Goal: Task Accomplishment & Management: Use online tool/utility

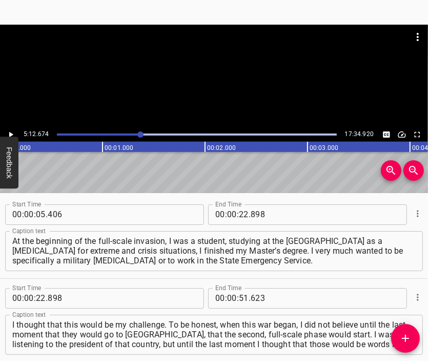
scroll to position [9, 0]
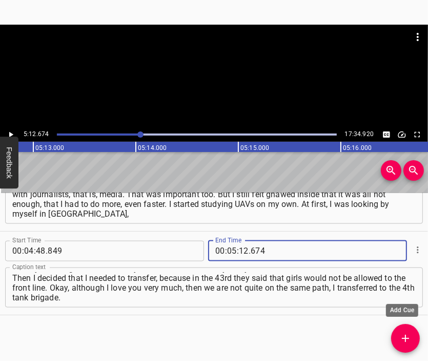
type input "674"
click at [402, 331] on button "Add Cue" at bounding box center [406, 338] width 29 height 29
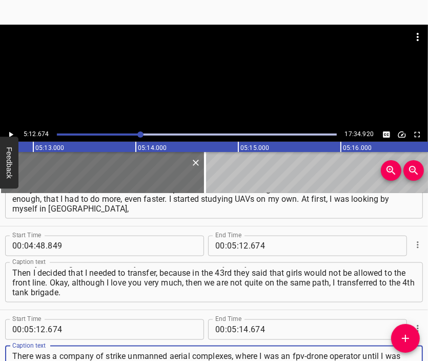
scroll to position [10, 0]
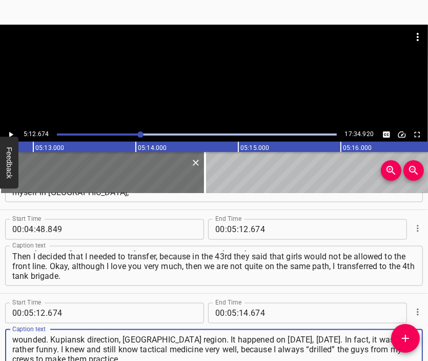
type textarea "There was a company of strike unmanned aerial complexes, where I was an fpv-dro…"
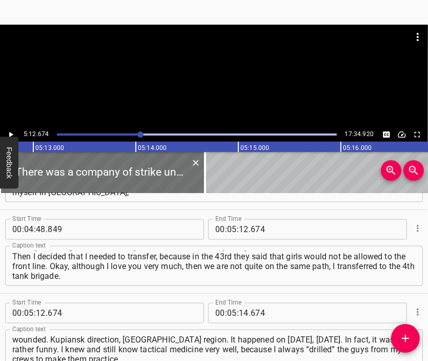
click at [183, 76] on div at bounding box center [214, 76] width 428 height 103
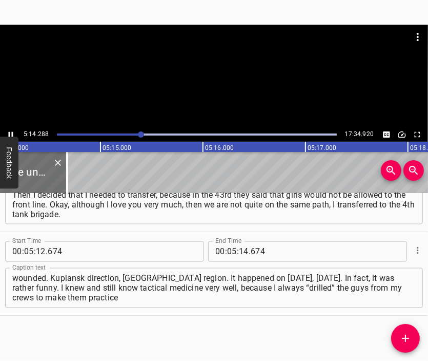
scroll to position [0, 32252]
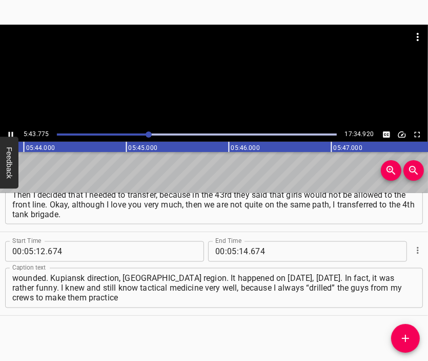
click at [236, 67] on div at bounding box center [214, 50] width 428 height 51
click at [241, 251] on input "number" at bounding box center [244, 251] width 10 height 21
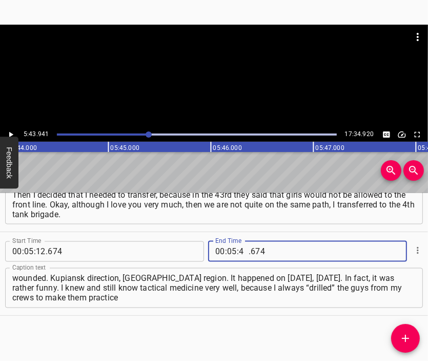
type input "43"
type input "941"
click at [404, 331] on button "Add Cue" at bounding box center [406, 338] width 29 height 29
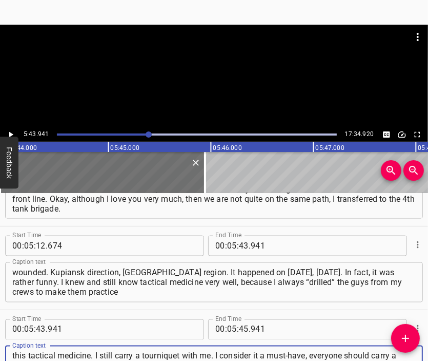
type textarea "this tactical medicine. I still carry a tourniquet with me. I consider it a mus…"
click at [150, 64] on div at bounding box center [214, 50] width 428 height 51
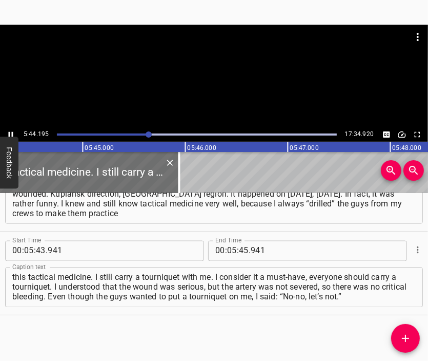
scroll to position [0, 35349]
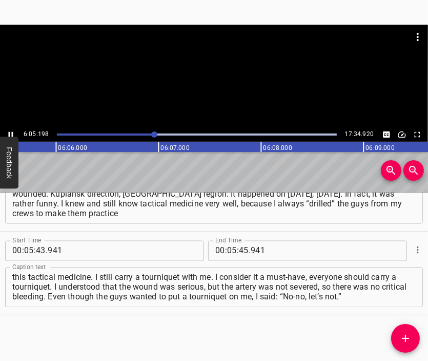
click at [224, 85] on div at bounding box center [214, 76] width 428 height 103
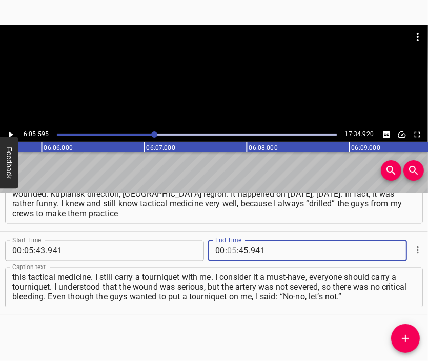
click at [227, 248] on input "number" at bounding box center [232, 251] width 10 height 21
type input "06"
type input "05"
type input "595"
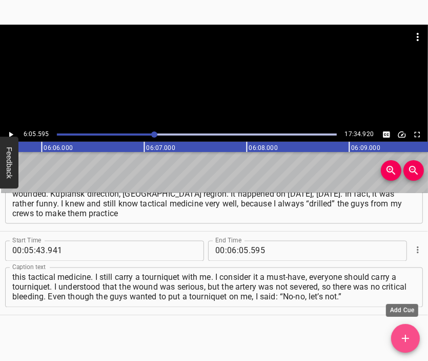
click at [410, 342] on icon "Add Cue" at bounding box center [406, 338] width 12 height 12
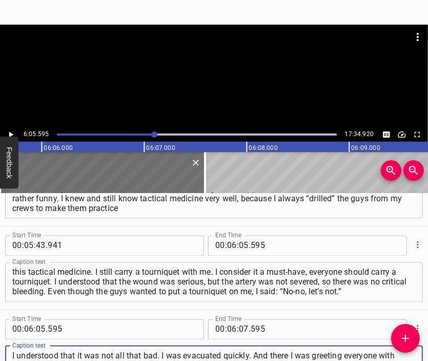
scroll to position [10, 0]
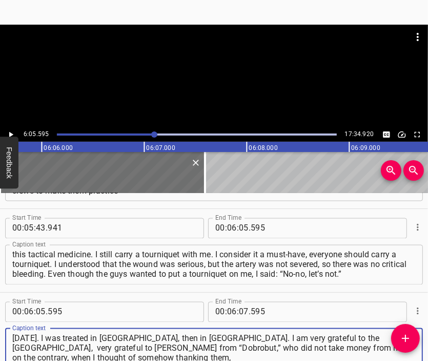
type textarea "I understood that it was not all that bad. I was evacuated quickly. And there I…"
click at [205, 65] on div at bounding box center [214, 50] width 428 height 51
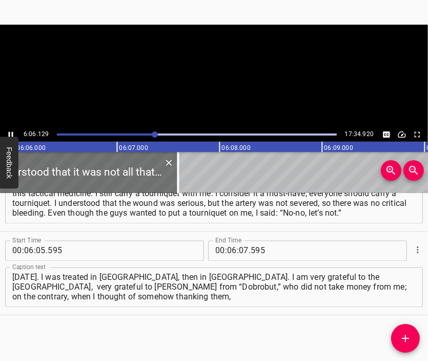
scroll to position [0, 37572]
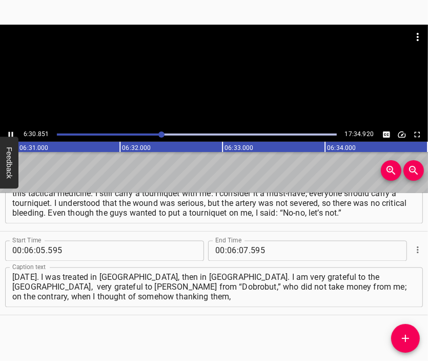
click at [218, 85] on div at bounding box center [214, 76] width 428 height 103
click at [239, 254] on input "number" at bounding box center [244, 251] width 10 height 21
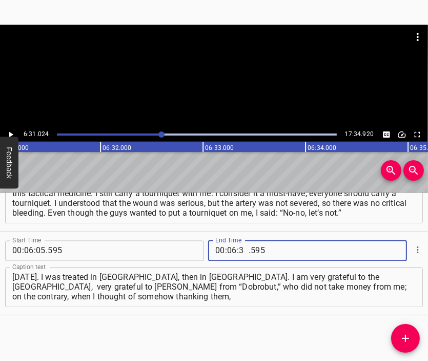
type input "31"
type input "024"
click at [405, 339] on icon "Add Cue" at bounding box center [405, 338] width 7 height 7
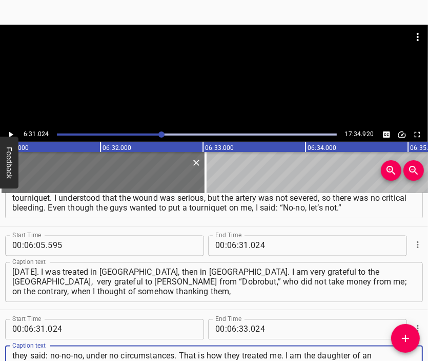
scroll to position [9, 0]
type textarea "they said: no-no-no, under no circumstances. That is how they treated me. I am …"
click at [206, 75] on div at bounding box center [214, 50] width 428 height 51
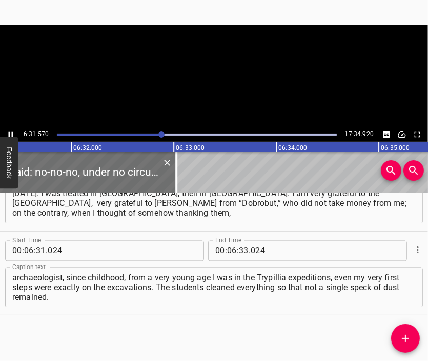
scroll to position [0, 40183]
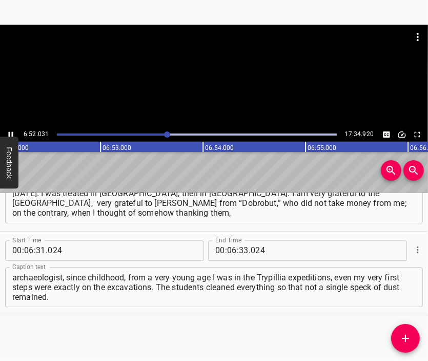
click at [222, 104] on div at bounding box center [214, 76] width 428 height 103
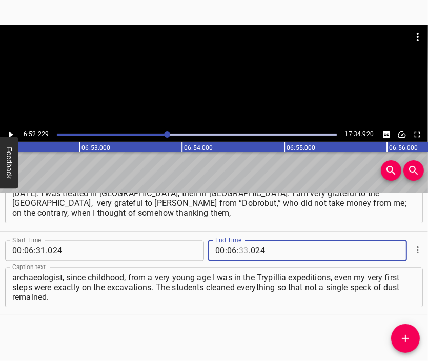
click at [239, 249] on input "number" at bounding box center [244, 251] width 10 height 21
type input "52"
type input "229"
click at [403, 328] on button "Add Cue" at bounding box center [406, 338] width 29 height 29
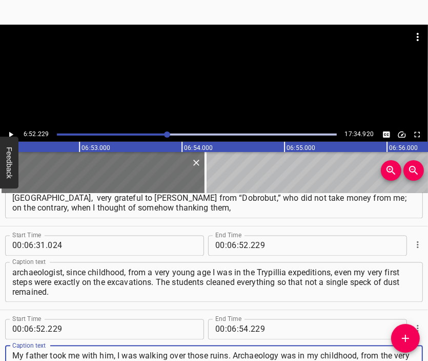
scroll to position [9, 0]
type textarea "My father took me with him, I was walking over those ruins. Archaeology was in …"
click at [203, 66] on div at bounding box center [214, 50] width 428 height 51
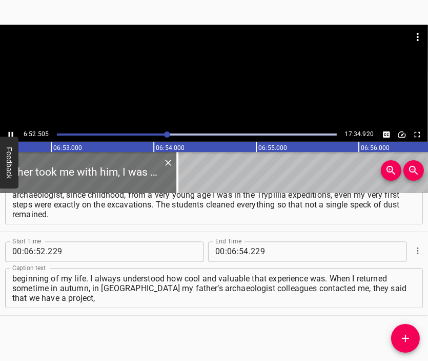
scroll to position [0, 42358]
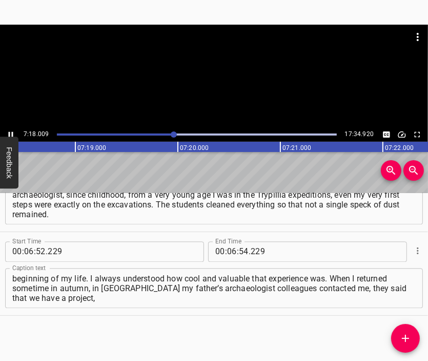
click at [232, 94] on div at bounding box center [214, 76] width 428 height 103
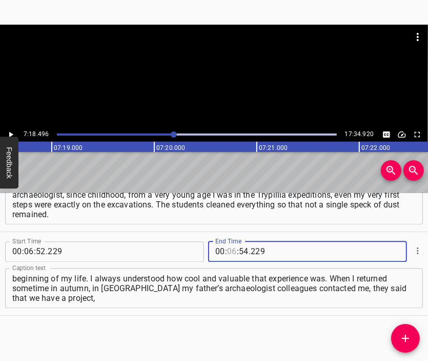
click at [229, 246] on input "number" at bounding box center [232, 251] width 10 height 21
type input "07"
type input "18"
type input "496"
click at [411, 336] on icon "Add Cue" at bounding box center [406, 338] width 12 height 12
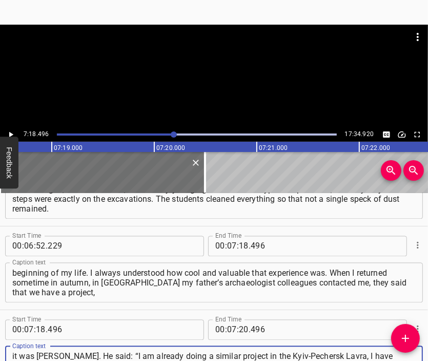
scroll to position [9, 0]
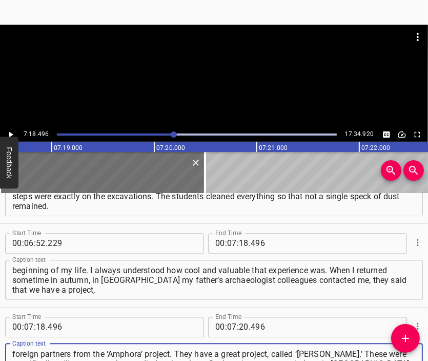
type textarea "it was [PERSON_NAME]. He said: “I am already doing a similar project in the Kyi…"
click at [207, 86] on div at bounding box center [214, 76] width 428 height 103
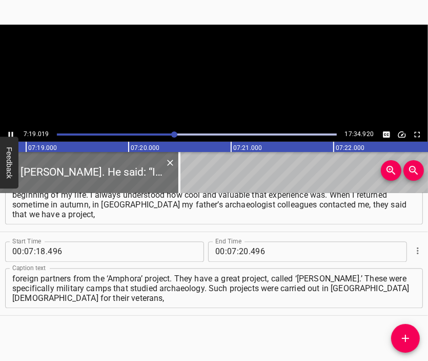
scroll to position [1385, 0]
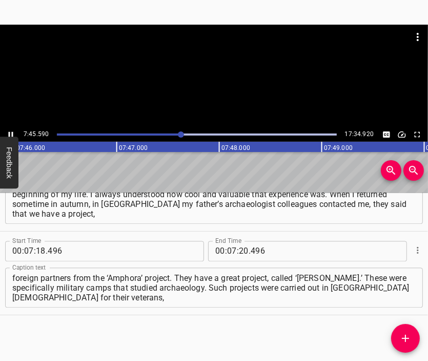
click at [229, 90] on div at bounding box center [214, 76] width 428 height 103
click at [243, 253] on input "number" at bounding box center [244, 251] width 10 height 21
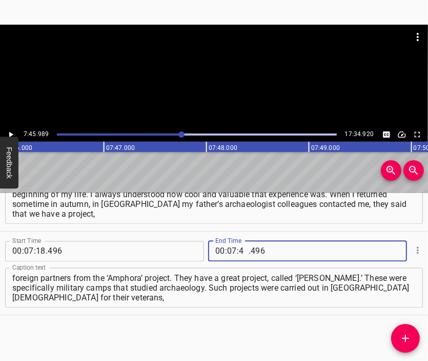
type input "45"
type input "989"
click at [402, 336] on icon "Add Cue" at bounding box center [406, 338] width 12 height 12
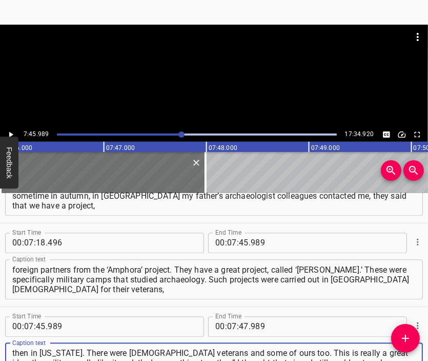
type textarea "then in [US_STATE]. There were [DEMOGRAPHIC_DATA] veterans and some of ours too…"
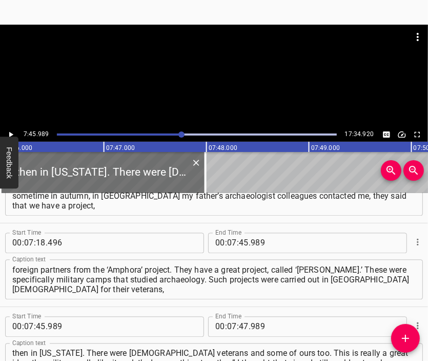
click at [191, 63] on div at bounding box center [214, 50] width 428 height 51
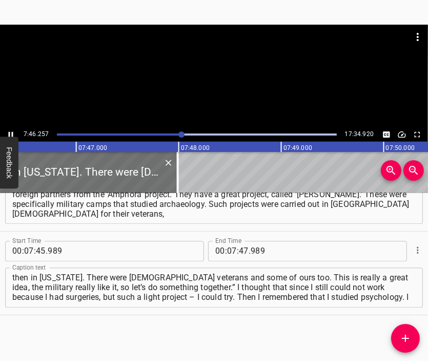
scroll to position [0, 47875]
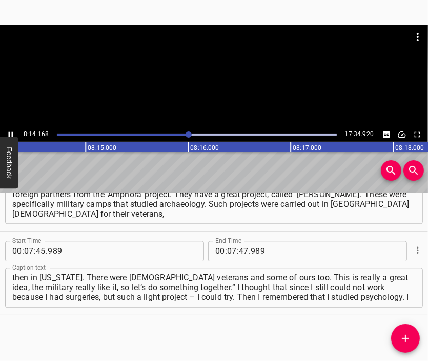
click at [228, 86] on div at bounding box center [214, 76] width 428 height 103
click at [227, 250] on input "number" at bounding box center [232, 251] width 10 height 21
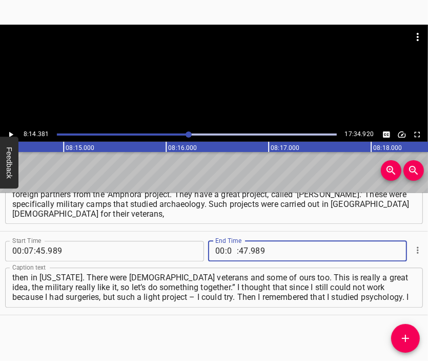
type input "08"
type input "14"
type input "381"
click at [409, 336] on icon "Add Cue" at bounding box center [406, 338] width 12 height 12
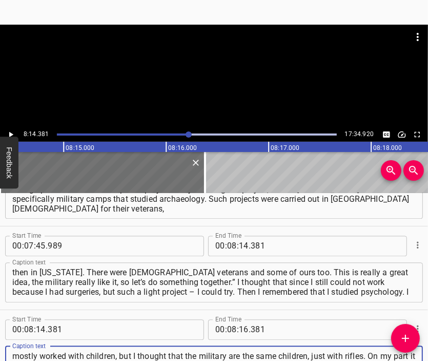
scroll to position [10, 0]
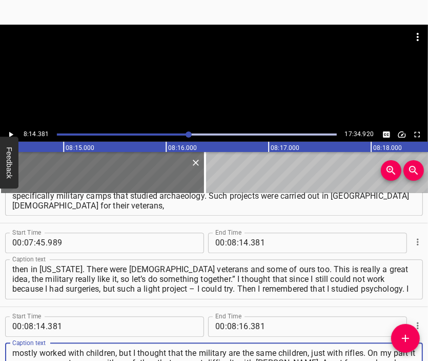
type textarea "mostly worked with children, but I thought that the military are the same child…"
click at [216, 73] on div at bounding box center [214, 50] width 428 height 51
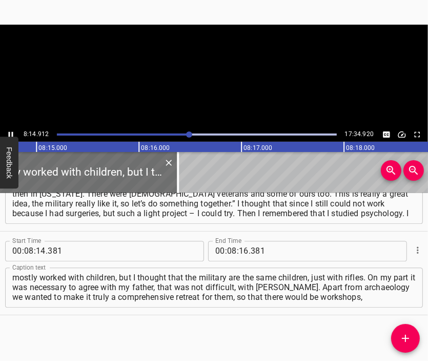
scroll to position [0, 50789]
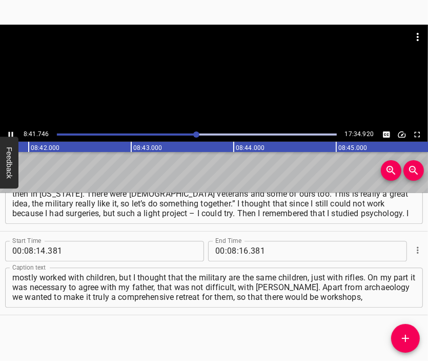
click at [230, 84] on div at bounding box center [214, 76] width 428 height 103
click at [240, 255] on input "number" at bounding box center [244, 251] width 10 height 21
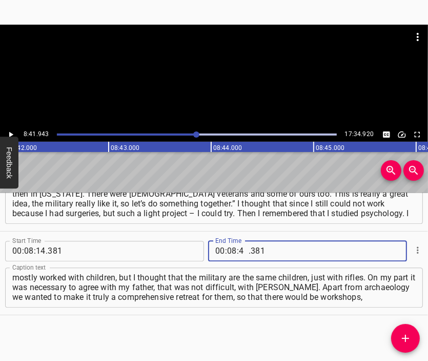
type input "41"
type input "943"
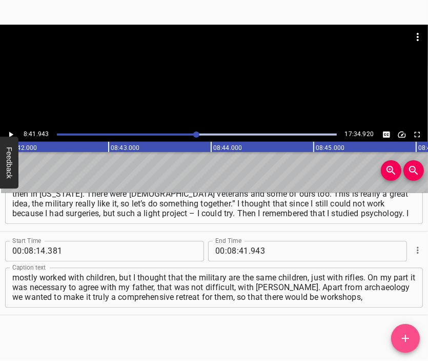
click at [410, 335] on icon "Add Cue" at bounding box center [406, 338] width 12 height 12
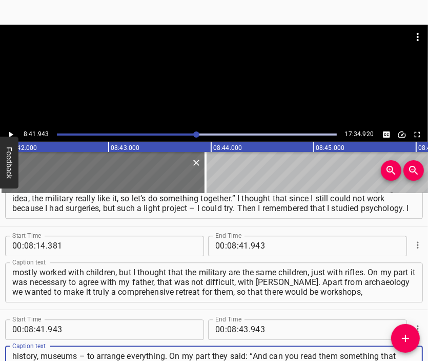
scroll to position [10, 0]
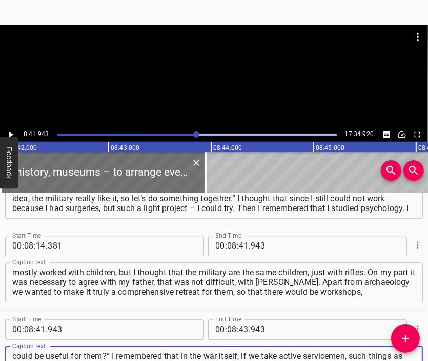
type textarea "history, museums – to arrange everything. On my part they said: “And can you re…"
click at [218, 64] on div at bounding box center [214, 50] width 428 height 51
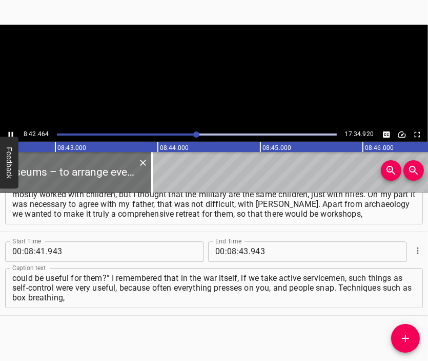
scroll to position [0, 53644]
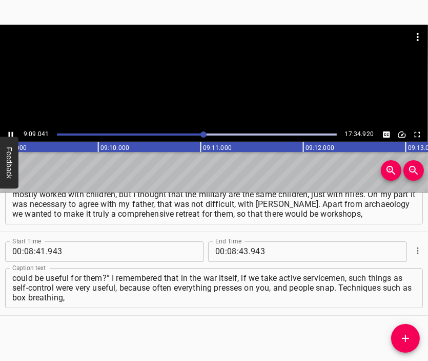
click at [214, 92] on div at bounding box center [214, 76] width 428 height 103
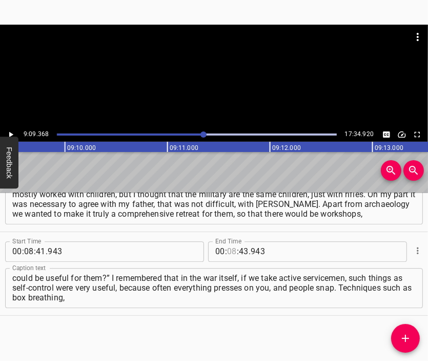
click at [228, 251] on input "number" at bounding box center [232, 251] width 10 height 21
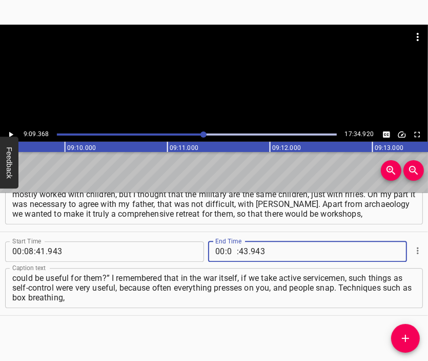
type input "09"
type input "368"
click at [413, 324] on div "Start Time 00 : 00 : 05 . 406 Start Time End Time 00 : 00 : 22 . 898 End Time C…" at bounding box center [214, 277] width 428 height 168
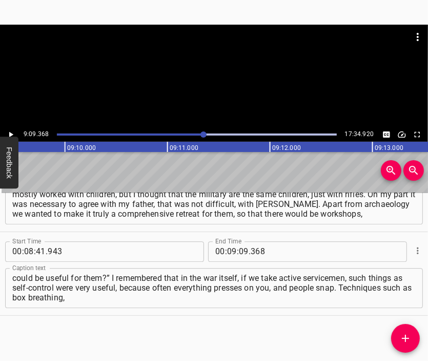
click at [411, 332] on icon "Add Cue" at bounding box center [406, 338] width 12 height 12
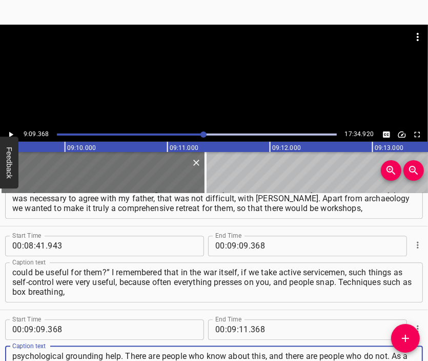
scroll to position [10, 0]
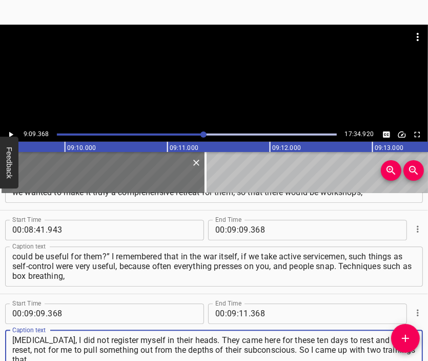
type textarea "psychological grounding help. There are people who know about this, and there a…"
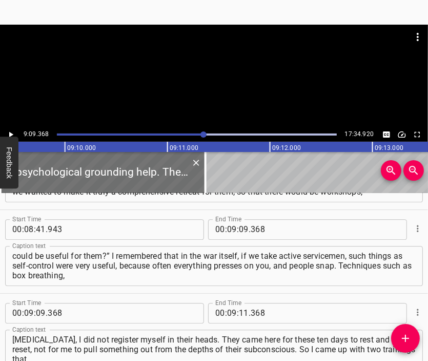
click at [192, 57] on div at bounding box center [214, 50] width 428 height 51
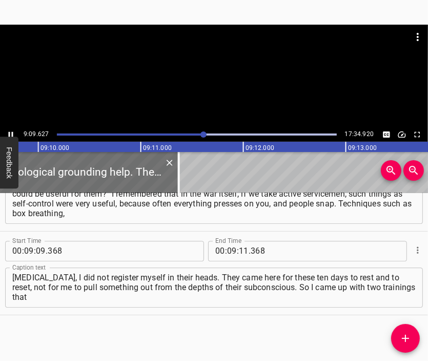
scroll to position [0, 56430]
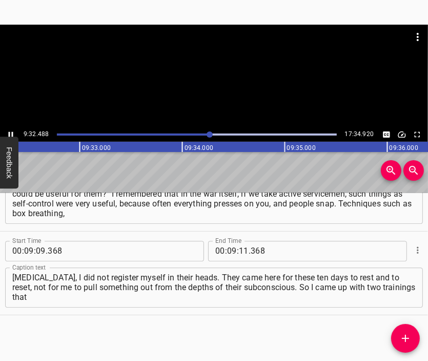
click at [211, 79] on div at bounding box center [214, 76] width 428 height 103
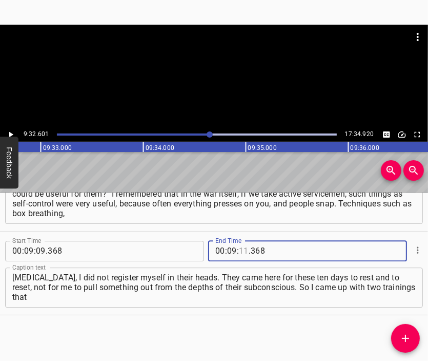
click at [241, 253] on input "number" at bounding box center [244, 251] width 10 height 21
type input "32"
type input "601"
click at [408, 335] on icon "Add Cue" at bounding box center [406, 338] width 12 height 12
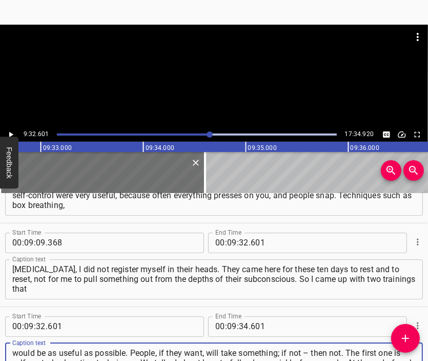
type textarea "would be as useful as possible. People, if they want, will take something; if n…"
click at [175, 88] on div at bounding box center [214, 76] width 428 height 103
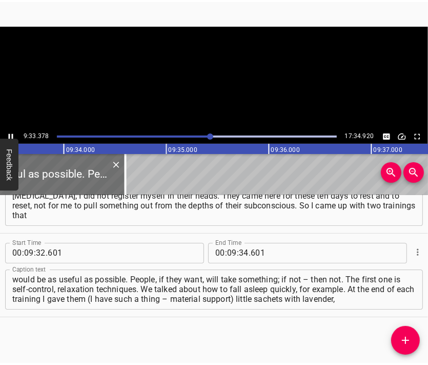
scroll to position [1802, 0]
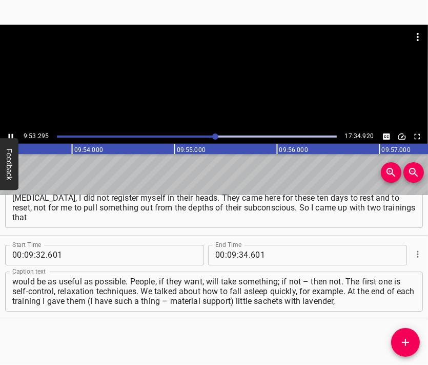
click at [216, 88] on div at bounding box center [214, 77] width 428 height 105
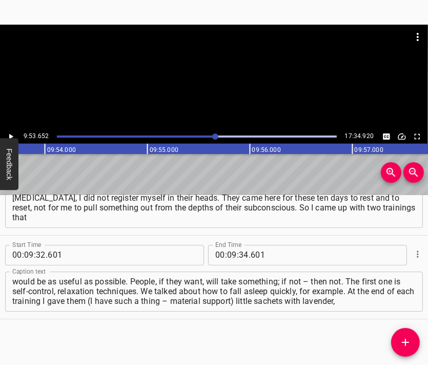
scroll to position [0, 60922]
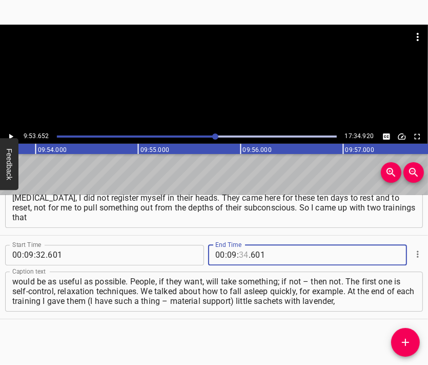
click at [240, 255] on input "number" at bounding box center [244, 255] width 10 height 21
type input "53"
type input "652"
click at [407, 343] on icon "Add Cue" at bounding box center [406, 342] width 12 height 12
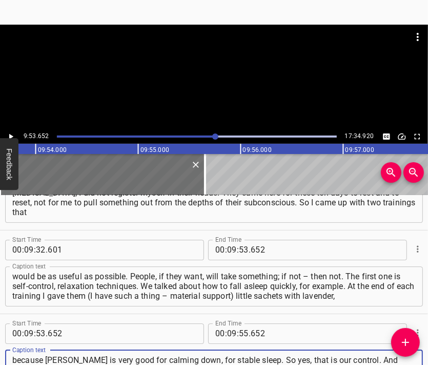
scroll to position [10, 0]
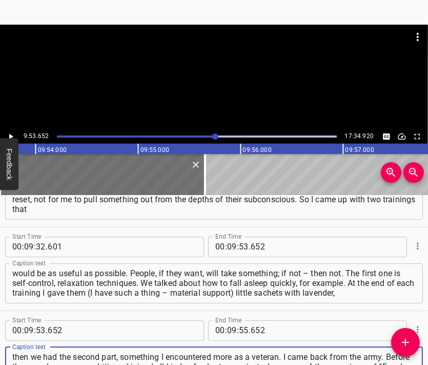
type textarea "because [PERSON_NAME] is very good for calming down, for stable sleep. So yes, …"
click at [234, 74] on div at bounding box center [214, 50] width 428 height 51
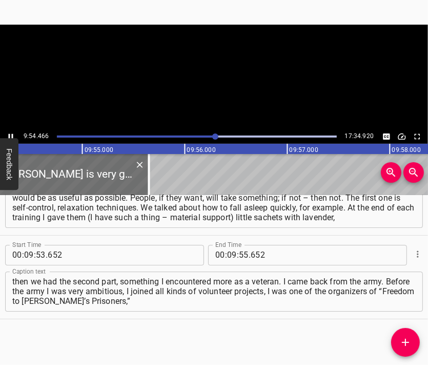
scroll to position [0, 61005]
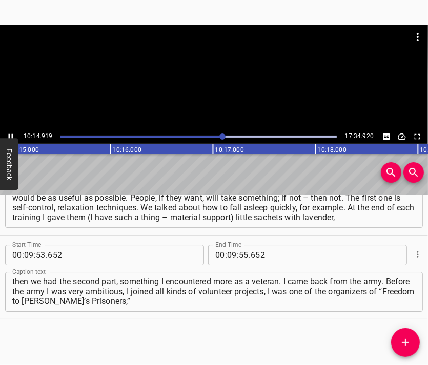
click at [211, 86] on div at bounding box center [214, 77] width 428 height 105
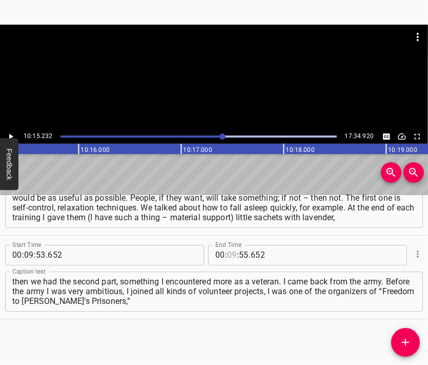
click at [227, 247] on input "number" at bounding box center [232, 255] width 10 height 21
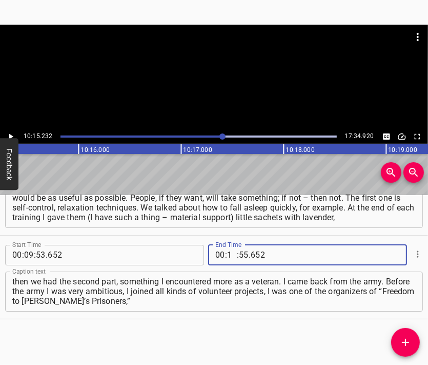
type input "10"
type input "15"
type input "232"
click at [410, 340] on icon "Add Cue" at bounding box center [406, 342] width 12 height 12
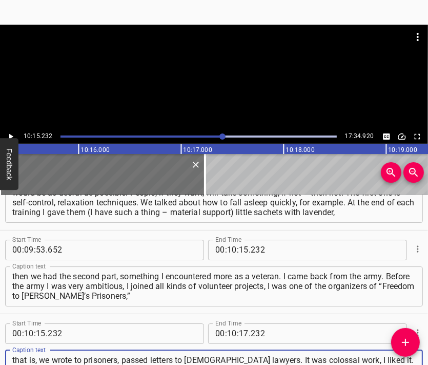
scroll to position [10, 0]
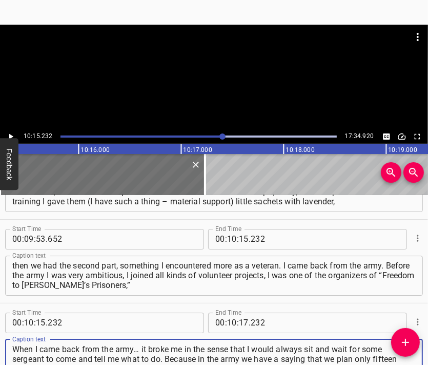
type textarea "that is, we wrote to prisoners, passed letters to [DEMOGRAPHIC_DATA] lawyers. I…"
click at [191, 76] on div at bounding box center [214, 77] width 428 height 105
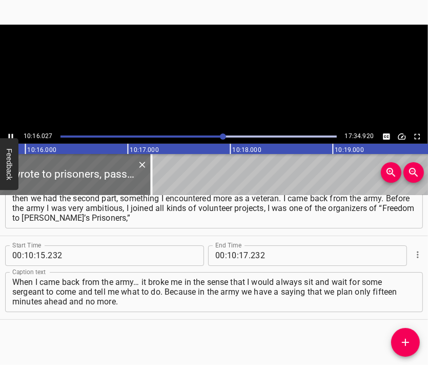
scroll to position [0, 63218]
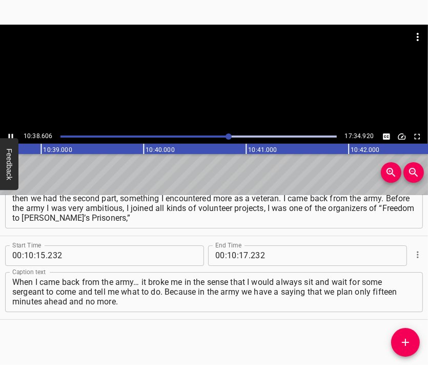
click at [203, 77] on div at bounding box center [214, 77] width 428 height 105
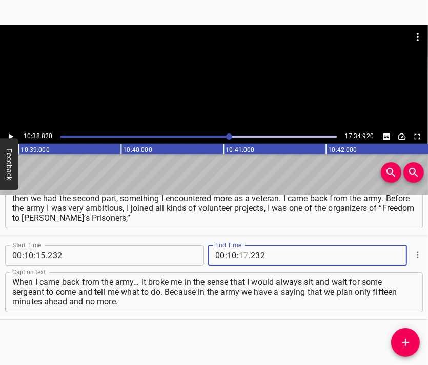
click at [241, 258] on input "number" at bounding box center [244, 255] width 10 height 21
type input "38"
type input "820"
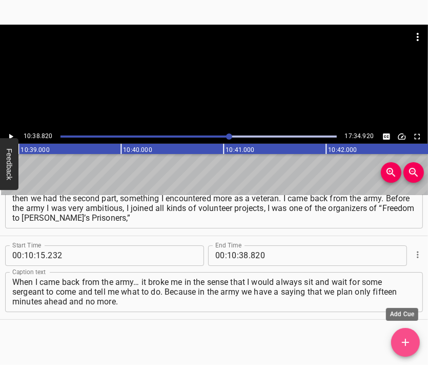
click at [408, 337] on icon "Add Cue" at bounding box center [406, 342] width 12 height 12
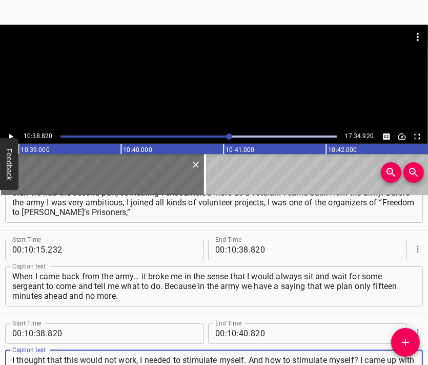
scroll to position [9, 0]
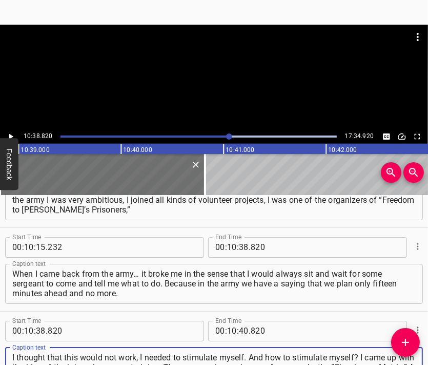
type textarea "I thought that this would not work, I needed to stimulate myself. And how to st…"
click at [167, 58] on div at bounding box center [214, 50] width 428 height 51
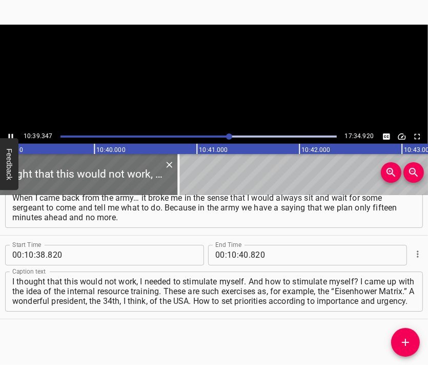
scroll to position [0, 65610]
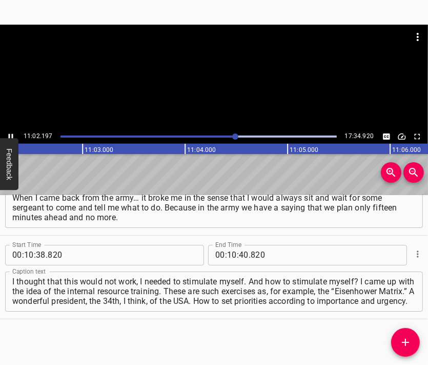
click at [216, 93] on div at bounding box center [214, 77] width 428 height 105
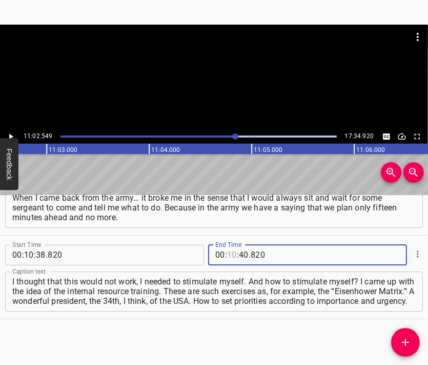
click at [227, 254] on input "number" at bounding box center [232, 255] width 10 height 21
type input "11"
type input "02"
type input "549"
click at [408, 346] on icon "Add Cue" at bounding box center [406, 342] width 12 height 12
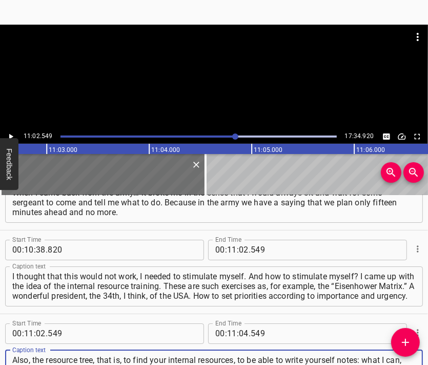
type textarea "Also, the resource tree, that is, to find your internal resources, to be able t…"
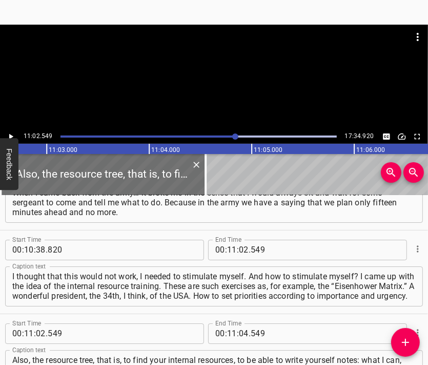
click at [201, 91] on div at bounding box center [214, 77] width 428 height 105
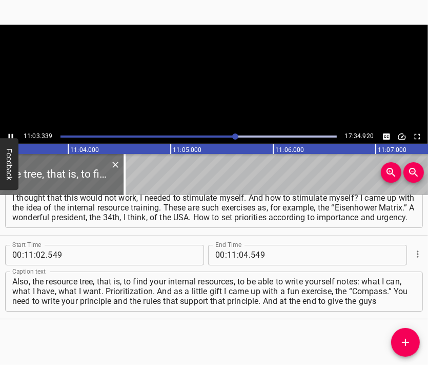
scroll to position [0, 68073]
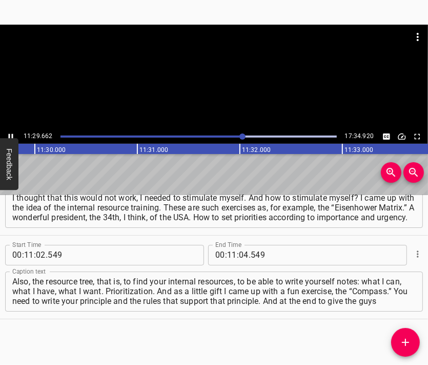
click at [205, 91] on div at bounding box center [214, 77] width 428 height 105
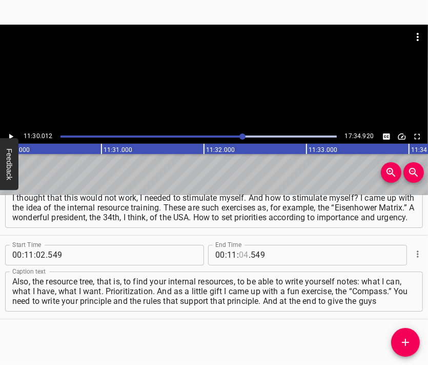
click at [240, 254] on input "number" at bounding box center [244, 255] width 10 height 21
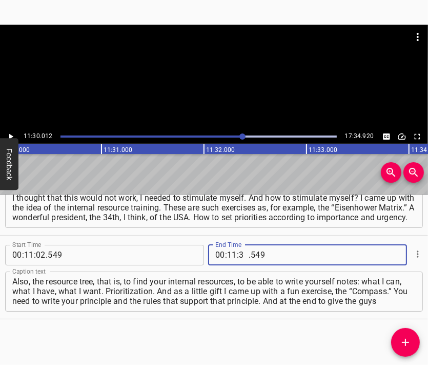
type input "30"
type input "012"
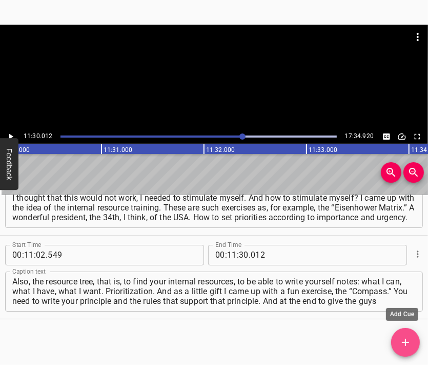
click at [408, 343] on icon "Add Cue" at bounding box center [406, 342] width 12 height 12
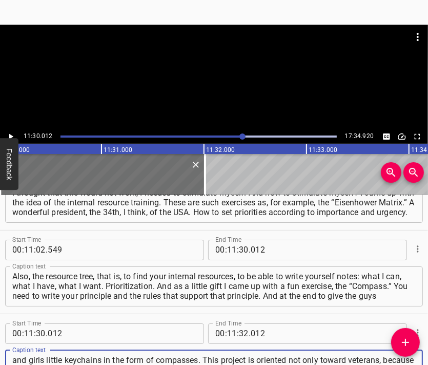
scroll to position [10, 0]
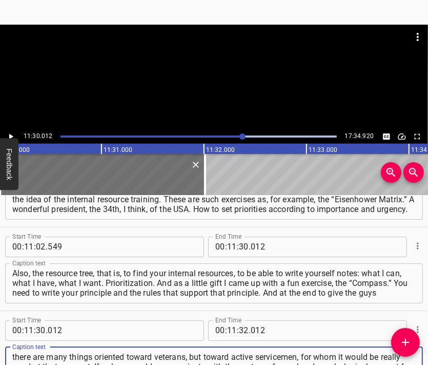
type textarea "and girls little keychains in the form of compasses. This project is oriented n…"
click at [185, 65] on div at bounding box center [214, 50] width 428 height 51
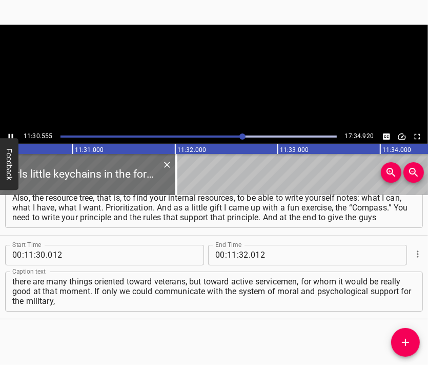
scroll to position [0, 70866]
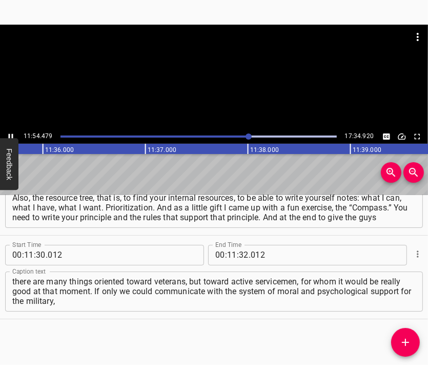
click at [285, 122] on div at bounding box center [214, 77] width 428 height 105
click at [240, 256] on input "number" at bounding box center [244, 255] width 10 height 21
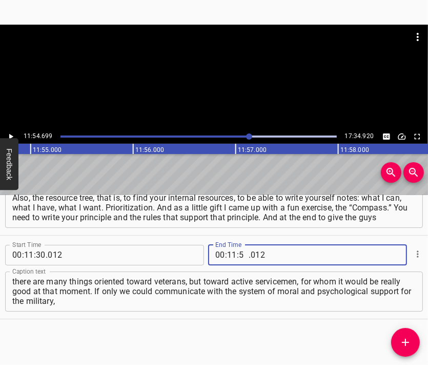
type input "54"
type input "699"
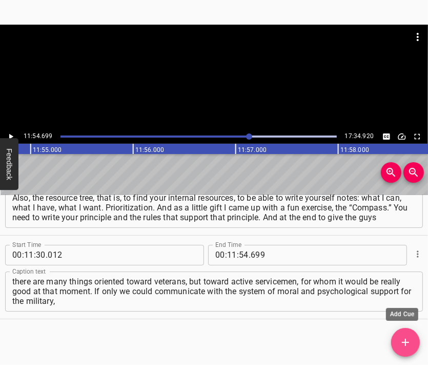
click at [398, 341] on span "Add Cue" at bounding box center [406, 342] width 29 height 12
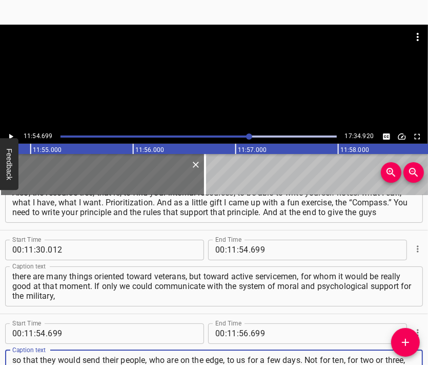
scroll to position [10, 0]
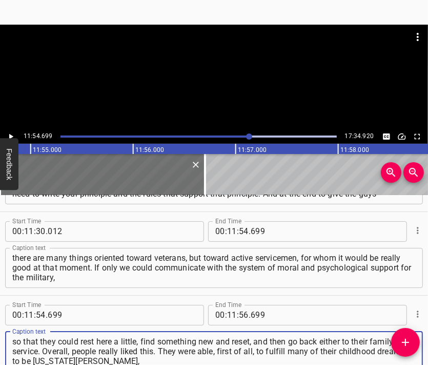
type textarea "so that they would send their people, who are on the edge, to us for a few days…"
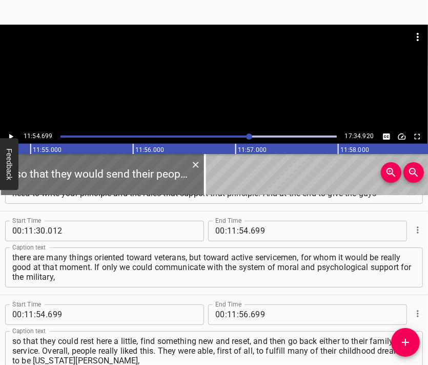
click at [195, 73] on div at bounding box center [214, 50] width 428 height 51
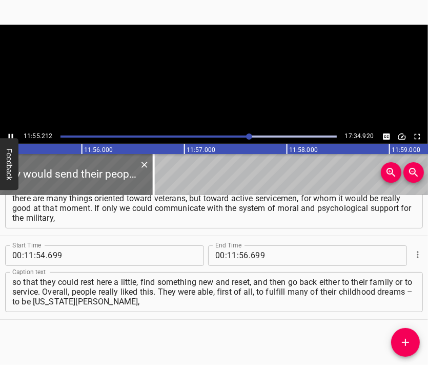
scroll to position [0, 73396]
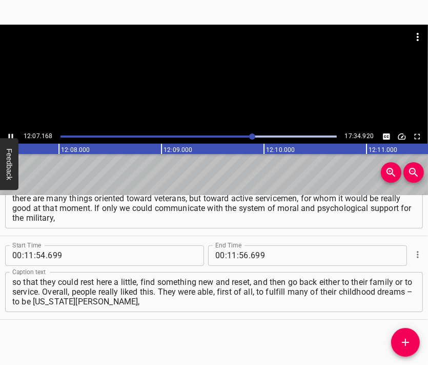
click at [251, 84] on div at bounding box center [214, 77] width 428 height 105
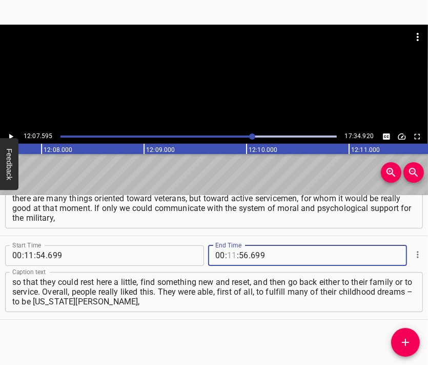
click at [228, 252] on input "number" at bounding box center [232, 255] width 10 height 21
type input "12"
type input "07"
type input "595"
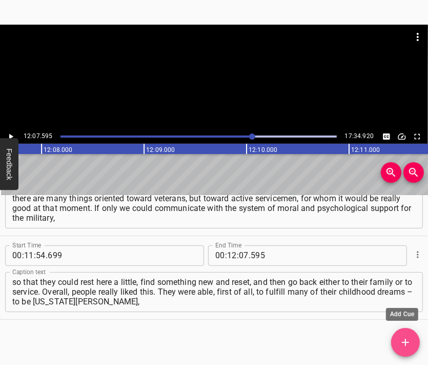
click at [413, 341] on span "Add Cue" at bounding box center [406, 342] width 29 height 12
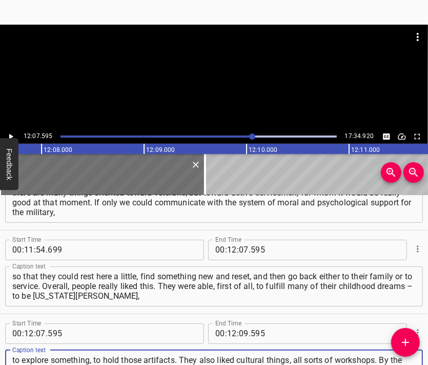
scroll to position [10, 0]
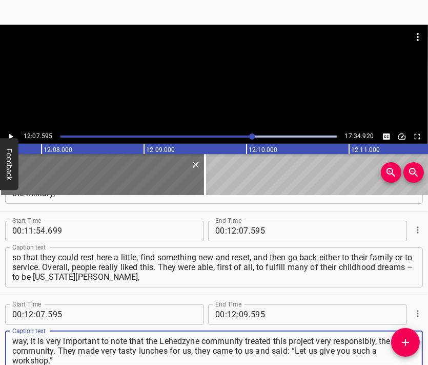
type textarea "to explore something, to hold those artifacts. They also liked cultural things,…"
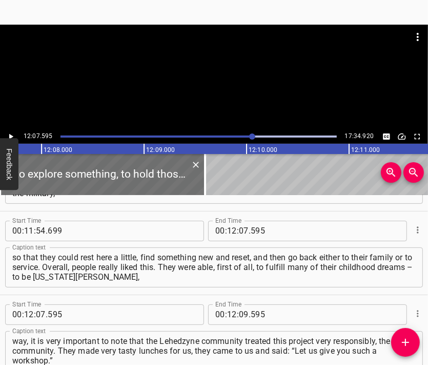
click at [240, 102] on div at bounding box center [214, 77] width 428 height 105
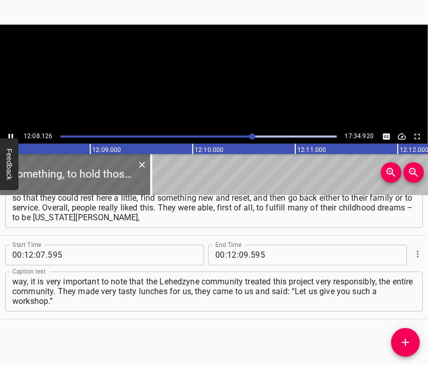
scroll to position [0, 74749]
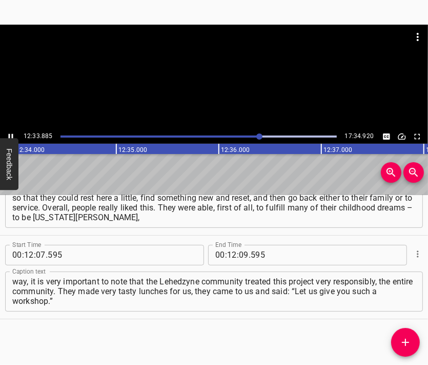
click at [213, 88] on div at bounding box center [214, 77] width 428 height 105
drag, startPoint x: 240, startPoint y: 254, endPoint x: 236, endPoint y: 249, distance: 5.9
click at [239, 254] on input "number" at bounding box center [244, 255] width 10 height 21
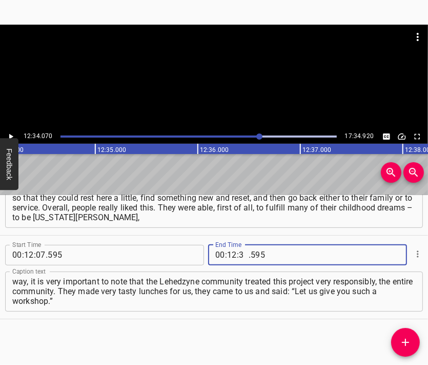
type input "34"
type input "070"
click at [414, 339] on span "Add Cue" at bounding box center [406, 342] width 29 height 12
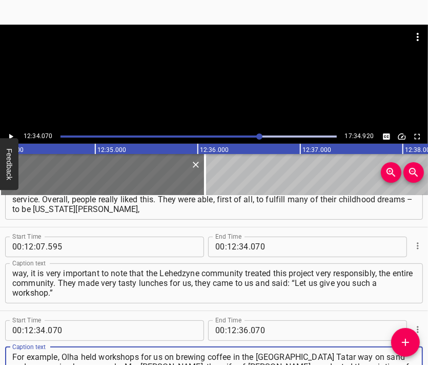
type textarea "For example, Olha held workshops for us on brewing coffee in the [GEOGRAPHIC_DA…"
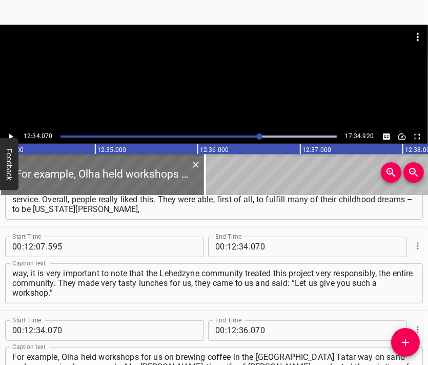
click at [212, 87] on div at bounding box center [214, 77] width 428 height 105
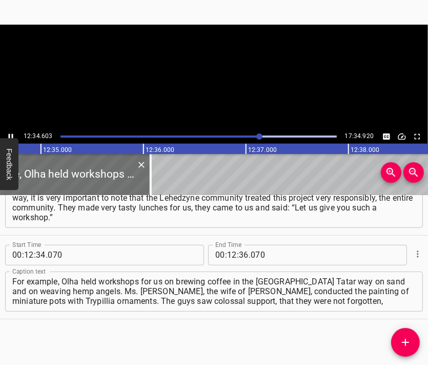
scroll to position [0, 77439]
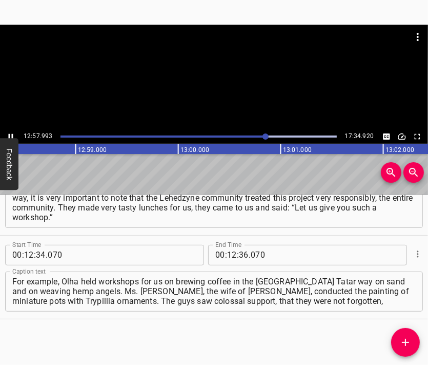
click at [224, 104] on div at bounding box center [214, 77] width 428 height 105
click at [241, 254] on input "number" at bounding box center [244, 255] width 10 height 21
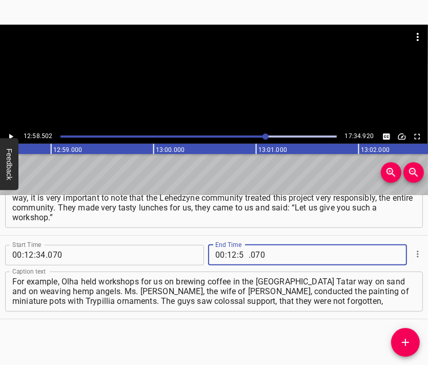
type input "58"
type input "502"
click at [402, 344] on icon "Add Cue" at bounding box center [406, 342] width 12 height 12
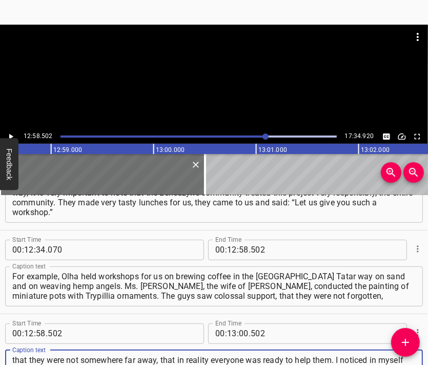
scroll to position [9, 0]
type textarea "that they were not somewhere far away, that in reality everyone was ready to he…"
click at [172, 67] on div at bounding box center [214, 50] width 428 height 51
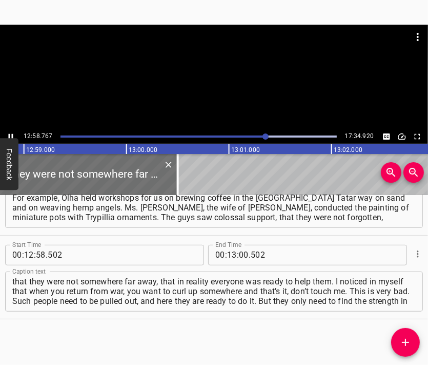
scroll to position [0, 79945]
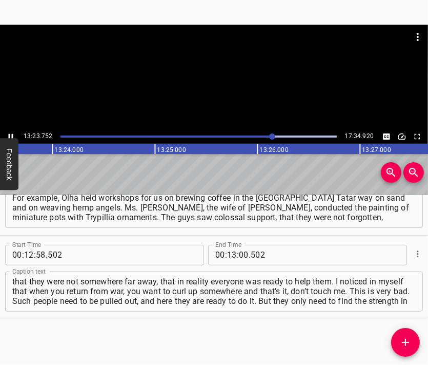
click at [227, 101] on div at bounding box center [214, 77] width 428 height 105
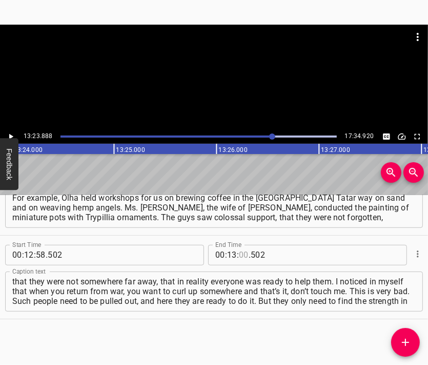
click at [241, 256] on input "number" at bounding box center [244, 255] width 10 height 21
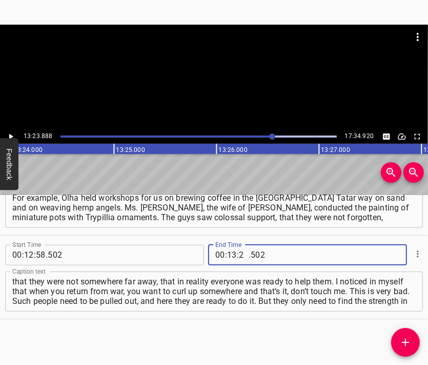
type input "23"
type input "888"
click at [406, 340] on icon "Add Cue" at bounding box center [405, 342] width 7 height 7
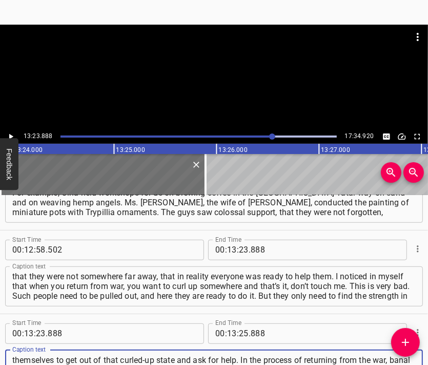
scroll to position [9, 0]
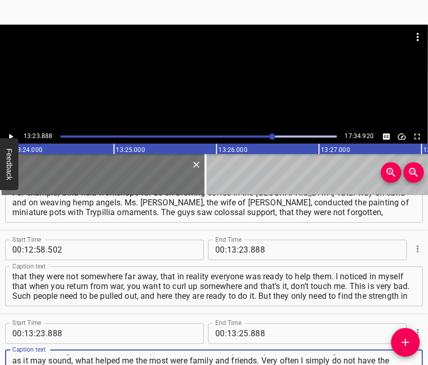
type textarea "themselves to get out of that curled-up state and ask for help. In the process …"
click at [218, 61] on div at bounding box center [214, 50] width 428 height 51
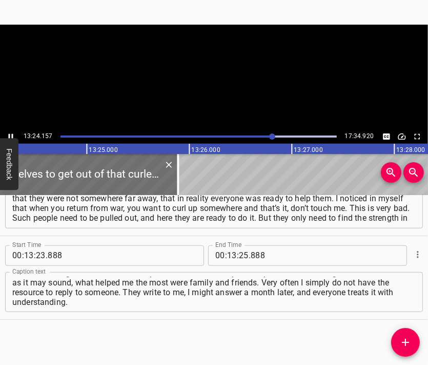
scroll to position [0, 82551]
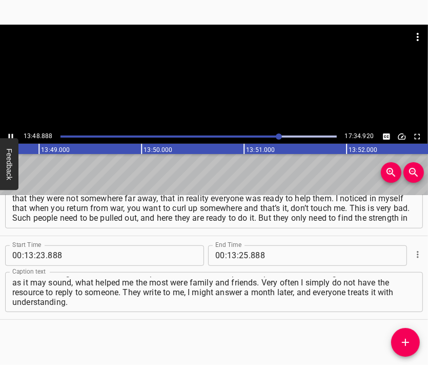
click at [204, 82] on div at bounding box center [214, 77] width 428 height 105
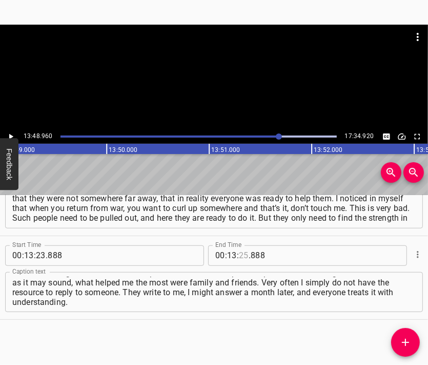
click at [239, 250] on input "number" at bounding box center [244, 255] width 10 height 21
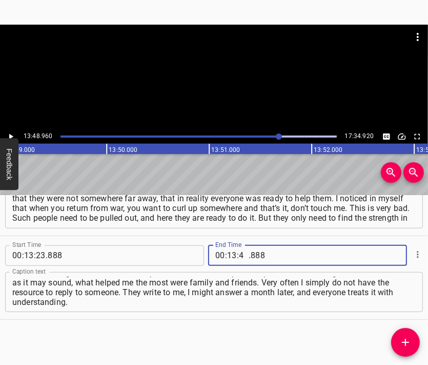
type input "48"
type input "960"
click at [405, 338] on icon "Add Cue" at bounding box center [406, 342] width 12 height 12
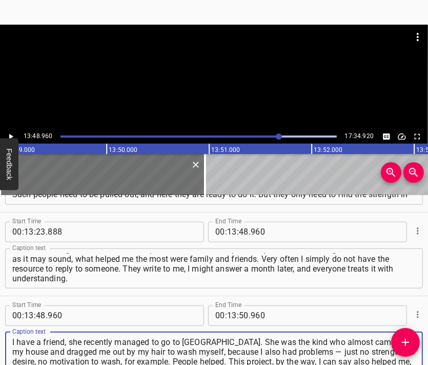
type textarea "I have a friend, she recently managed to go to [GEOGRAPHIC_DATA]. She was the k…"
click at [203, 82] on div at bounding box center [214, 77] width 428 height 105
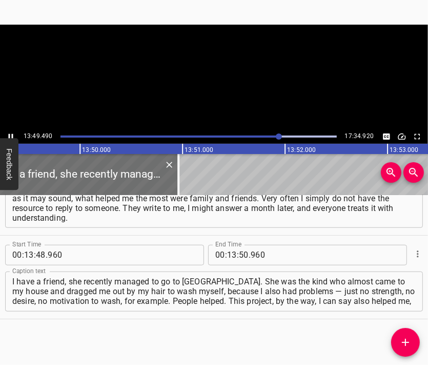
scroll to position [0, 85123]
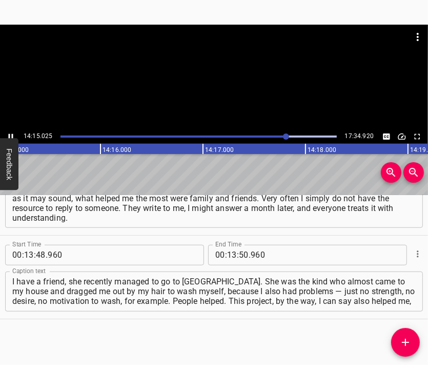
click at [205, 86] on div at bounding box center [214, 77] width 428 height 105
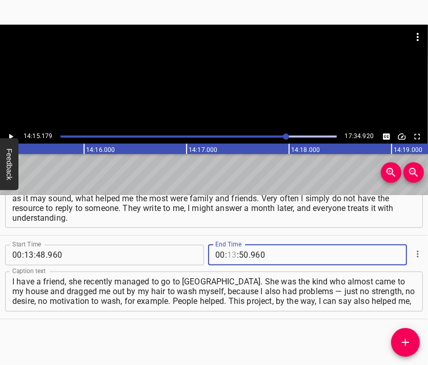
click at [227, 252] on input "number" at bounding box center [232, 255] width 10 height 21
type input "14"
type input "15"
type input "179"
click at [408, 336] on icon "Add Cue" at bounding box center [406, 342] width 12 height 12
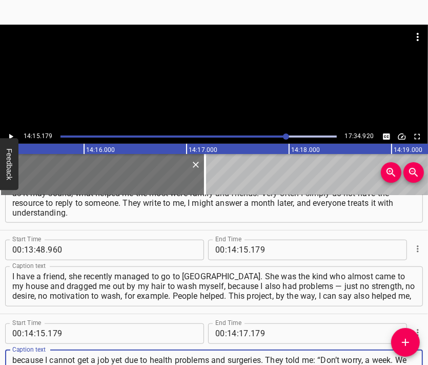
type textarea "because I cannot get a job yet due to health problems and surgeries. They told …"
click at [244, 79] on div at bounding box center [214, 77] width 428 height 105
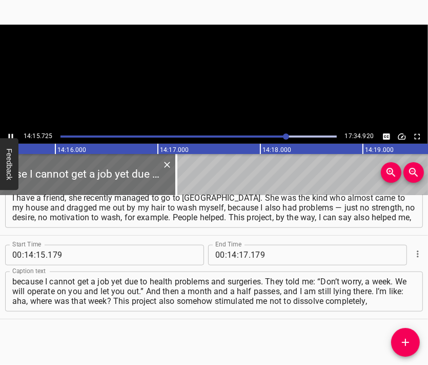
scroll to position [0, 87816]
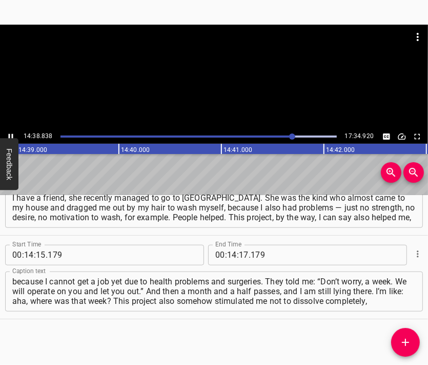
click at [212, 96] on div at bounding box center [214, 77] width 428 height 105
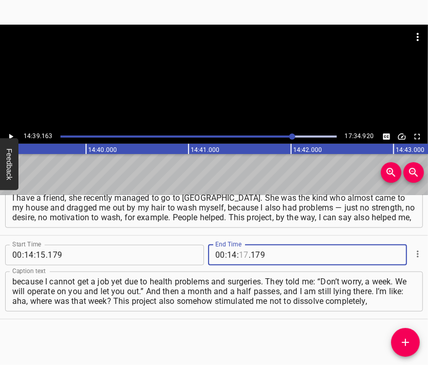
click at [240, 256] on input "number" at bounding box center [244, 255] width 10 height 21
type input "39"
type input "163"
drag, startPoint x: 417, startPoint y: 343, endPoint x: 412, endPoint y: 339, distance: 7.0
click at [415, 342] on span "Add Cue" at bounding box center [406, 342] width 29 height 12
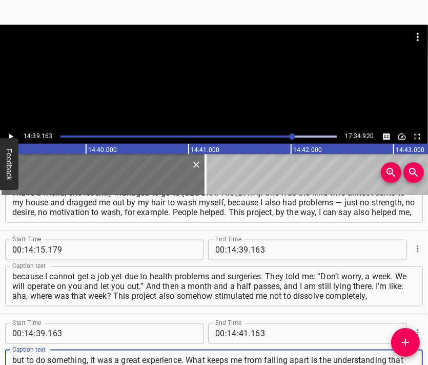
scroll to position [9, 0]
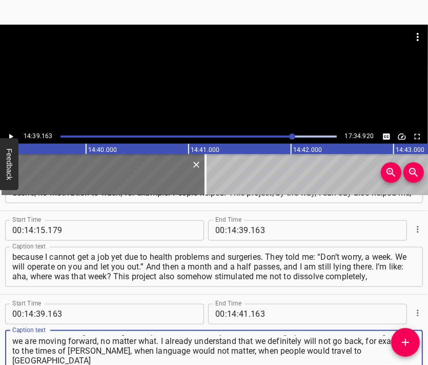
type textarea "but to do something, it was a great experience. What keeps me from falling apar…"
click at [251, 81] on div at bounding box center [214, 77] width 428 height 105
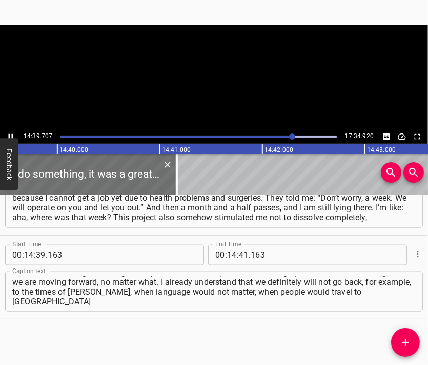
scroll to position [0, 90277]
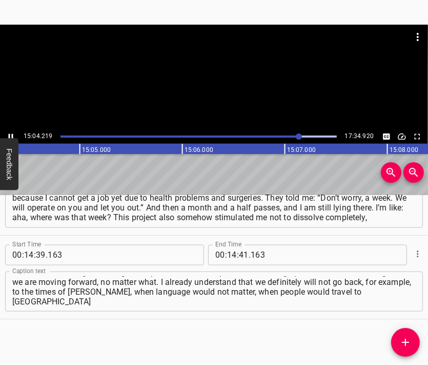
click at [211, 90] on div at bounding box center [214, 77] width 428 height 105
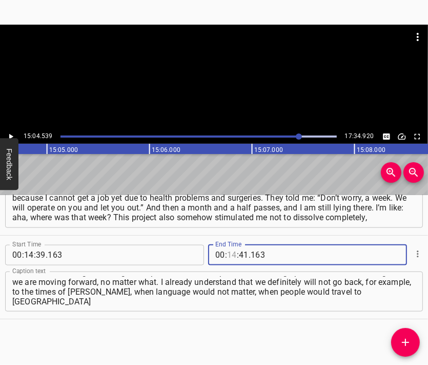
click at [228, 255] on input "number" at bounding box center [232, 255] width 10 height 21
type input "15"
type input "04"
type input "539"
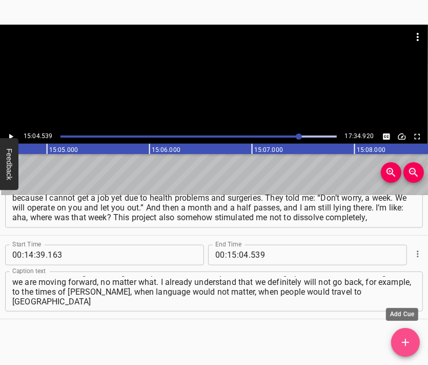
click at [413, 337] on span "Add Cue" at bounding box center [406, 342] width 29 height 12
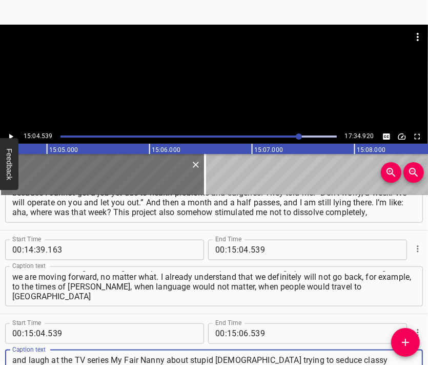
scroll to position [10, 0]
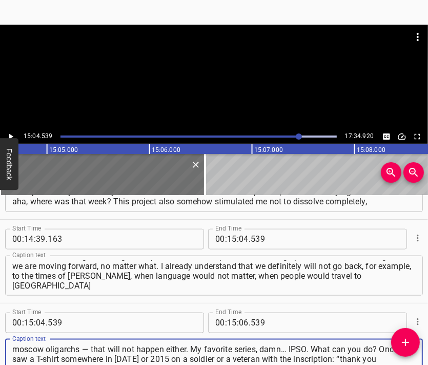
type textarea "and laugh at the TV series My Fair Nanny about stupid [DEMOGRAPHIC_DATA] trying…"
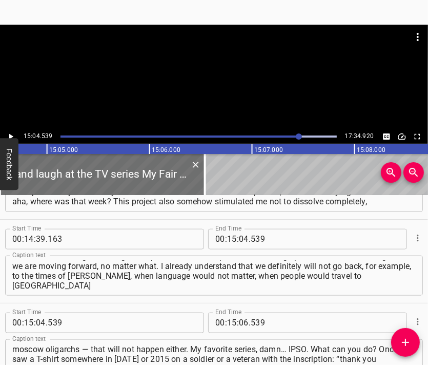
click at [193, 67] on div at bounding box center [214, 50] width 428 height 51
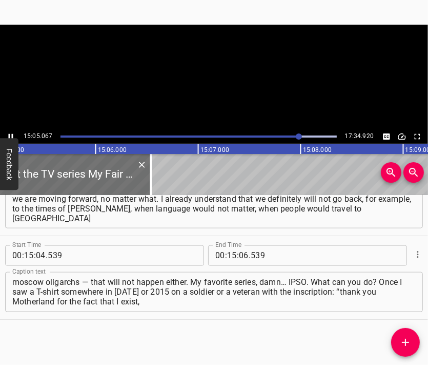
scroll to position [0, 92908]
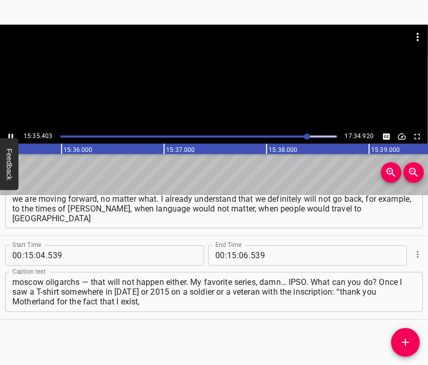
click at [233, 77] on div at bounding box center [214, 77] width 428 height 105
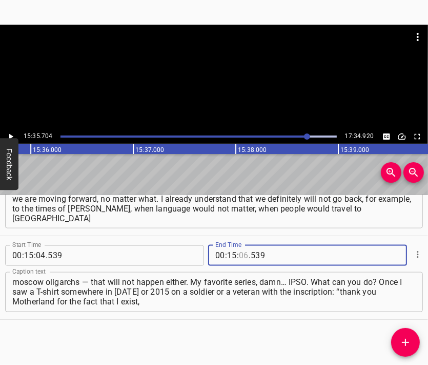
click at [239, 256] on input "number" at bounding box center [244, 255] width 10 height 21
type input "35"
type input "704"
click at [406, 340] on icon "Add Cue" at bounding box center [406, 342] width 12 height 12
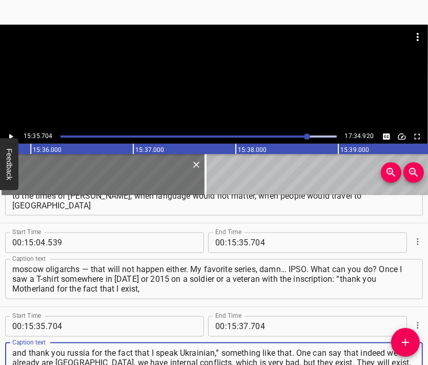
type textarea "and thank you russia for the fact that I speak Ukrainian,” something like that.…"
click at [242, 74] on div at bounding box center [214, 50] width 428 height 51
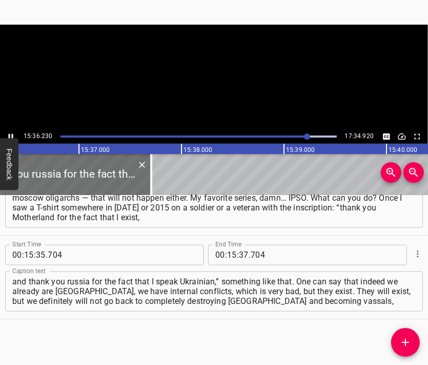
scroll to position [0, 96105]
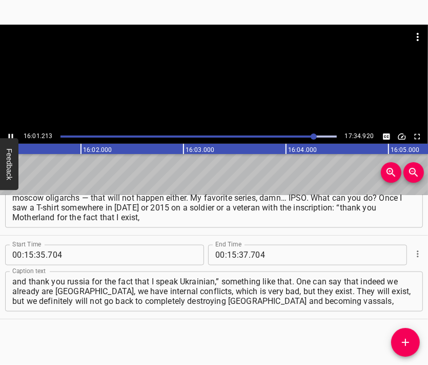
click at [207, 84] on div at bounding box center [214, 77] width 428 height 105
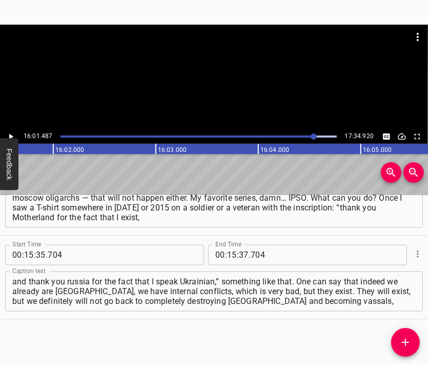
scroll to position [0, 98669]
click at [228, 252] on input "number" at bounding box center [232, 255] width 10 height 21
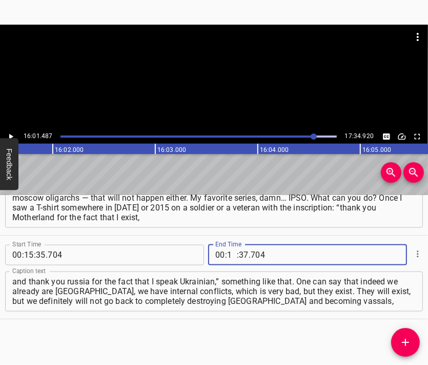
type input "16"
type input "01"
type input "487"
click at [408, 344] on icon "Add Cue" at bounding box center [406, 342] width 12 height 12
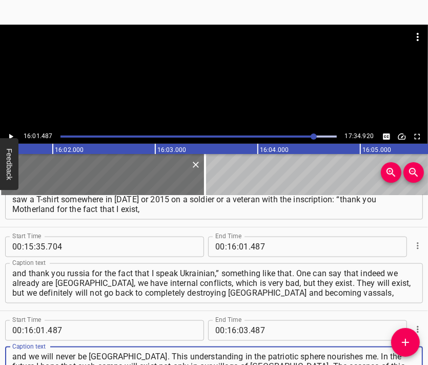
type textarea "and we will never be [GEOGRAPHIC_DATA]. This understanding in the patriotic sph…"
click at [185, 81] on div at bounding box center [214, 77] width 428 height 105
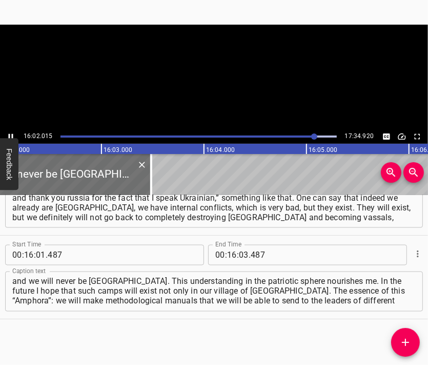
scroll to position [0, 98724]
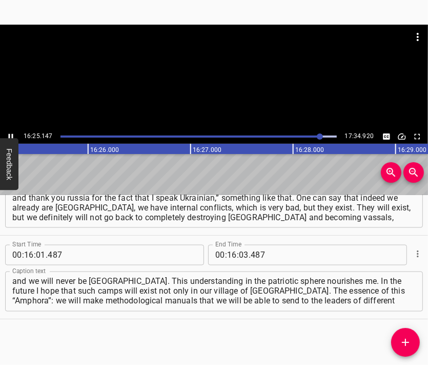
click at [208, 84] on div at bounding box center [214, 77] width 428 height 105
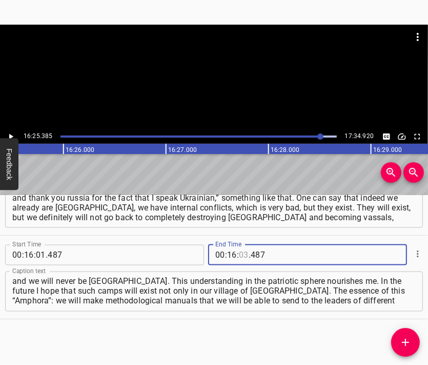
click at [239, 258] on input "number" at bounding box center [244, 255] width 10 height 21
type input "25"
type input "385"
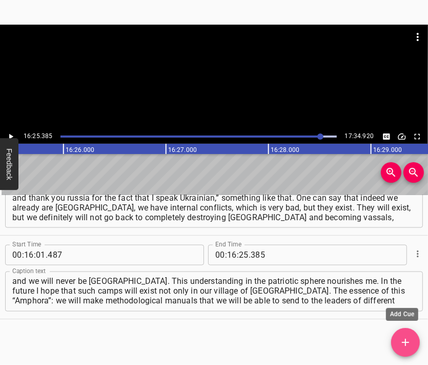
click at [395, 345] on span "Add Cue" at bounding box center [406, 342] width 29 height 12
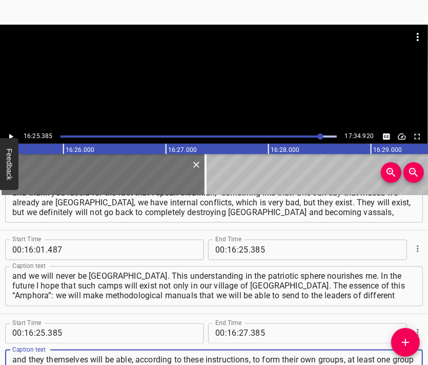
type textarea "and they themselves will be able, according to these instructions, to form thei…"
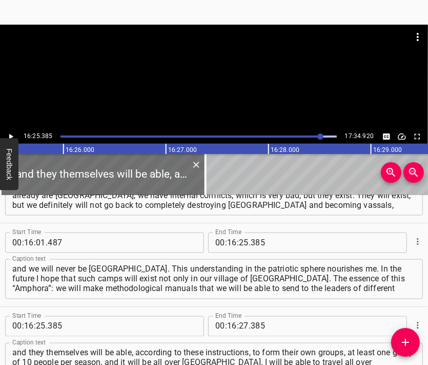
click at [200, 64] on div at bounding box center [214, 50] width 428 height 51
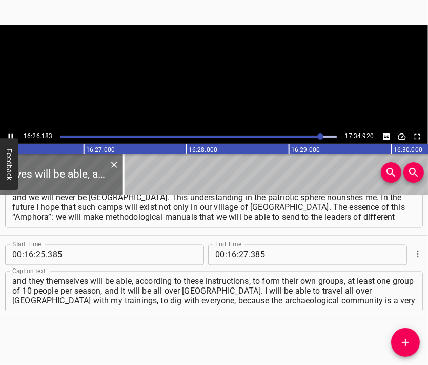
scroll to position [0, 101204]
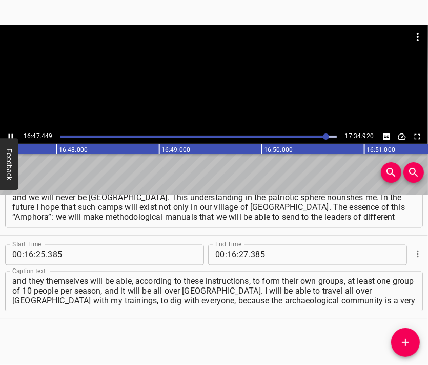
click at [206, 82] on div at bounding box center [214, 77] width 428 height 105
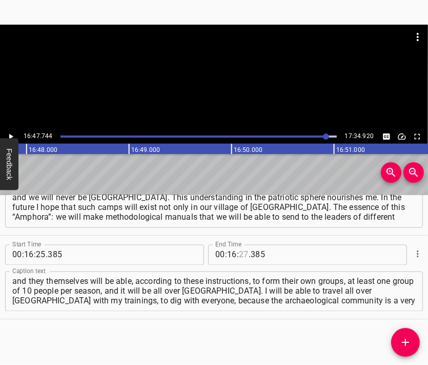
click at [241, 254] on input "number" at bounding box center [244, 255] width 10 height 21
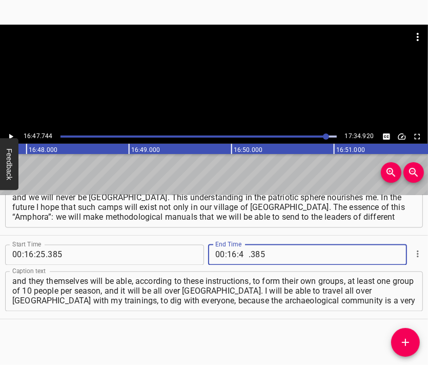
type input "47"
type input "744"
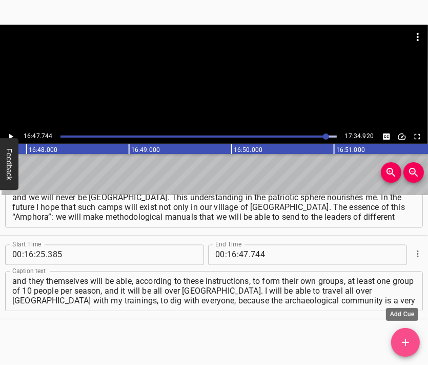
click at [414, 334] on button "Add Cue" at bounding box center [406, 342] width 29 height 29
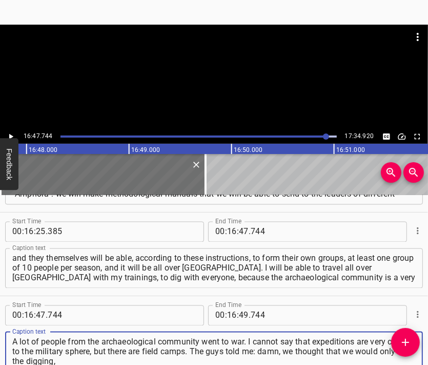
type textarea "A lot of people from the archaeological community went to war. I cannot say tha…"
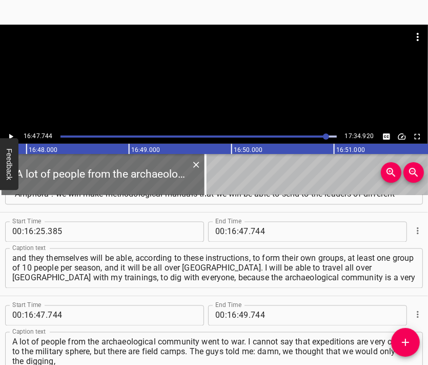
click at [157, 82] on div at bounding box center [214, 77] width 428 height 105
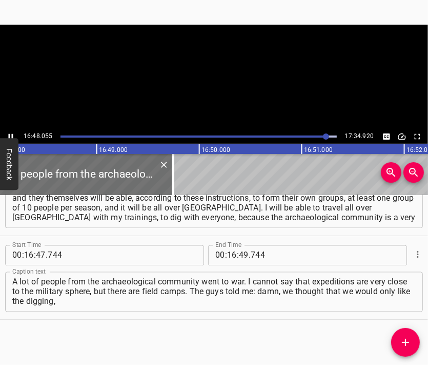
scroll to position [0, 103475]
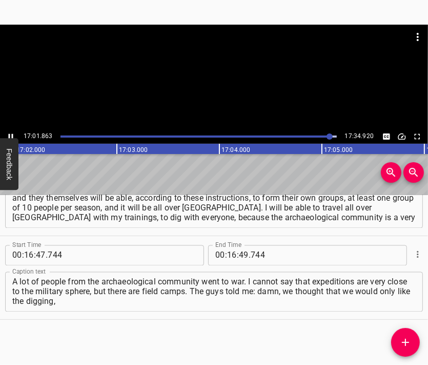
click at [217, 88] on div at bounding box center [214, 77] width 428 height 105
click at [241, 254] on input "number" at bounding box center [244, 255] width 10 height 21
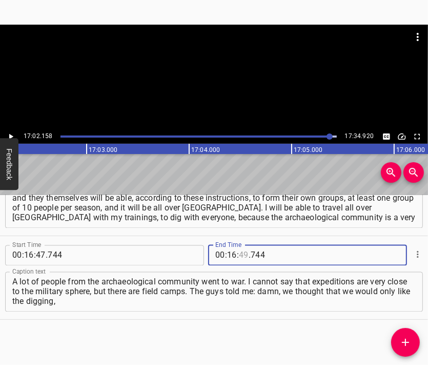
type input "49"
click at [228, 253] on input "number" at bounding box center [232, 255] width 10 height 21
type input "17"
type input "02"
type input "158"
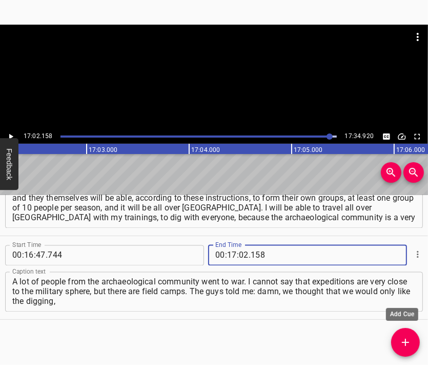
click at [406, 336] on icon "Add Cue" at bounding box center [406, 342] width 12 height 12
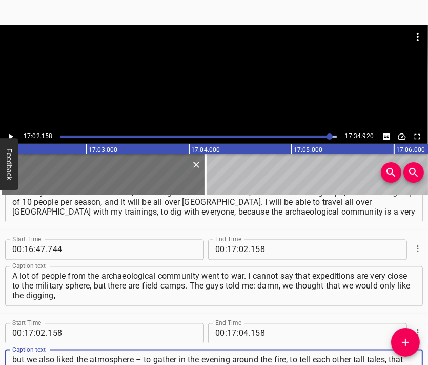
type textarea "but we also liked the atmosphere – to gather in the evening around the fire, to…"
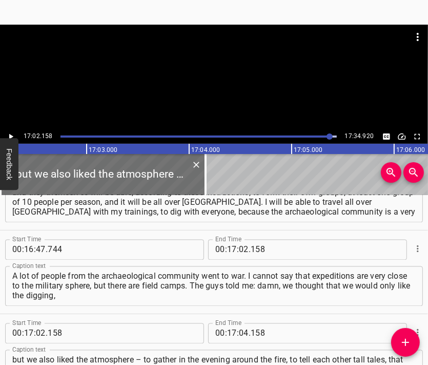
click at [220, 70] on div at bounding box center [214, 50] width 428 height 51
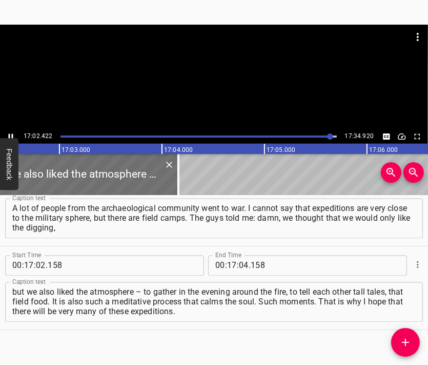
scroll to position [3391, 0]
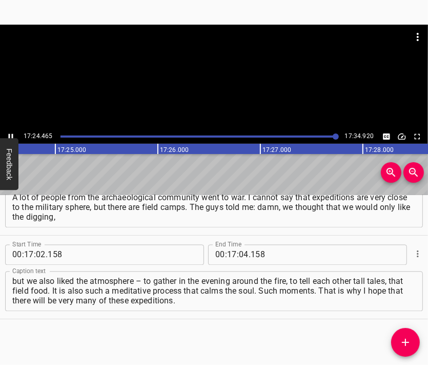
click at [213, 91] on div at bounding box center [214, 77] width 428 height 105
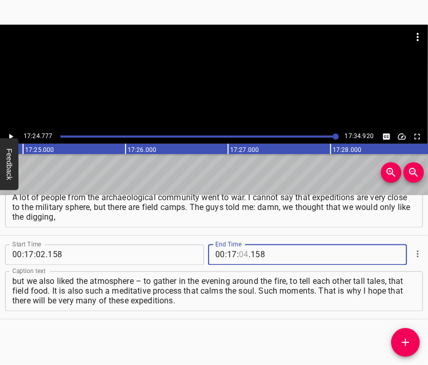
click at [239, 258] on input "number" at bounding box center [244, 255] width 10 height 21
type input "24"
type input "900"
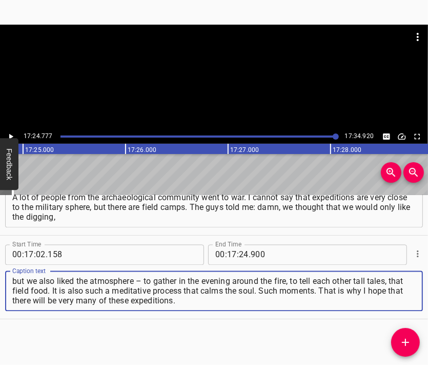
click at [252, 300] on textarea "but we also liked the atmosphere – to gather in the evening around the fire, to…" at bounding box center [214, 291] width 404 height 29
click at [217, 71] on div at bounding box center [214, 50] width 428 height 51
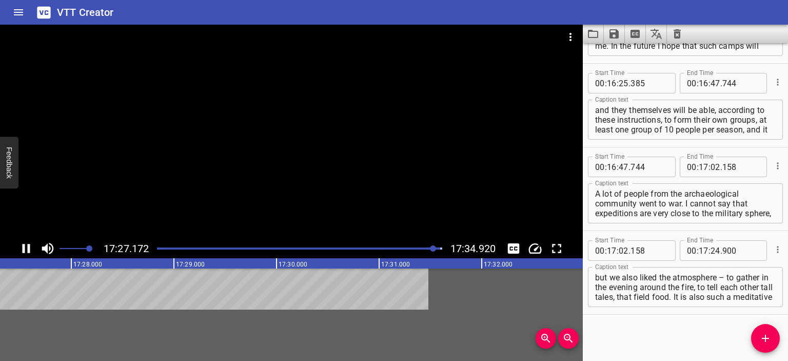
scroll to position [3243, 0]
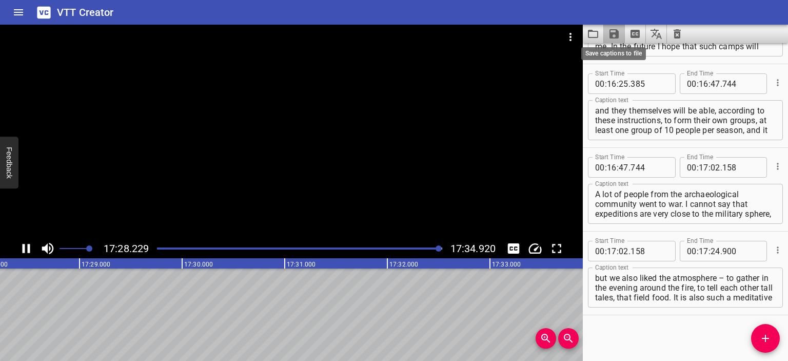
click at [428, 30] on icon "Save captions to file" at bounding box center [614, 34] width 12 height 12
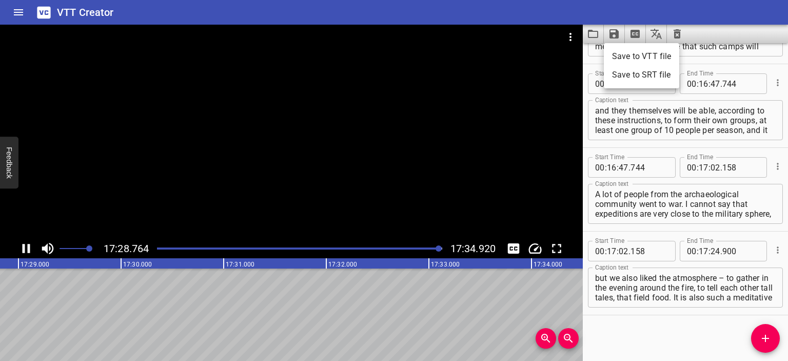
click at [428, 52] on li "Save to VTT file" at bounding box center [641, 56] width 75 height 18
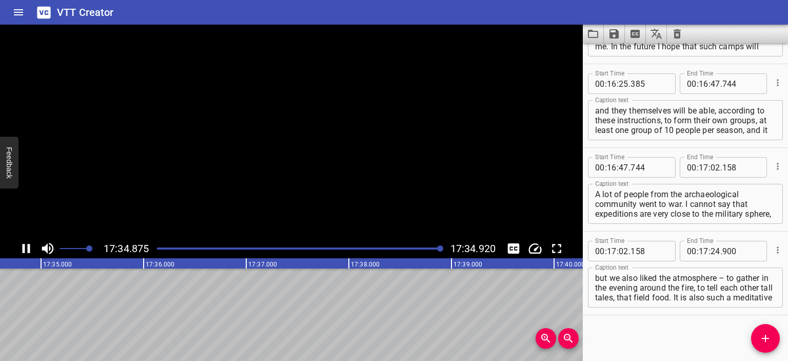
scroll to position [0, 108258]
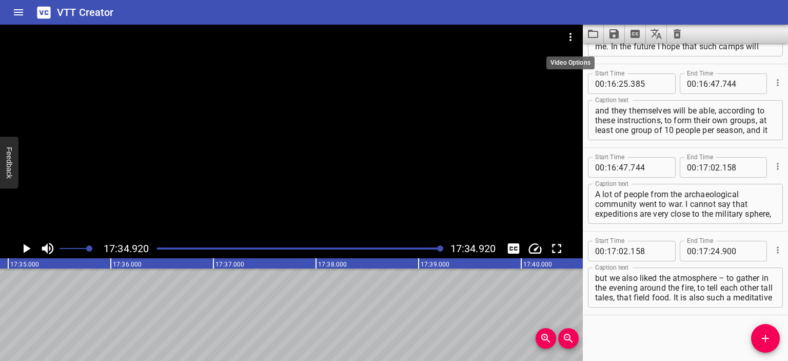
click at [428, 38] on icon "Video Options" at bounding box center [570, 37] width 12 height 12
click at [428, 38] on li "Select New Video File..." at bounding box center [609, 38] width 102 height 18
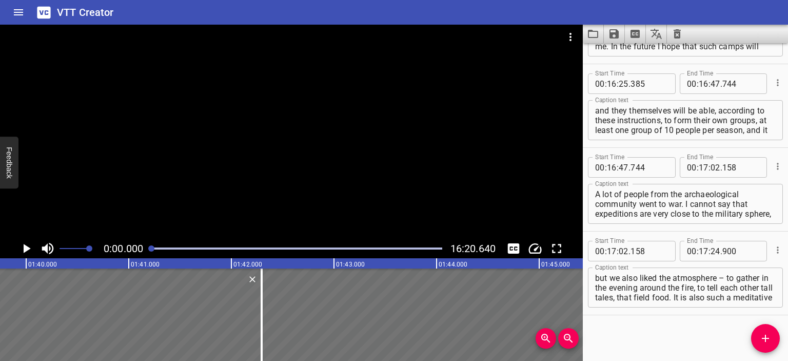
scroll to position [0, 6263]
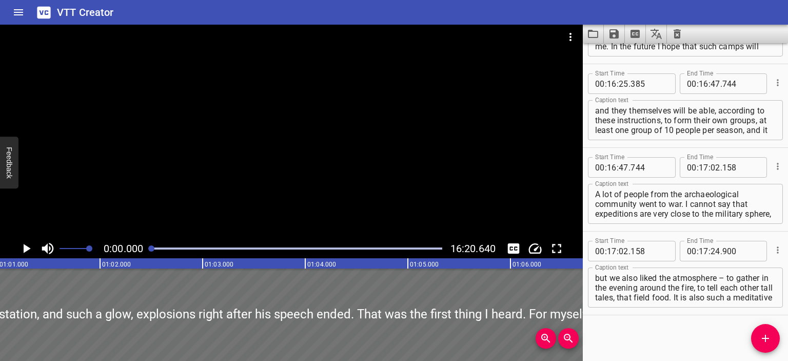
click at [271, 111] on div at bounding box center [291, 132] width 583 height 214
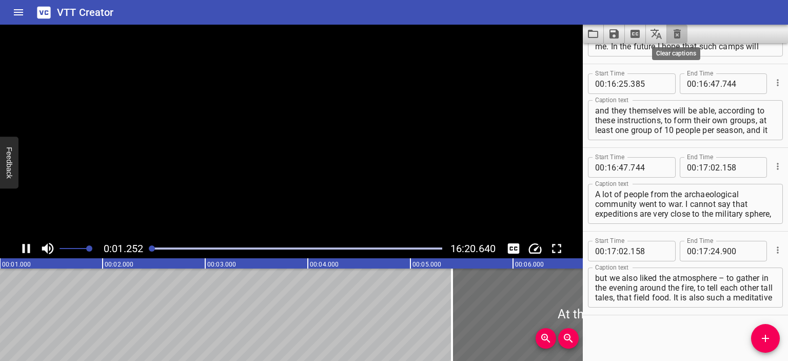
click at [428, 34] on icon "Clear captions" at bounding box center [677, 33] width 7 height 9
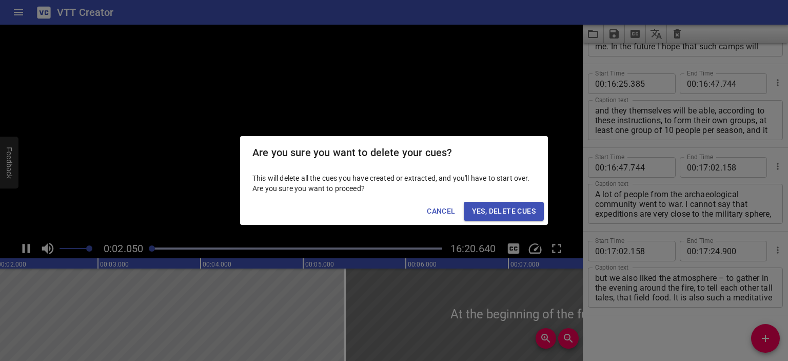
click at [428, 207] on span "Yes, Delete Cues" at bounding box center [504, 211] width 64 height 13
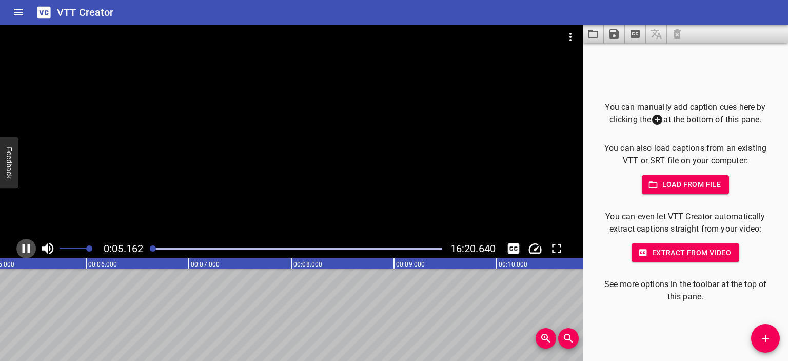
click at [26, 248] on icon "Play/Pause" at bounding box center [25, 248] width 15 height 15
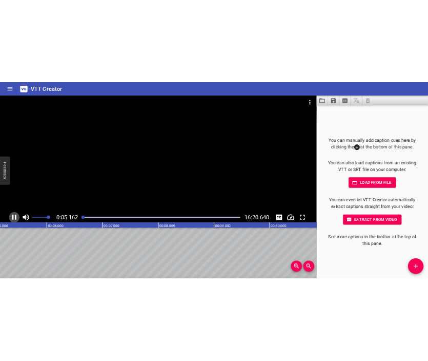
scroll to position [0, 551]
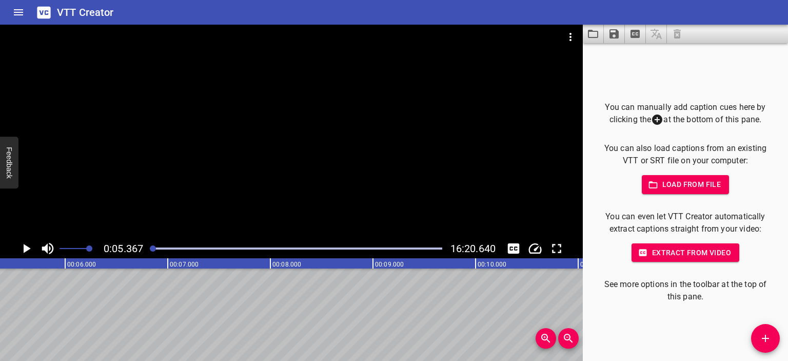
click at [428, 332] on span "Add Cue" at bounding box center [765, 338] width 29 height 12
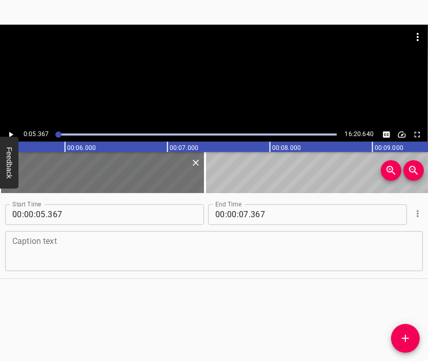
click at [180, 259] on textarea at bounding box center [214, 250] width 404 height 29
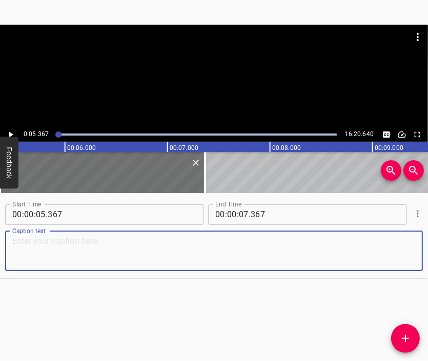
paste textarea "As I wrote elsewhere, people want to understand what was hidden from us for so …"
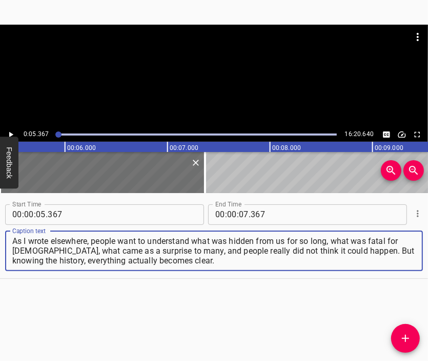
type textarea "As I wrote elsewhere, people want to understand what was hidden from us for so …"
click at [228, 63] on div at bounding box center [214, 50] width 428 height 51
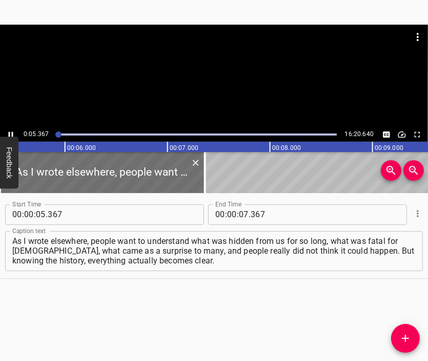
scroll to position [0, 553]
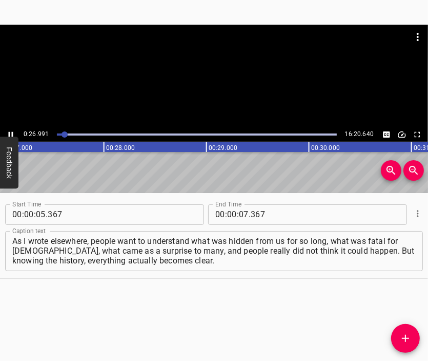
click at [234, 80] on div at bounding box center [214, 76] width 428 height 103
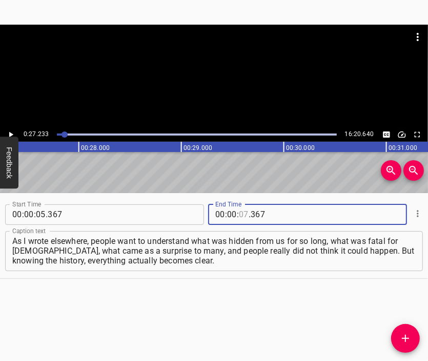
click at [239, 215] on input "number" at bounding box center [244, 214] width 10 height 21
type input "27"
type input "233"
click at [404, 337] on icon "Add Cue" at bounding box center [406, 338] width 12 height 12
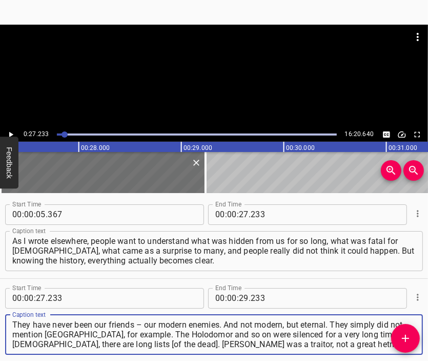
scroll to position [10, 0]
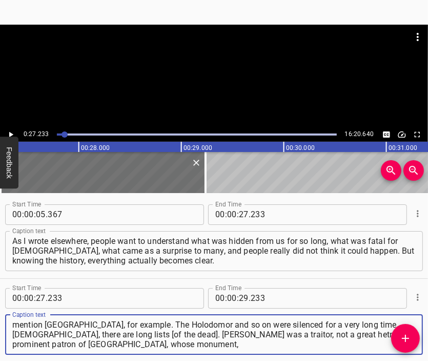
type textarea "They have never been our friends – our modern enemies. And not modern, but eter…"
click at [213, 65] on div at bounding box center [214, 50] width 428 height 51
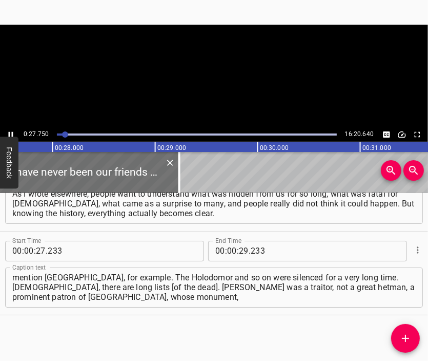
scroll to position [0, 2847]
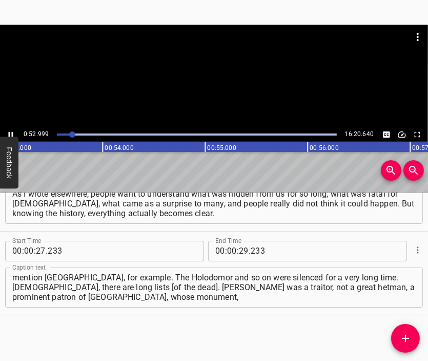
click at [240, 92] on div at bounding box center [214, 76] width 428 height 103
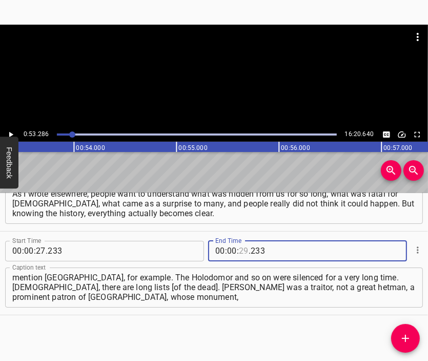
click at [240, 248] on input "number" at bounding box center [244, 251] width 10 height 21
type input "53"
type input "286"
click at [406, 334] on icon "Add Cue" at bounding box center [406, 338] width 12 height 12
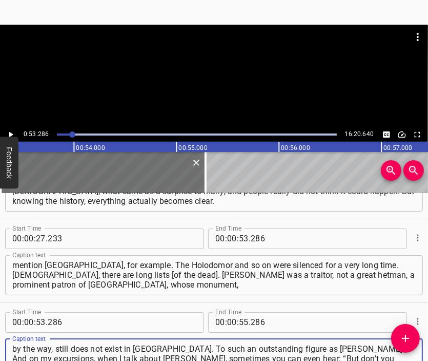
type textarea "by the way, still does not exist in [GEOGRAPHIC_DATA]. To such an outstanding f…"
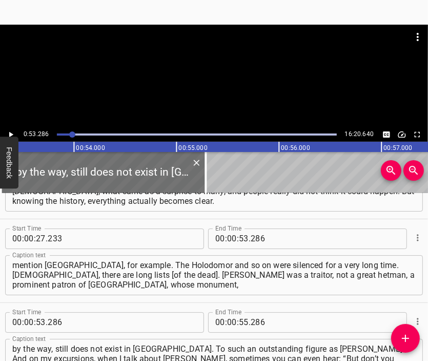
click at [230, 63] on div at bounding box center [214, 50] width 428 height 51
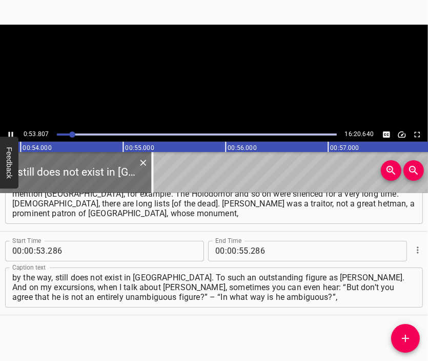
scroll to position [0, 5522]
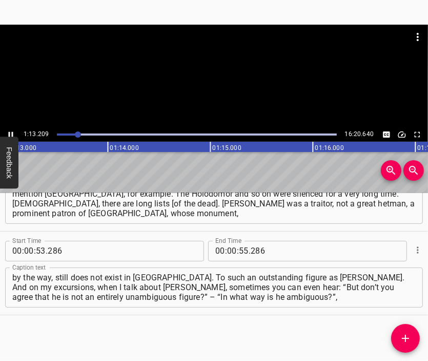
click at [224, 80] on div at bounding box center [214, 76] width 428 height 103
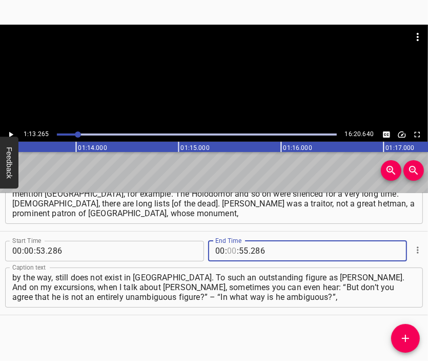
click at [229, 254] on input "number" at bounding box center [232, 251] width 10 height 21
type input "01"
type input "13"
type input "265"
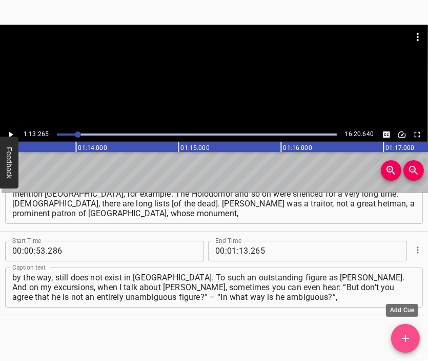
drag, startPoint x: 404, startPoint y: 338, endPoint x: 315, endPoint y: 127, distance: 229.2
click at [405, 338] on icon "Add Cue" at bounding box center [405, 338] width 7 height 7
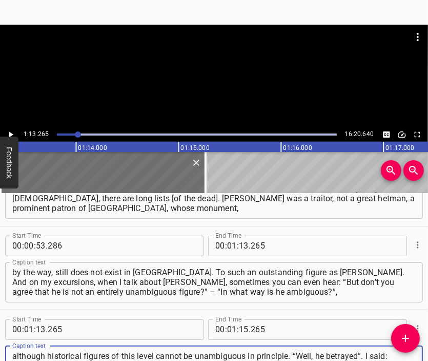
scroll to position [9, 0]
type textarea "although historical figures of this level cannot be unambiguous in principle. “…"
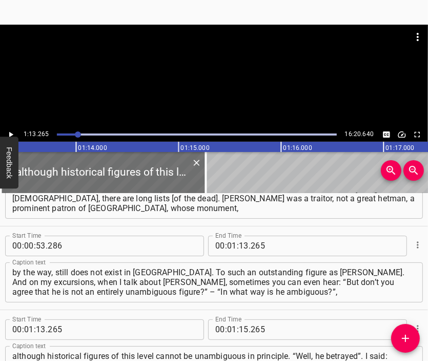
click at [238, 63] on div at bounding box center [214, 50] width 428 height 51
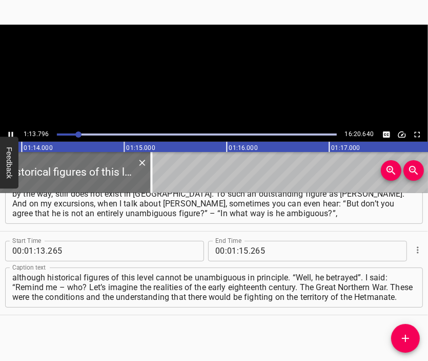
scroll to position [0, 7573]
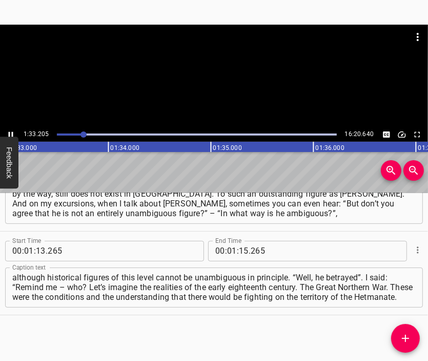
click at [219, 89] on div at bounding box center [214, 76] width 428 height 103
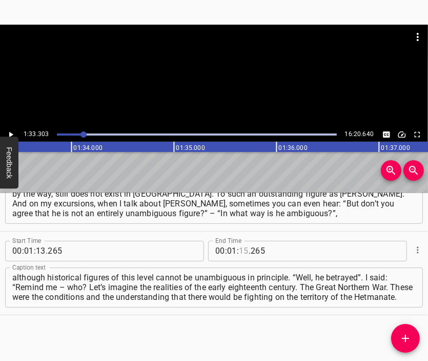
click at [240, 248] on input "number" at bounding box center [244, 251] width 10 height 21
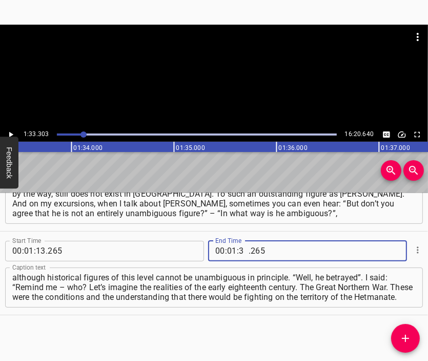
type input "33"
type input "303"
click at [409, 336] on icon "Add Cue" at bounding box center [406, 338] width 12 height 12
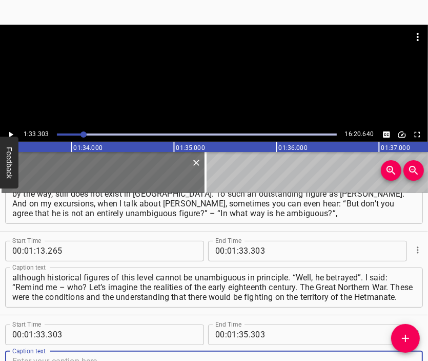
scroll to position [220, 0]
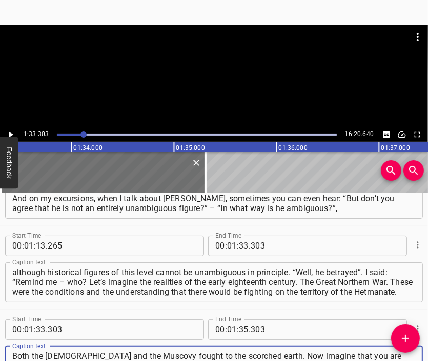
type textarea "Both the [DEMOGRAPHIC_DATA] and the Muscovy fought to the scorched earth. Now i…"
drag, startPoint x: 185, startPoint y: 47, endPoint x: 189, endPoint y: 70, distance: 24.0
click at [184, 48] on div at bounding box center [214, 37] width 428 height 25
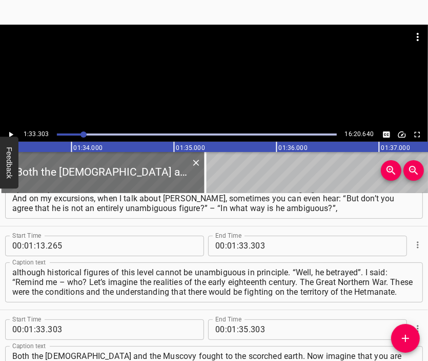
click at [198, 83] on div at bounding box center [214, 76] width 428 height 103
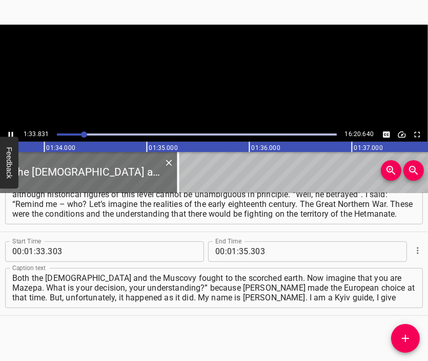
scroll to position [0, 9629]
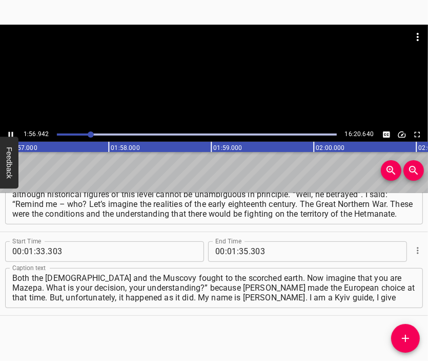
click at [214, 67] on div at bounding box center [214, 50] width 428 height 51
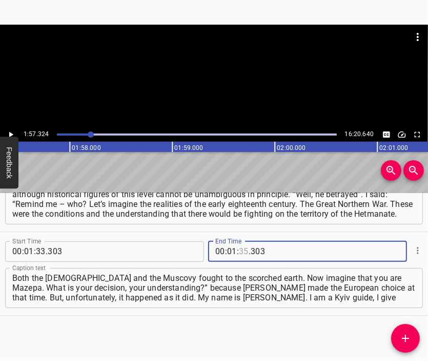
click at [239, 252] on input "number" at bounding box center [244, 251] width 10 height 21
type input "57"
type input "324"
click at [406, 334] on icon "Add Cue" at bounding box center [406, 338] width 12 height 12
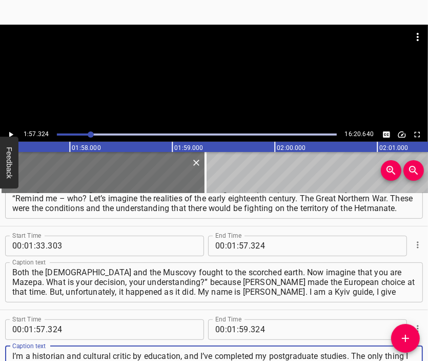
type textarea "I’m a historian and cultural critic by education, and I’ve completed my postgra…"
click at [199, 67] on div at bounding box center [214, 50] width 428 height 51
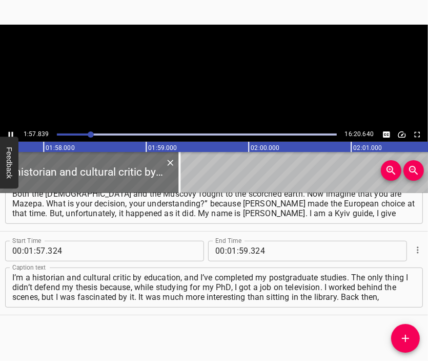
scroll to position [0, 12093]
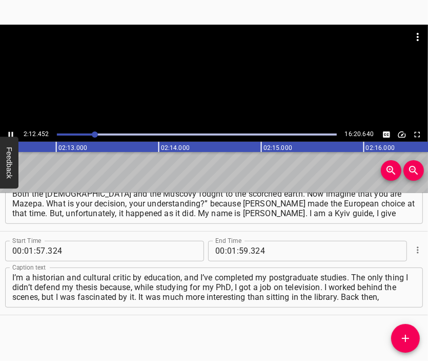
click at [203, 61] on div at bounding box center [214, 50] width 428 height 51
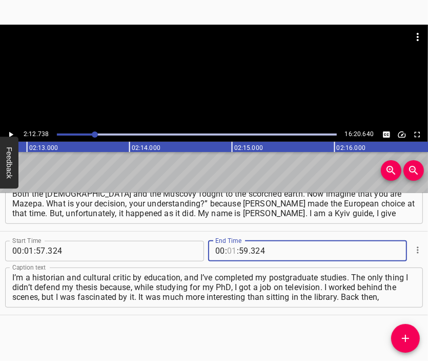
click at [227, 251] on input "number" at bounding box center [232, 251] width 10 height 21
type input "02"
type input "12"
type input "738"
click at [415, 337] on span "Add Cue" at bounding box center [406, 338] width 29 height 12
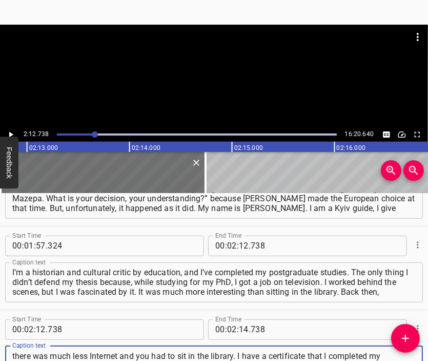
scroll to position [10, 0]
type textarea "there was much less Internet and you had to sit in the library. I have a certif…"
click at [261, 79] on div at bounding box center [214, 76] width 428 height 103
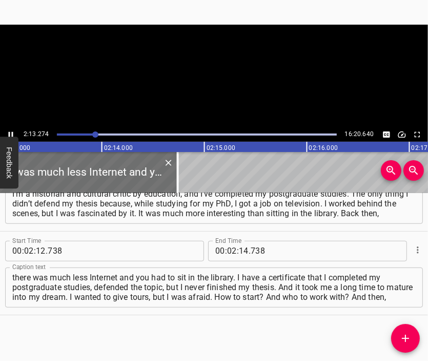
scroll to position [0, 13676]
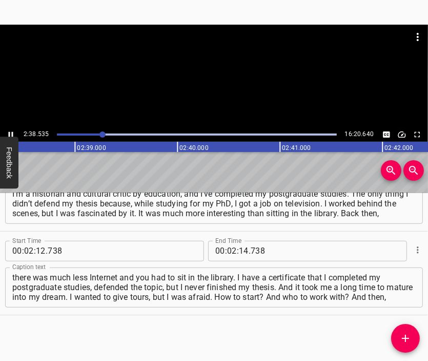
click at [203, 98] on div at bounding box center [214, 76] width 428 height 103
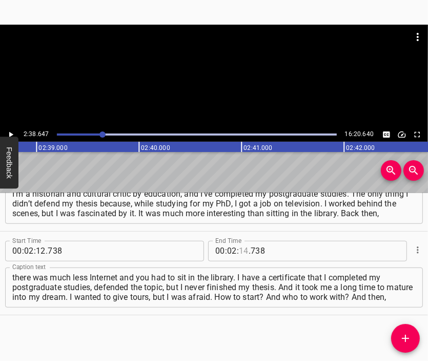
click at [242, 251] on input "number" at bounding box center [244, 251] width 10 height 21
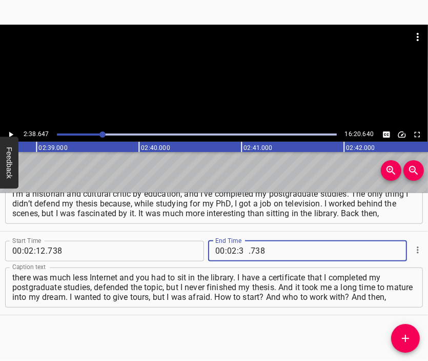
type input "38"
type input "647"
click at [410, 335] on icon "Add Cue" at bounding box center [406, 338] width 12 height 12
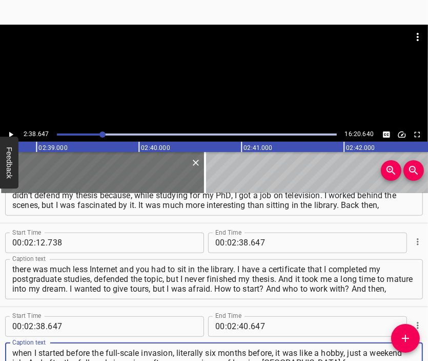
type textarea "when I started before the full-scale invasion, literally six months before, it …"
click at [181, 73] on div at bounding box center [214, 50] width 428 height 51
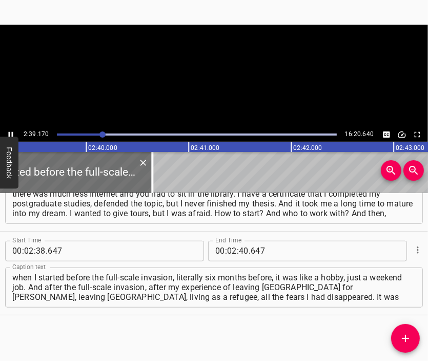
scroll to position [0, 16334]
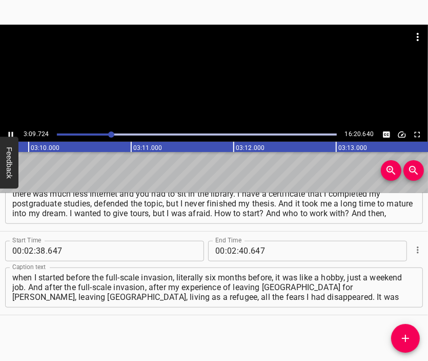
click at [261, 88] on div at bounding box center [214, 76] width 428 height 103
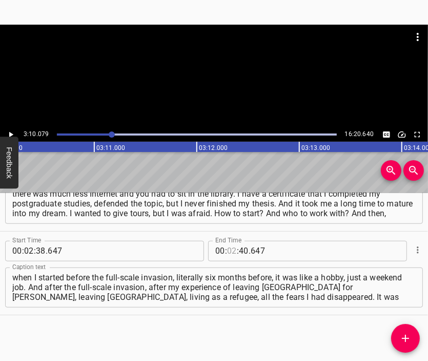
click at [228, 249] on input "number" at bounding box center [232, 251] width 10 height 21
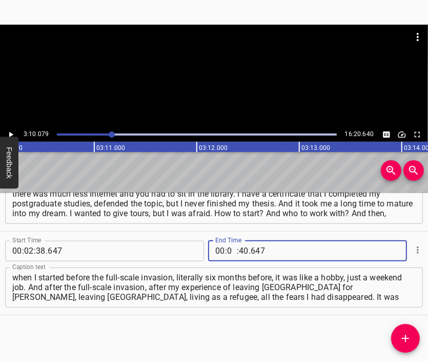
type input "03"
type input "10"
type input "079"
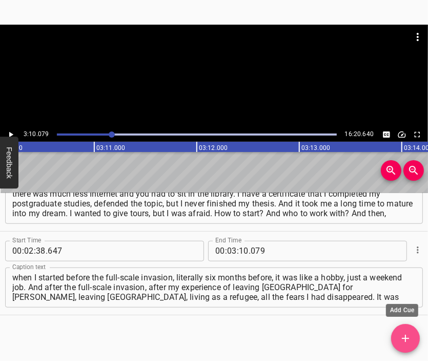
click at [407, 338] on icon "Add Cue" at bounding box center [405, 338] width 7 height 7
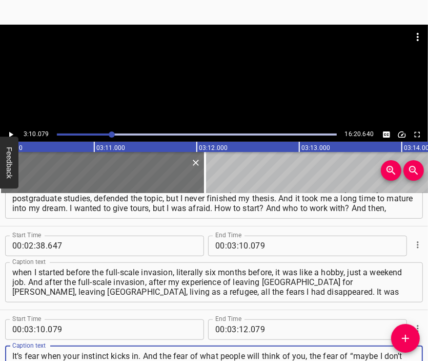
scroll to position [10, 0]
type textarea "It’s fear when your instinct kicks in. And the fear of what people will think o…"
click at [205, 76] on div at bounding box center [214, 76] width 428 height 103
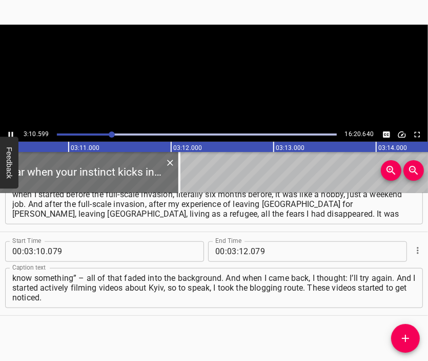
scroll to position [0, 19559]
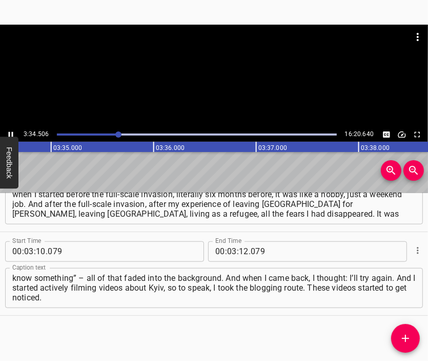
click at [209, 84] on div at bounding box center [214, 76] width 428 height 103
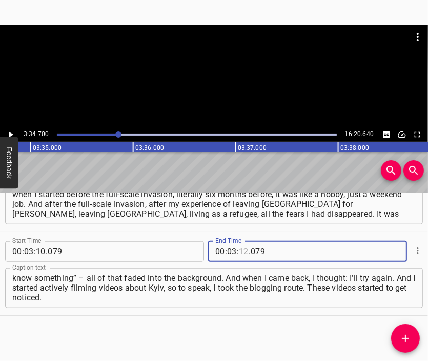
click at [239, 252] on input "number" at bounding box center [244, 251] width 10 height 21
type input "34"
type input "700"
click at [402, 331] on button "Add Cue" at bounding box center [406, 338] width 29 height 29
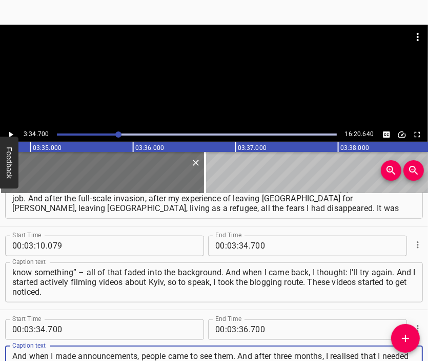
scroll to position [10, 0]
type textarea "And when I made announcements, people came to see them. And after three months,…"
click at [201, 99] on div at bounding box center [214, 76] width 428 height 103
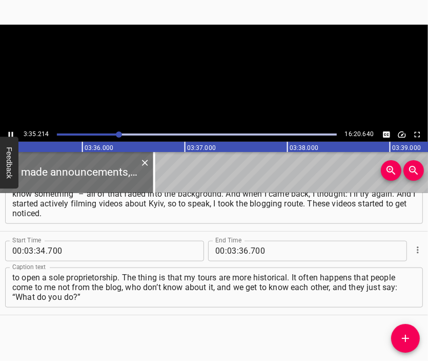
scroll to position [0, 22085]
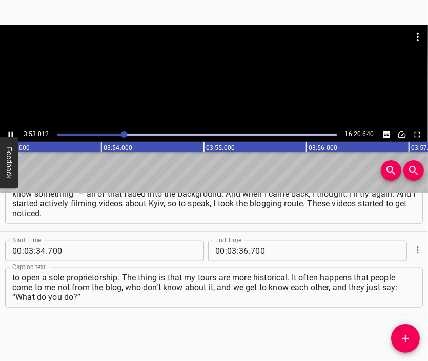
click at [248, 87] on div at bounding box center [214, 76] width 428 height 103
click at [239, 251] on input "number" at bounding box center [244, 251] width 10 height 21
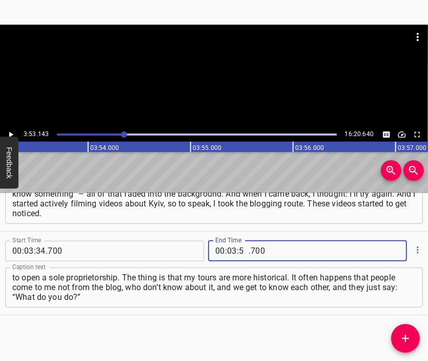
type input "53"
type input "143"
drag, startPoint x: 403, startPoint y: 336, endPoint x: 371, endPoint y: 277, distance: 67.5
click at [404, 336] on icon "Add Cue" at bounding box center [406, 338] width 12 height 12
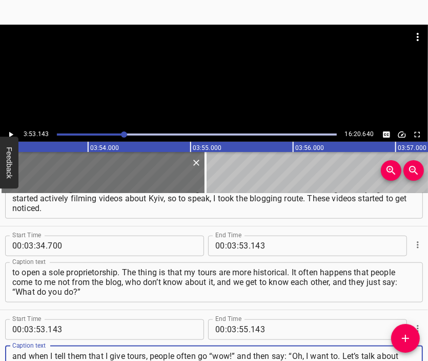
scroll to position [10, 0]
type textarea "and when I tell them that I give tours, people often go “wow!” and then say: “O…"
click at [190, 49] on div at bounding box center [214, 37] width 428 height 25
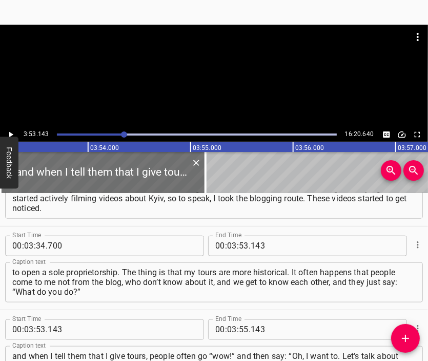
click at [218, 69] on div at bounding box center [214, 50] width 428 height 51
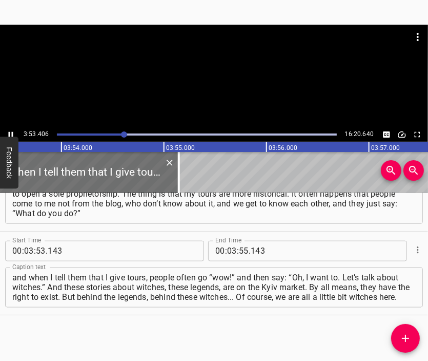
scroll to position [0, 23979]
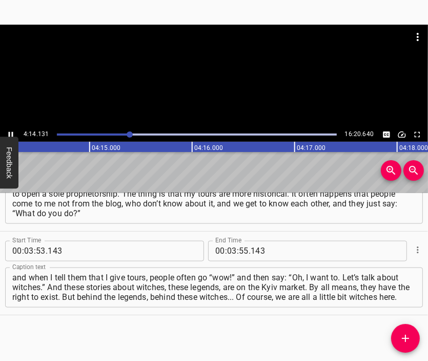
click at [242, 92] on div at bounding box center [214, 76] width 428 height 103
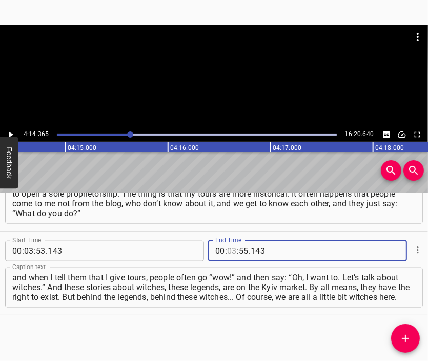
click at [229, 250] on input "number" at bounding box center [232, 251] width 10 height 21
type input "04"
type input "14"
type input "365"
click at [408, 339] on icon "Add Cue" at bounding box center [406, 338] width 12 height 12
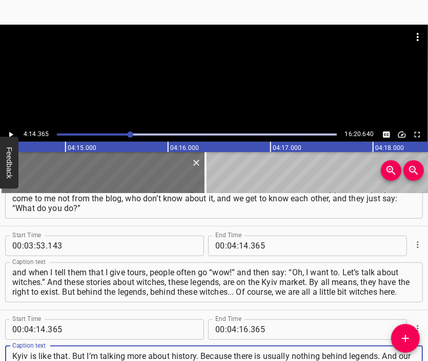
scroll to position [9, 0]
type textarea "Kyiv is like that. But I’m talking more about history. Because there is usually…"
click at [228, 73] on div at bounding box center [214, 50] width 428 height 51
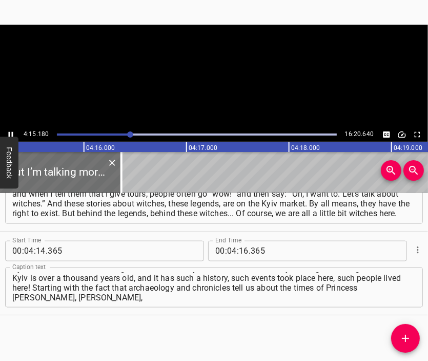
scroll to position [0, 26214]
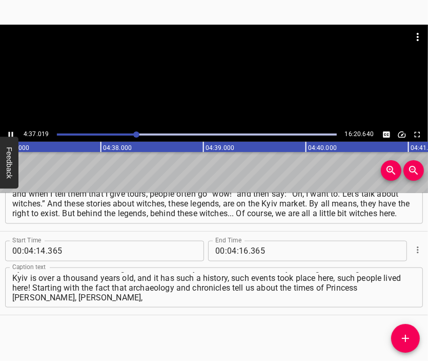
click at [237, 83] on div at bounding box center [214, 76] width 428 height 103
click at [240, 245] on input "number" at bounding box center [244, 251] width 10 height 21
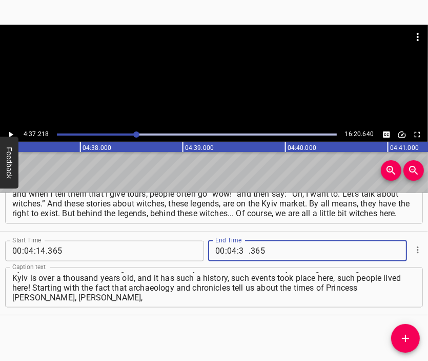
type input "37"
type input "218"
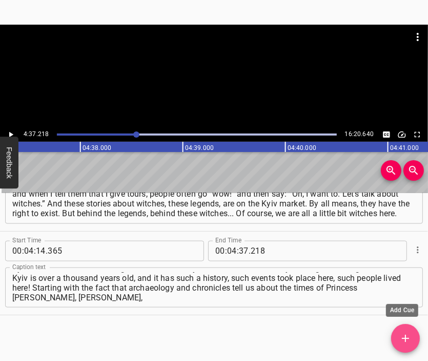
click at [406, 331] on button "Add Cue" at bounding box center [406, 338] width 29 height 29
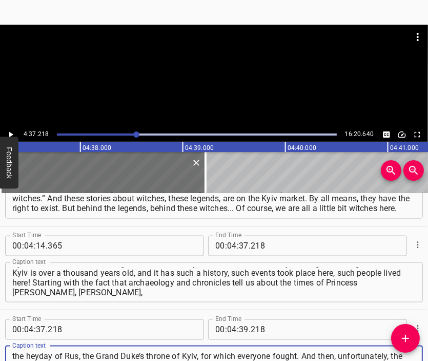
scroll to position [10, 0]
type textarea "the heyday of Rus, the Grand Duke’s throne of Kyiv, for which everyone fought. …"
click at [208, 91] on div at bounding box center [214, 76] width 428 height 103
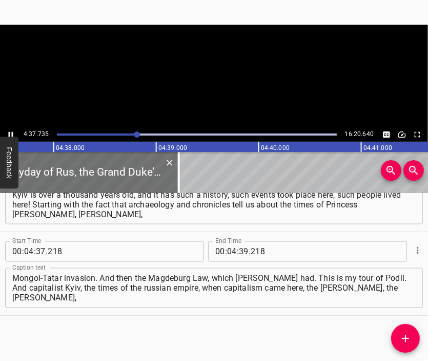
scroll to position [0, 28502]
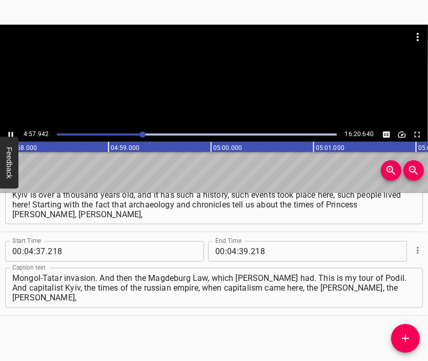
click at [226, 96] on div at bounding box center [214, 76] width 428 height 103
click at [240, 250] on input "number" at bounding box center [244, 251] width 10 height 21
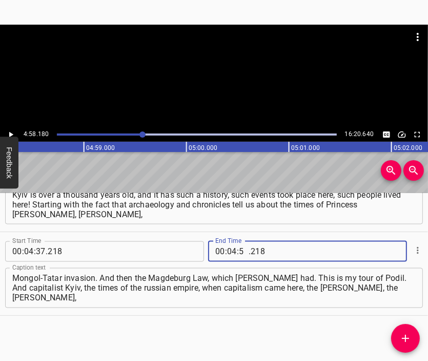
type input "58"
type input "180"
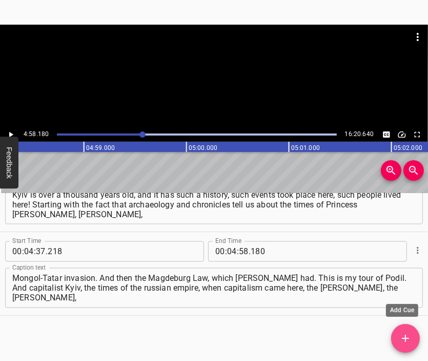
click at [404, 334] on icon "Add Cue" at bounding box center [406, 338] width 12 height 12
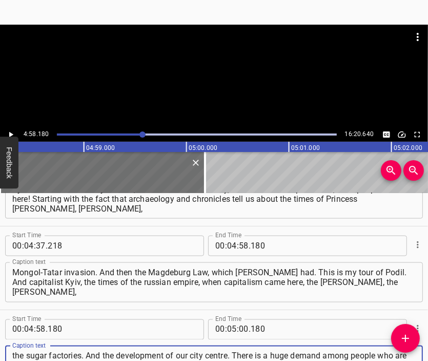
scroll to position [9, 0]
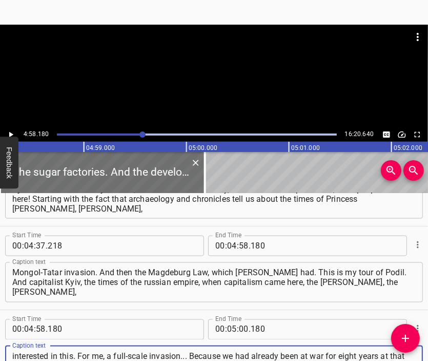
type textarea "the sugar factories. And the development of our city centre. There is a huge de…"
click at [222, 65] on div at bounding box center [214, 50] width 428 height 51
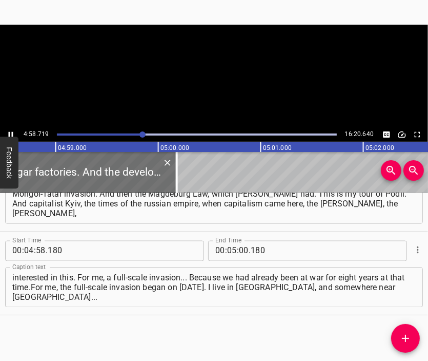
scroll to position [0, 30655]
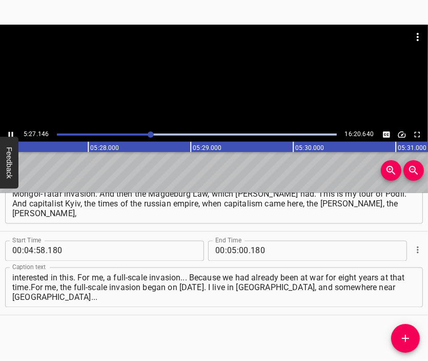
click at [206, 96] on div at bounding box center [214, 76] width 428 height 103
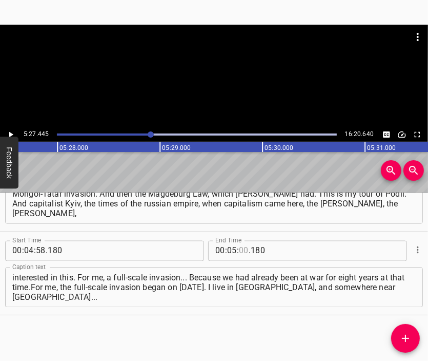
click at [242, 245] on input "number" at bounding box center [244, 251] width 10 height 21
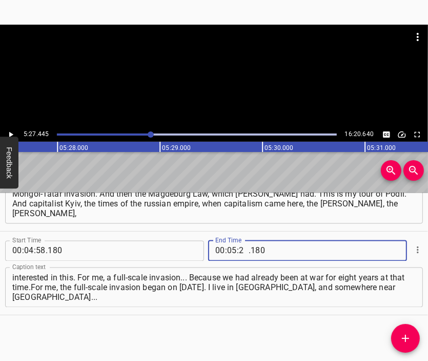
type input "27"
type input "445"
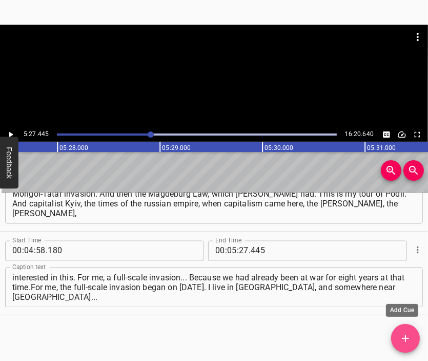
click at [408, 335] on icon "Add Cue" at bounding box center [406, 338] width 12 height 12
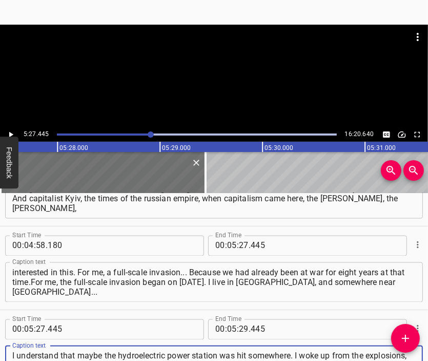
scroll to position [10, 0]
type textarea "I understand that maybe the hydroelectric power station was hit somewhere. I wo…"
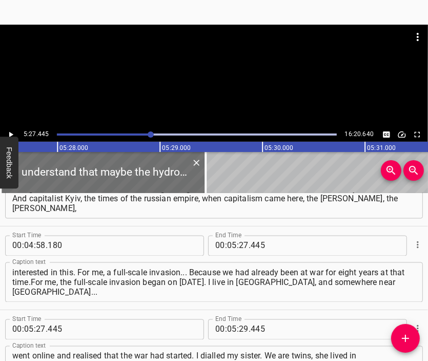
click at [218, 70] on div at bounding box center [214, 50] width 428 height 51
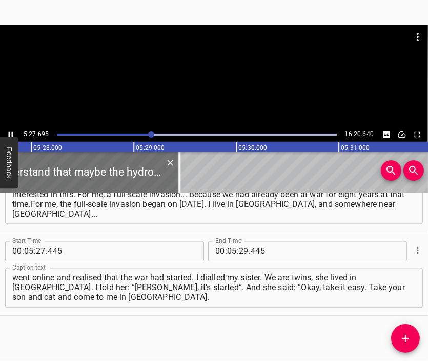
scroll to position [1134, 0]
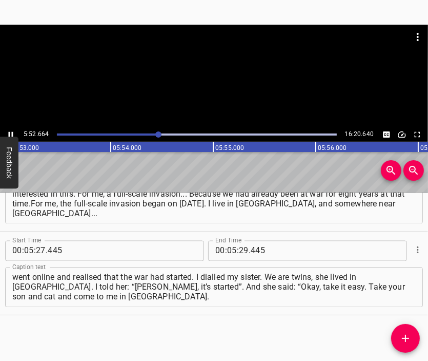
click at [224, 89] on div at bounding box center [214, 76] width 428 height 103
click at [242, 250] on input "number" at bounding box center [244, 251] width 10 height 21
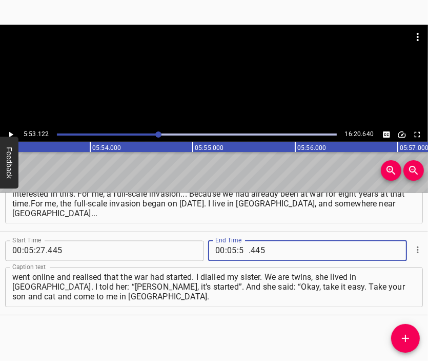
type input "53"
type input "122"
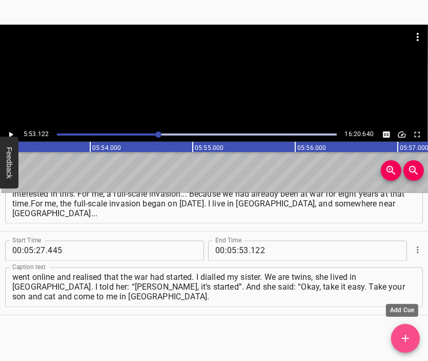
click at [405, 334] on icon "Add Cue" at bounding box center [406, 338] width 12 height 12
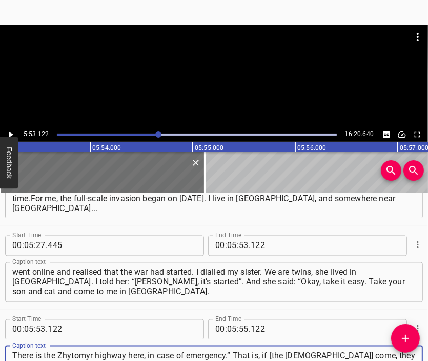
scroll to position [10, 0]
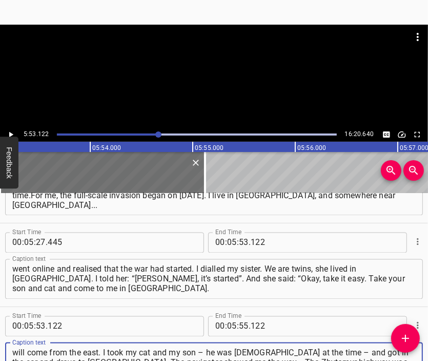
type textarea "There is the Zhytomyr highway here, in case of emergency.” That is, if [the [DE…"
click at [211, 67] on div at bounding box center [214, 50] width 428 height 51
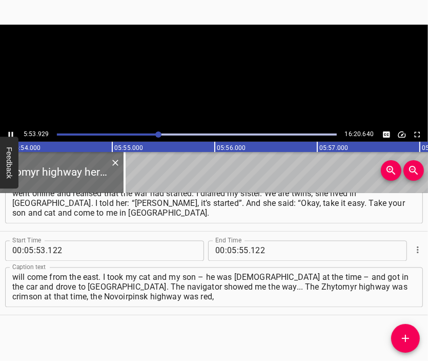
scroll to position [0, 36320]
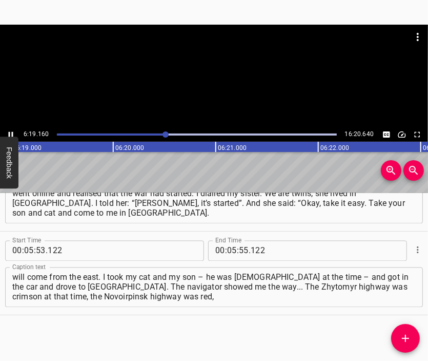
click at [216, 92] on div at bounding box center [214, 76] width 428 height 103
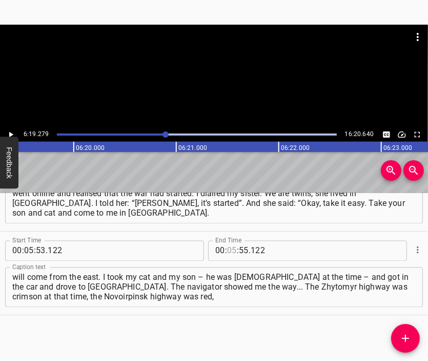
click at [227, 256] on input "number" at bounding box center [232, 251] width 10 height 21
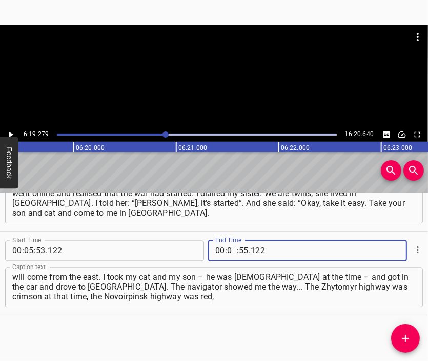
type input "06"
type input "19"
type input "279"
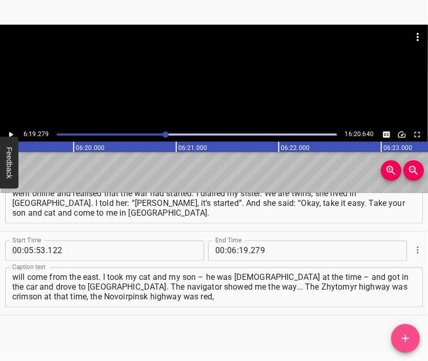
click at [409, 336] on icon "Add Cue" at bounding box center [406, 338] width 12 height 12
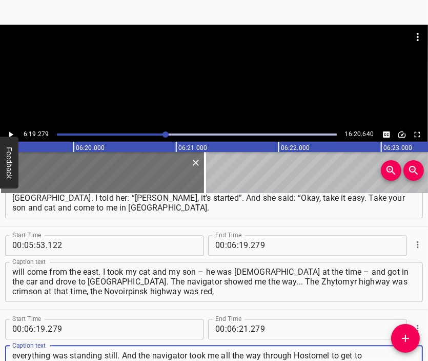
scroll to position [10, 0]
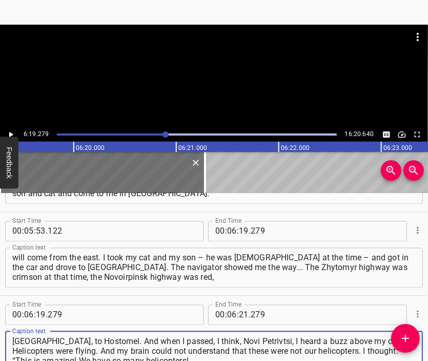
type textarea "everything was standing still. And the navigator took me all the way through Ho…"
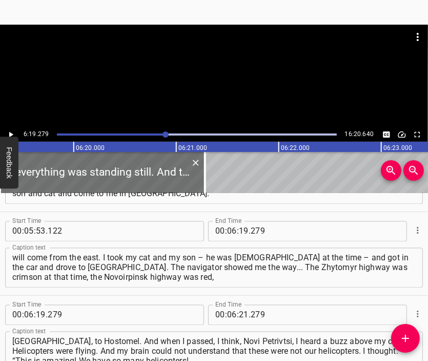
click at [190, 86] on div at bounding box center [214, 76] width 428 height 103
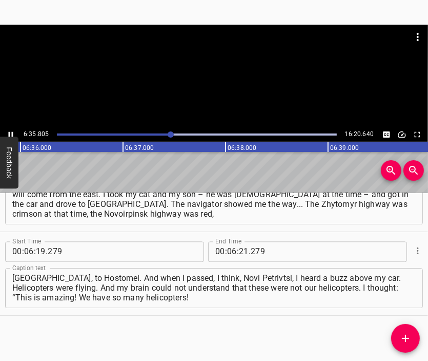
scroll to position [0, 40646]
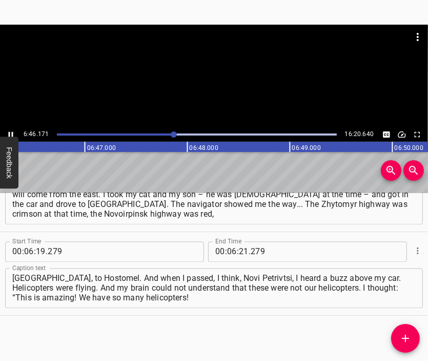
click at [221, 79] on div at bounding box center [214, 76] width 428 height 103
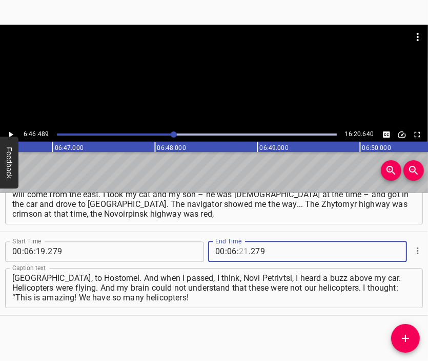
click at [239, 247] on input "number" at bounding box center [244, 251] width 10 height 21
type input "46"
type input "489"
click at [402, 335] on icon "Add Cue" at bounding box center [406, 338] width 12 height 12
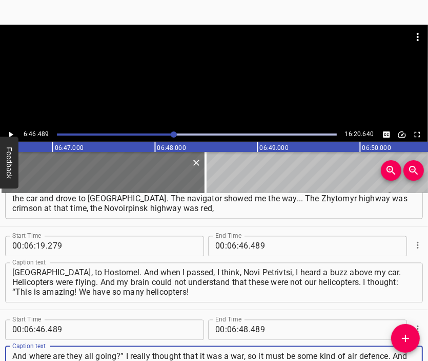
scroll to position [10, 0]
type textarea "And where are they all going?” I really thought that it was a war, so it must b…"
click at [229, 85] on div at bounding box center [214, 76] width 428 height 103
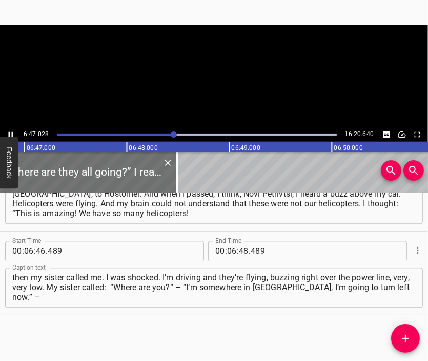
scroll to position [0, 41768]
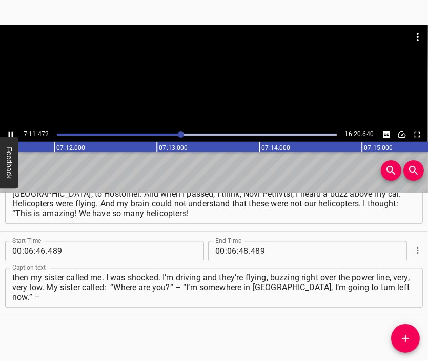
click at [237, 85] on div at bounding box center [214, 76] width 428 height 103
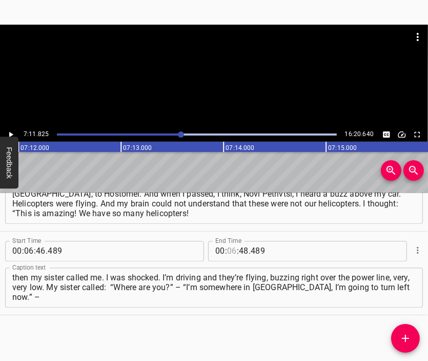
click at [227, 250] on input "number" at bounding box center [232, 251] width 10 height 21
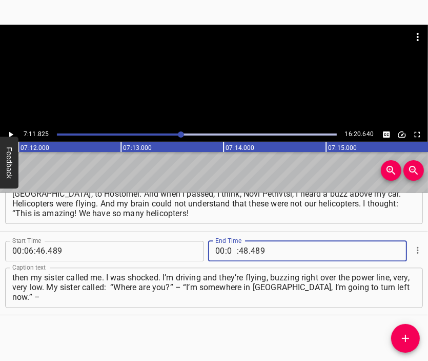
type input "07"
type input "11"
type input "825"
click at [408, 339] on icon "Add Cue" at bounding box center [406, 338] width 12 height 12
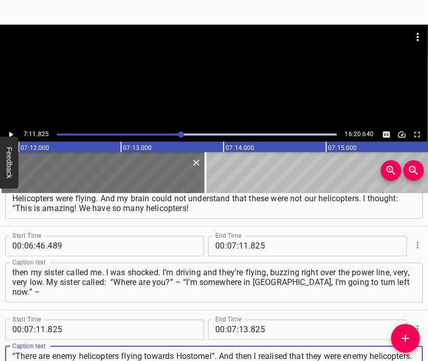
type textarea "“There are enemy helicopters flying towards Hostomel”. And then I realised that…"
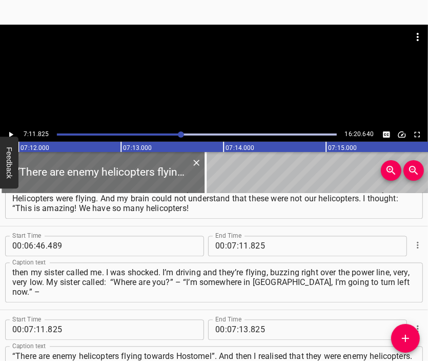
click at [222, 88] on div at bounding box center [214, 76] width 428 height 103
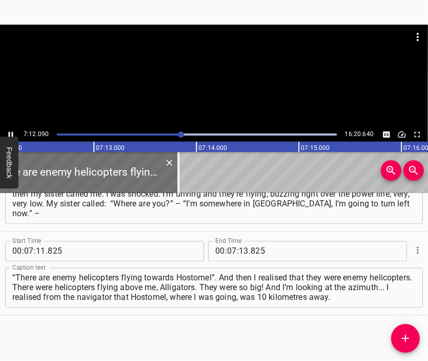
scroll to position [0, 44368]
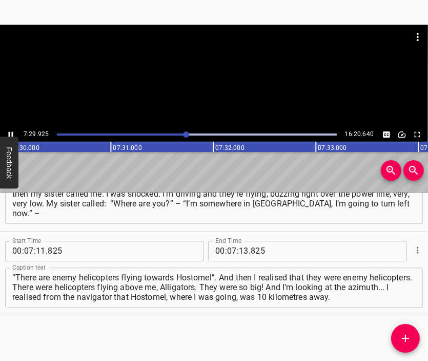
click at [232, 81] on div at bounding box center [214, 76] width 428 height 103
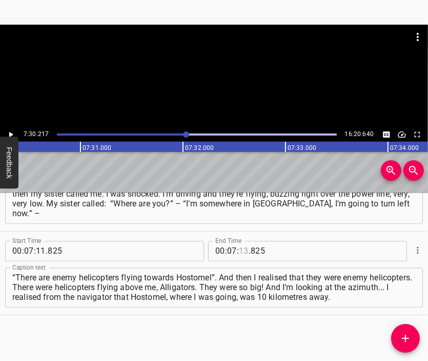
click at [240, 256] on input "number" at bounding box center [244, 251] width 10 height 21
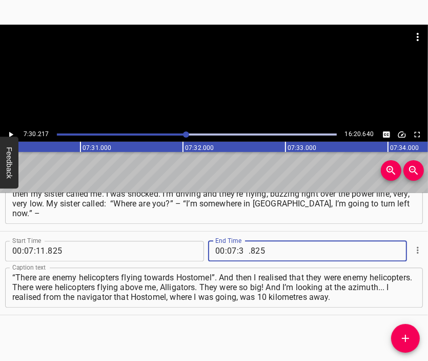
type input "30"
type input "217"
click at [404, 333] on icon "Add Cue" at bounding box center [406, 338] width 12 height 12
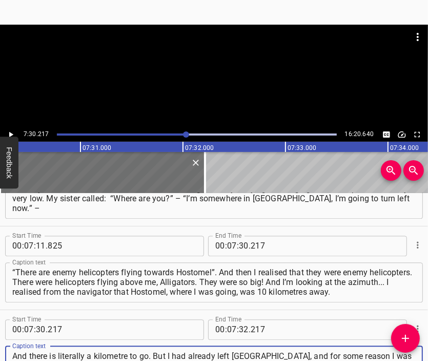
scroll to position [10, 0]
type textarea "And there is literally a kilometre to go. But I had already left [GEOGRAPHIC_DA…"
click at [199, 44] on div at bounding box center [214, 37] width 428 height 25
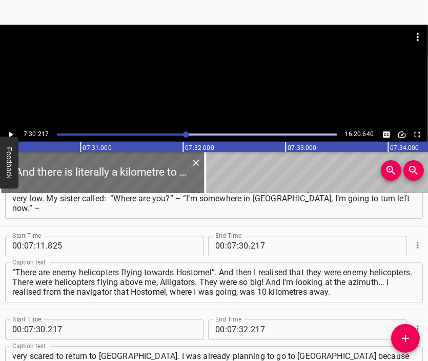
click at [203, 63] on div at bounding box center [214, 50] width 428 height 51
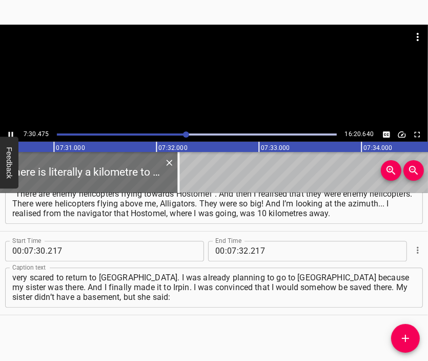
scroll to position [0, 46255]
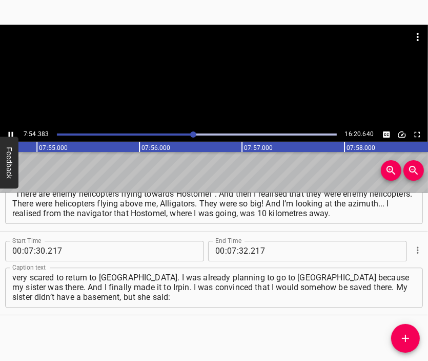
click at [238, 88] on div at bounding box center [214, 76] width 428 height 103
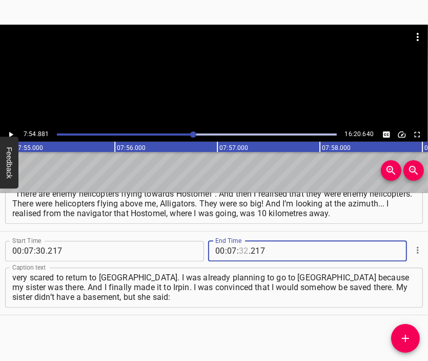
click at [242, 250] on input "number" at bounding box center [244, 251] width 10 height 21
type input "54"
type input "881"
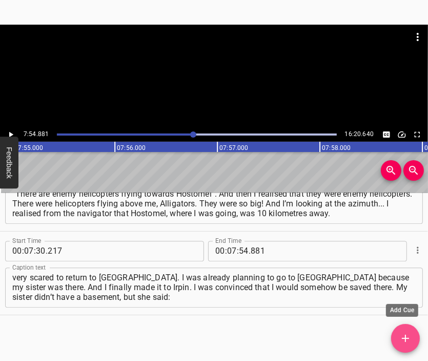
click at [407, 337] on icon "Add Cue" at bounding box center [406, 338] width 12 height 12
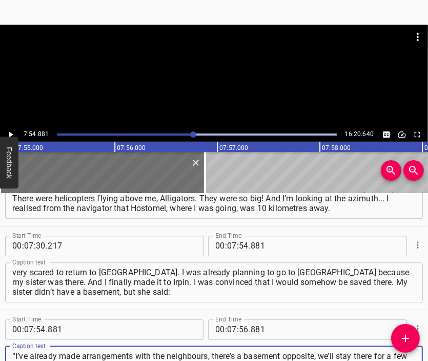
type textarea "“I’ve already made arrangements with the neighbours, there’s a basement opposit…"
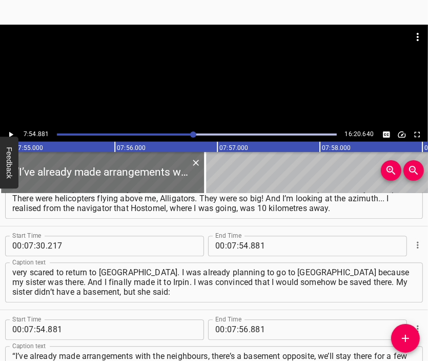
click at [216, 86] on div at bounding box center [214, 76] width 428 height 103
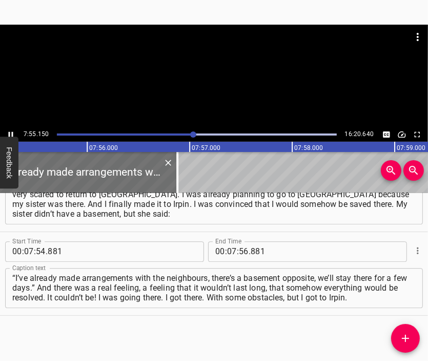
scroll to position [0, 48787]
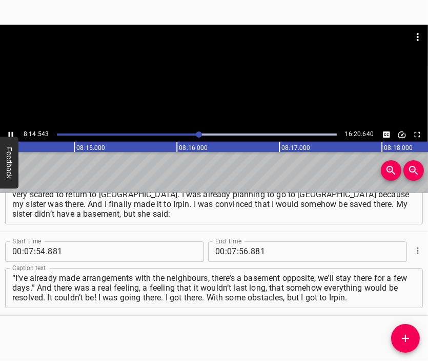
click at [239, 84] on div at bounding box center [214, 76] width 428 height 103
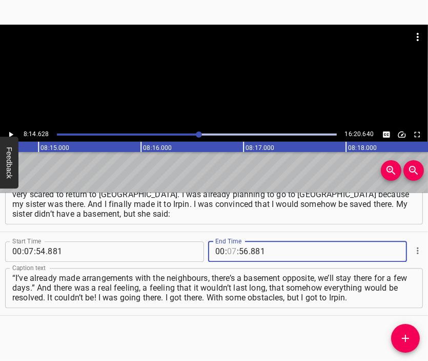
click at [227, 250] on input "number" at bounding box center [232, 251] width 10 height 21
type input "90"
type input "81"
type input "4628"
click at [229, 251] on input "number" at bounding box center [232, 251] width 10 height 21
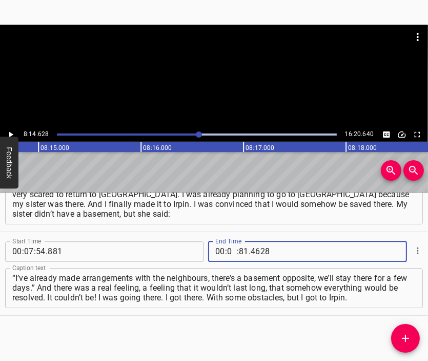
type input "08"
type input "14"
type input "628"
click at [406, 328] on button "Add Cue" at bounding box center [406, 338] width 29 height 29
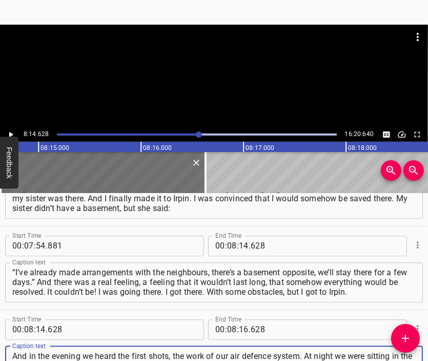
scroll to position [10, 0]
type textarea "And in the evening we heard the first shots, the work of our air defence system…"
click at [216, 74] on div at bounding box center [214, 50] width 428 height 51
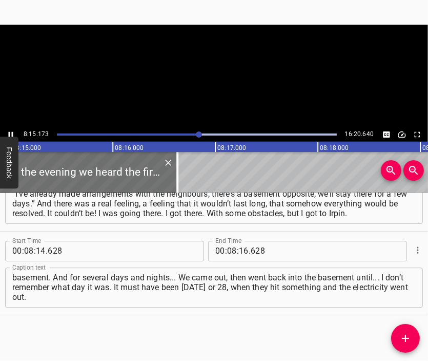
scroll to position [0, 50815]
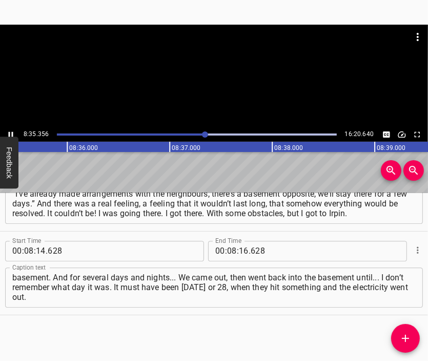
click at [200, 63] on div at bounding box center [214, 50] width 428 height 51
click at [241, 250] on input "number" at bounding box center [244, 251] width 10 height 21
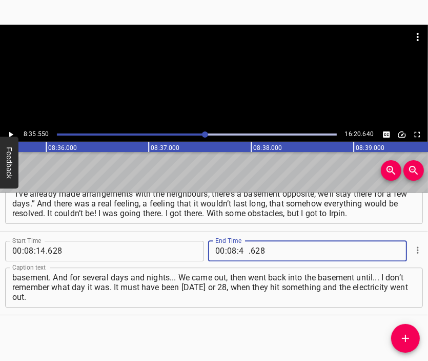
type input "04"
drag, startPoint x: 261, startPoint y: 252, endPoint x: 193, endPoint y: 244, distance: 67.7
click at [255, 251] on input "number" at bounding box center [298, 251] width 94 height 21
type input "628"
click at [239, 252] on input "number" at bounding box center [244, 251] width 10 height 21
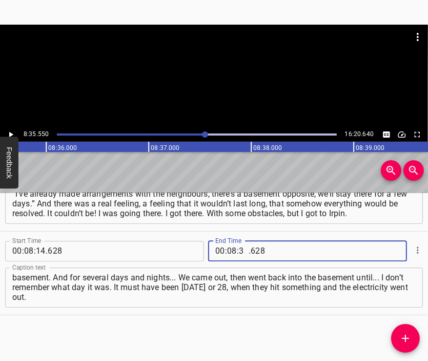
type input "35"
type input "550"
click at [409, 334] on icon "Add Cue" at bounding box center [406, 338] width 12 height 12
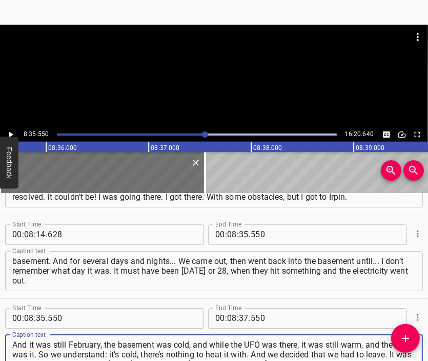
type textarea "And it was still February, the basement was cold, and while the UFO was there, …"
click at [200, 63] on div at bounding box center [214, 50] width 428 height 51
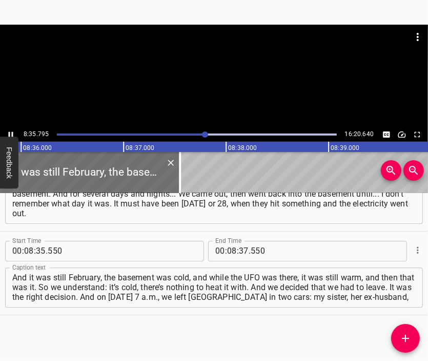
scroll to position [0, 52959]
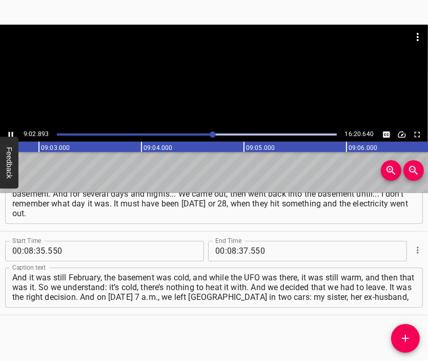
click at [231, 77] on div at bounding box center [214, 76] width 428 height 103
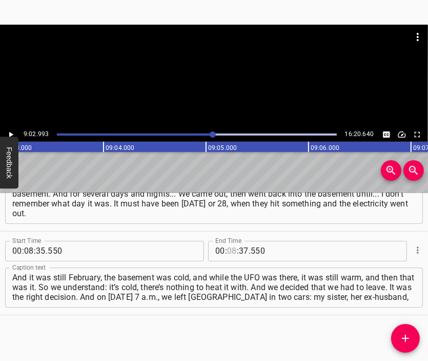
click at [227, 250] on input "number" at bounding box center [232, 251] width 10 height 21
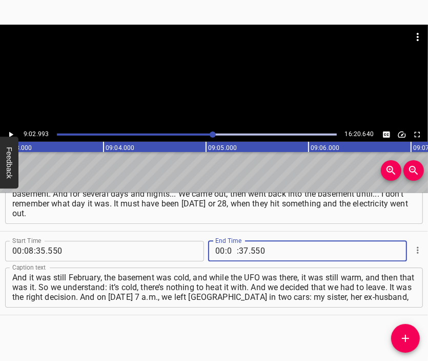
type input "09"
type input "02"
type input "993"
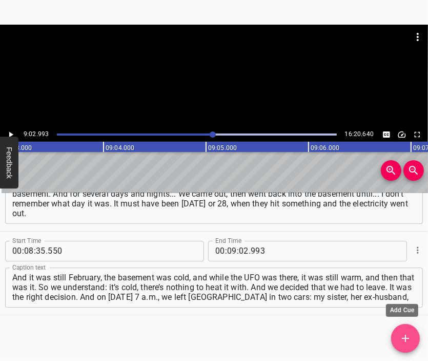
click at [404, 342] on icon "Add Cue" at bounding box center [406, 338] width 12 height 12
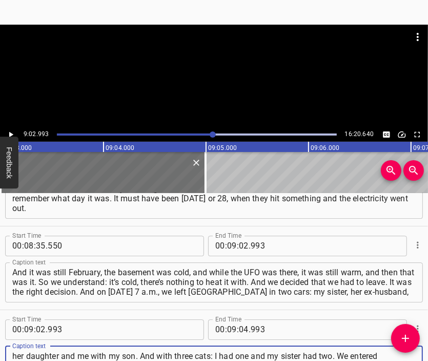
scroll to position [10, 0]
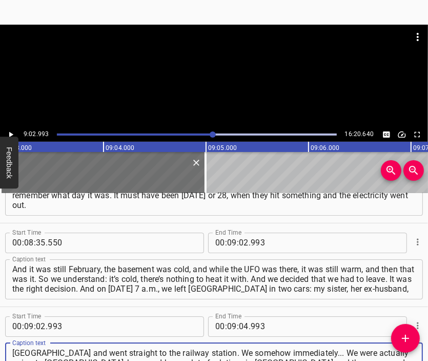
type textarea "her daughter and me with my son. And with three cats: I had one and my sister h…"
click at [210, 79] on div at bounding box center [214, 76] width 428 height 103
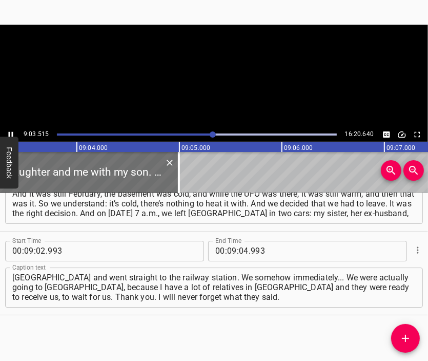
scroll to position [0, 55776]
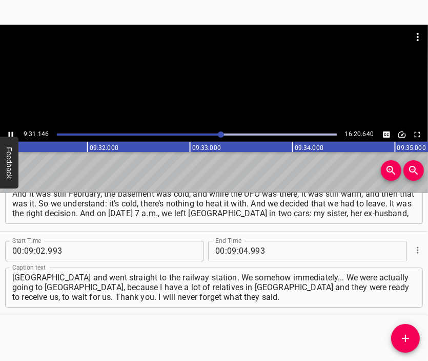
click at [249, 88] on div at bounding box center [214, 76] width 428 height 103
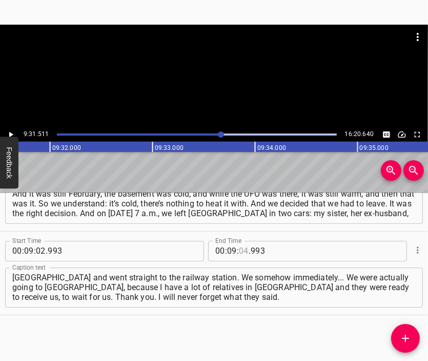
click at [241, 249] on input "number" at bounding box center [244, 251] width 10 height 21
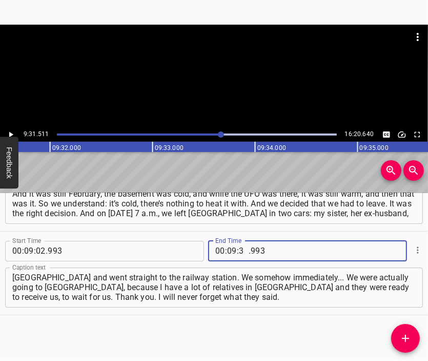
type input "31"
type input "511"
click at [408, 332] on icon "Add Cue" at bounding box center [406, 338] width 12 height 12
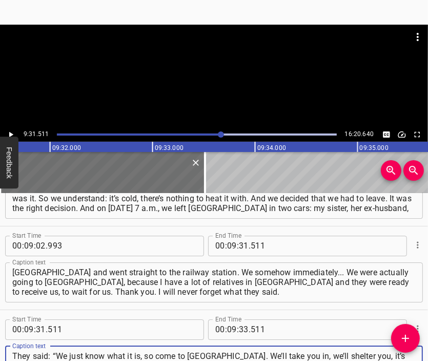
scroll to position [10, 0]
type textarea "They said: “We just know what it is, so come to [GEOGRAPHIC_DATA]. We’ll take y…"
click at [199, 63] on div at bounding box center [214, 50] width 428 height 51
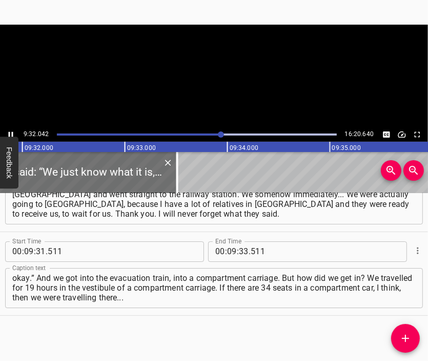
scroll to position [0, 58703]
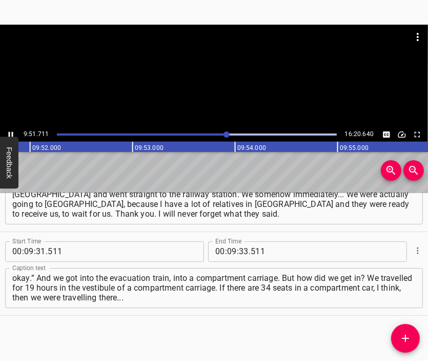
click at [218, 111] on div at bounding box center [214, 76] width 428 height 103
click at [244, 246] on input "number" at bounding box center [244, 251] width 10 height 21
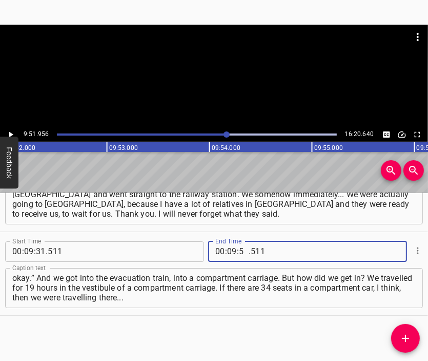
type input "51"
type input "956"
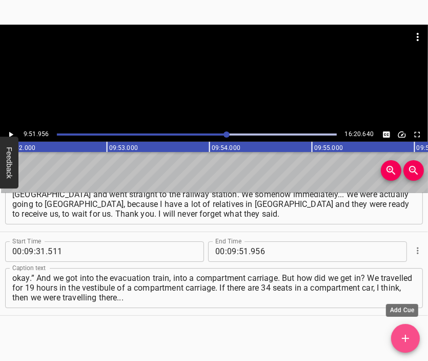
drag, startPoint x: 403, startPoint y: 332, endPoint x: 396, endPoint y: 303, distance: 29.7
click at [404, 331] on button "Add Cue" at bounding box center [406, 338] width 29 height 29
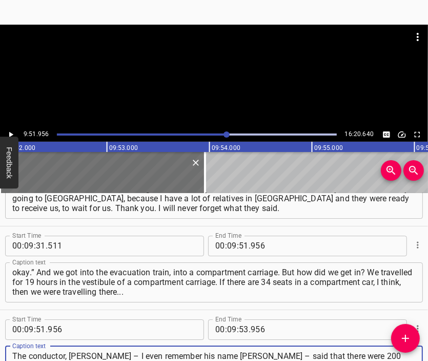
scroll to position [10, 0]
type textarea "The conductor, [PERSON_NAME] – I even remember his name [PERSON_NAME] – said th…"
click at [200, 77] on div at bounding box center [214, 76] width 428 height 103
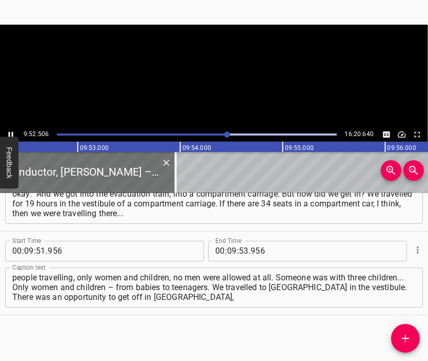
scroll to position [0, 60804]
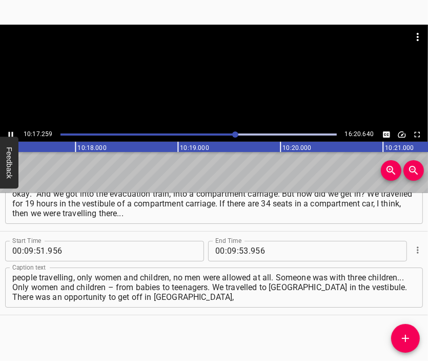
click at [232, 90] on div at bounding box center [214, 76] width 428 height 103
click at [227, 255] on input "number" at bounding box center [232, 251] width 10 height 21
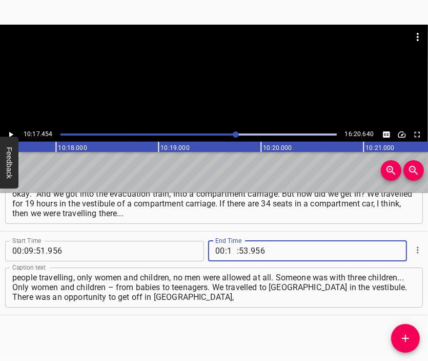
type input "10"
type input "17"
type input "454"
drag, startPoint x: 402, startPoint y: 334, endPoint x: 400, endPoint y: 308, distance: 25.8
click at [406, 332] on icon "Add Cue" at bounding box center [406, 338] width 12 height 12
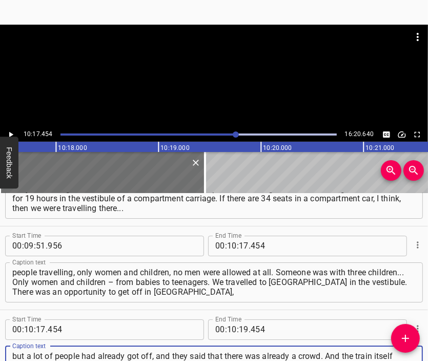
scroll to position [10, 0]
type textarea "but a lot of people had already got off, and they said that there was already a…"
click at [241, 60] on div at bounding box center [214, 50] width 428 height 51
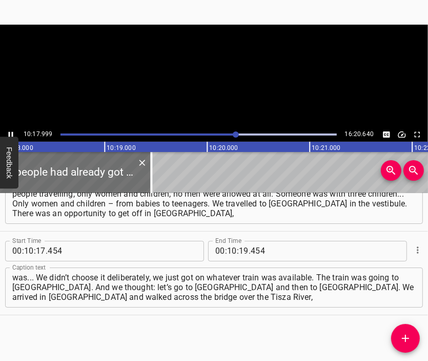
scroll to position [0, 63420]
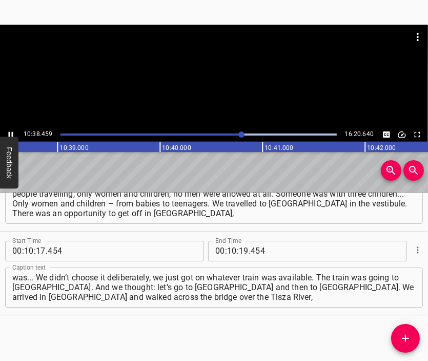
click at [218, 91] on div at bounding box center [214, 76] width 428 height 103
click at [239, 251] on input "number" at bounding box center [244, 251] width 10 height 21
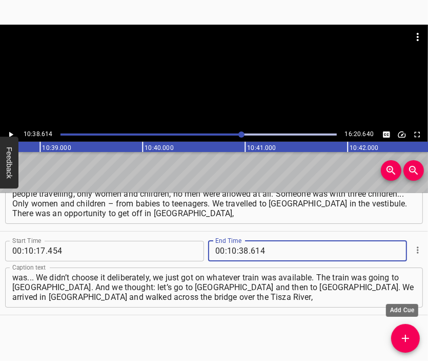
click at [407, 338] on icon "Add Cue" at bounding box center [405, 338] width 7 height 7
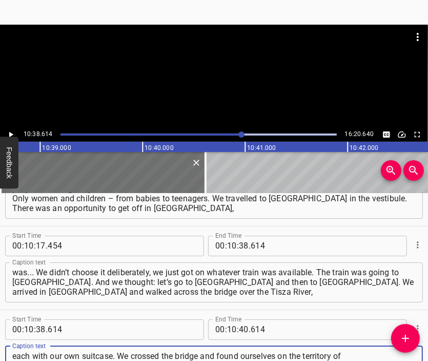
scroll to position [10, 0]
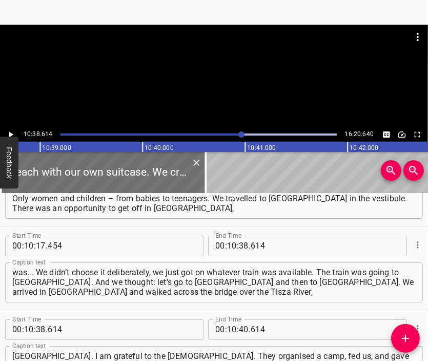
click at [187, 84] on div at bounding box center [214, 76] width 428 height 103
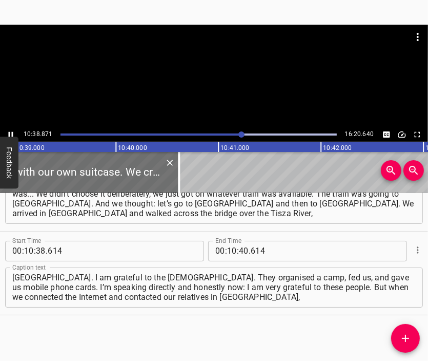
scroll to position [0, 65589]
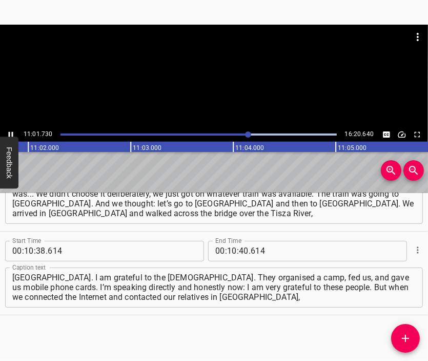
click at [218, 80] on div at bounding box center [214, 76] width 428 height 103
click at [228, 250] on input "number" at bounding box center [232, 251] width 10 height 21
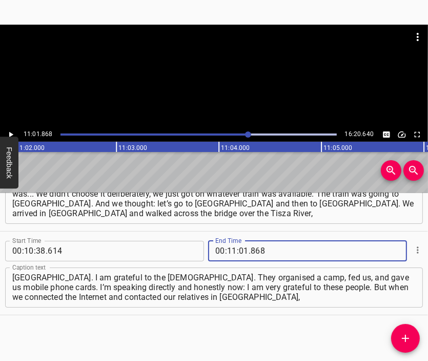
click at [410, 340] on icon "Add Cue" at bounding box center [406, 338] width 12 height 12
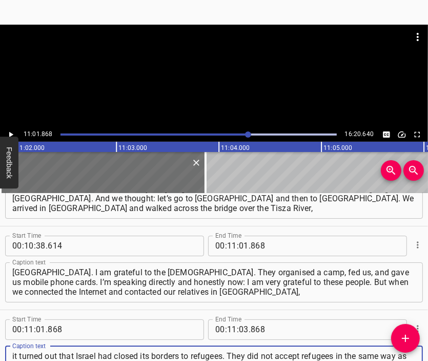
scroll to position [10, 0]
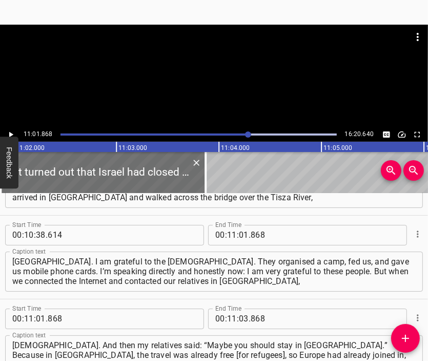
click at [179, 65] on div at bounding box center [214, 50] width 428 height 51
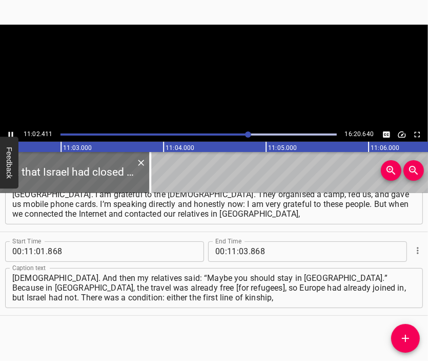
scroll to position [0, 67978]
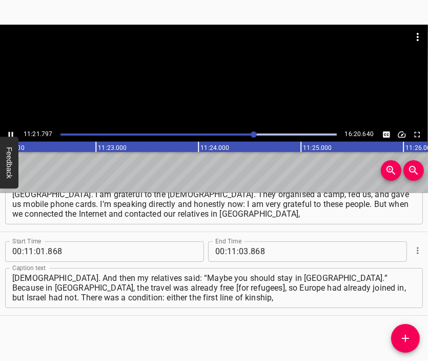
click at [228, 80] on div at bounding box center [214, 76] width 428 height 103
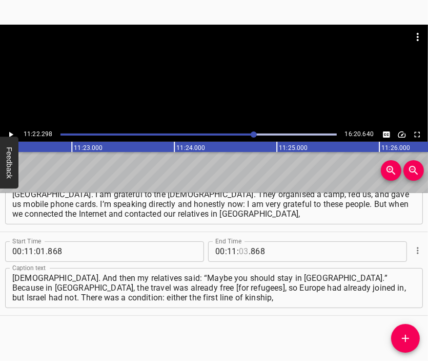
click at [242, 252] on input "number" at bounding box center [244, 251] width 10 height 21
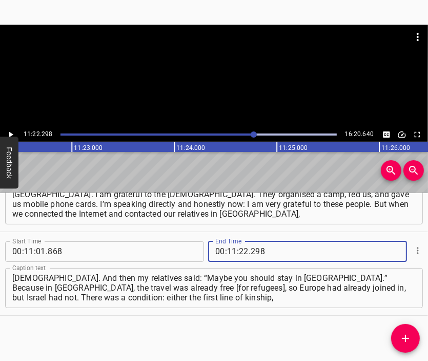
click at [402, 334] on icon "Add Cue" at bounding box center [406, 338] width 12 height 12
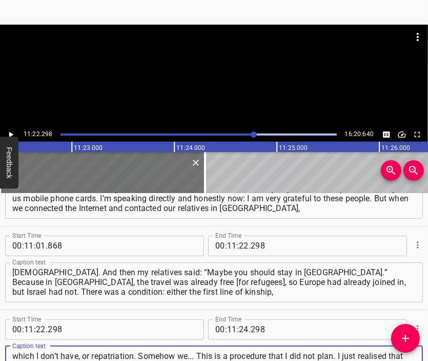
scroll to position [10, 0]
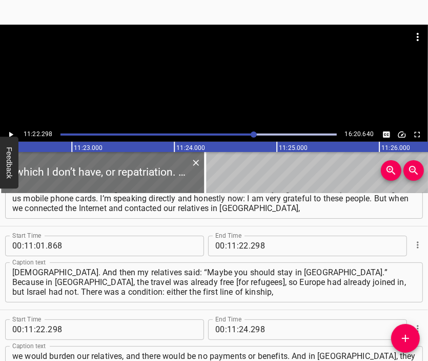
click at [229, 76] on div at bounding box center [214, 76] width 428 height 103
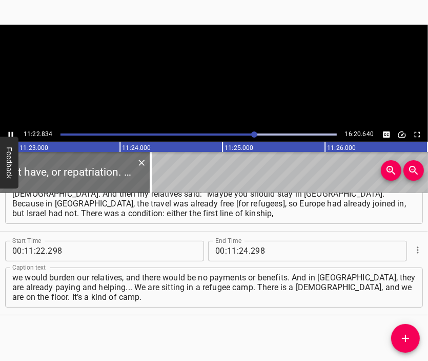
scroll to position [0, 70074]
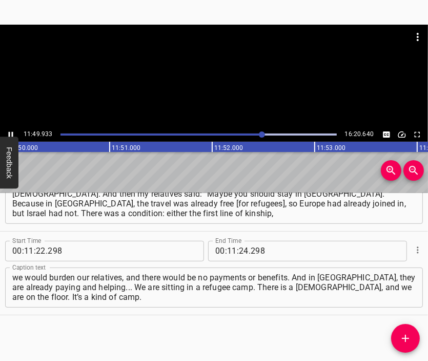
click at [226, 101] on div at bounding box center [214, 76] width 428 height 103
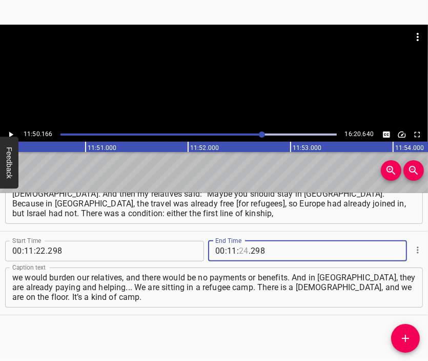
click at [242, 252] on input "number" at bounding box center [244, 251] width 10 height 21
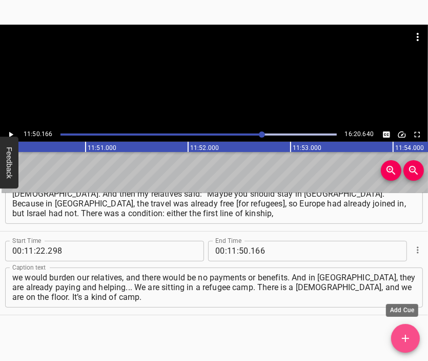
click at [404, 334] on icon "Add Cue" at bounding box center [406, 338] width 12 height 12
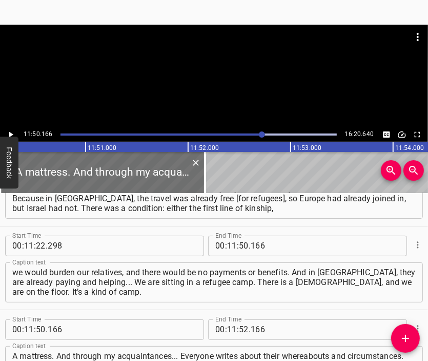
click at [171, 69] on div at bounding box center [214, 50] width 428 height 51
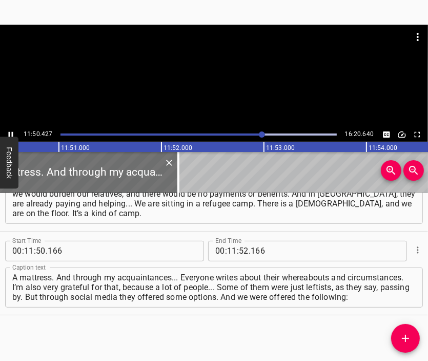
scroll to position [0, 72932]
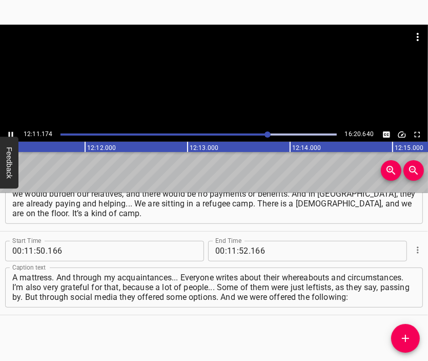
click at [217, 99] on div at bounding box center [214, 76] width 428 height 103
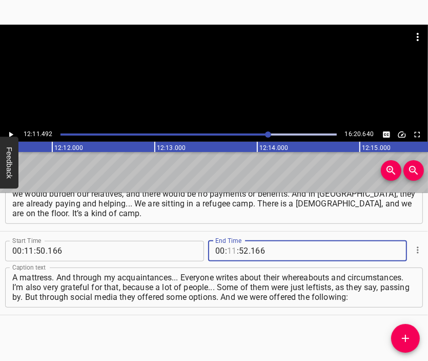
click at [227, 246] on input "number" at bounding box center [232, 251] width 10 height 21
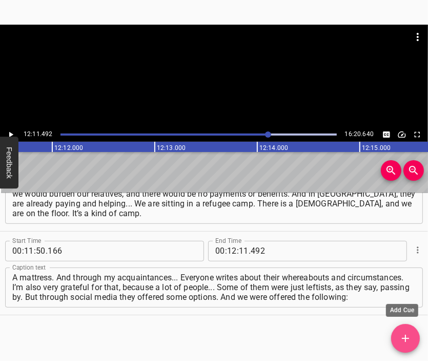
click at [401, 328] on button "Add Cue" at bounding box center [406, 338] width 29 height 29
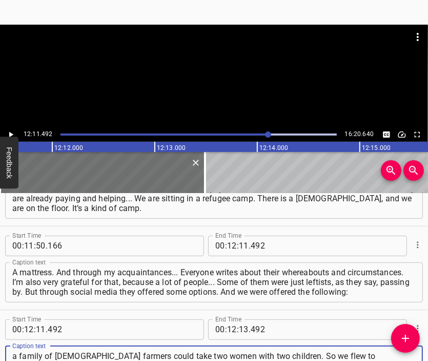
scroll to position [9, 0]
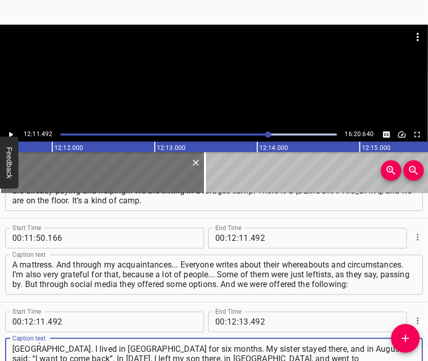
click at [231, 66] on div at bounding box center [214, 50] width 428 height 51
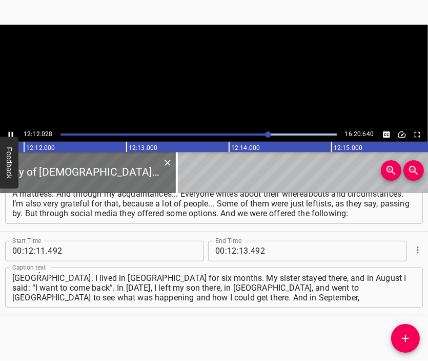
scroll to position [0, 75122]
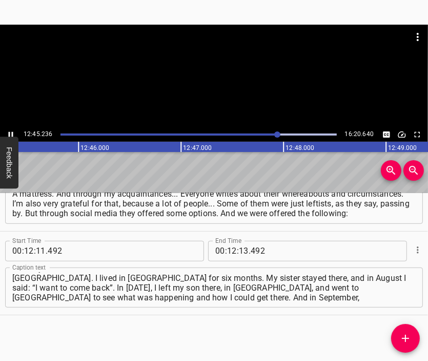
click at [226, 92] on div at bounding box center [214, 76] width 428 height 103
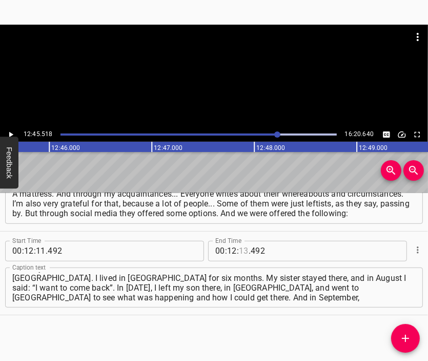
click at [241, 250] on input "number" at bounding box center [244, 251] width 10 height 21
click at [415, 339] on span "Add Cue" at bounding box center [406, 338] width 29 height 12
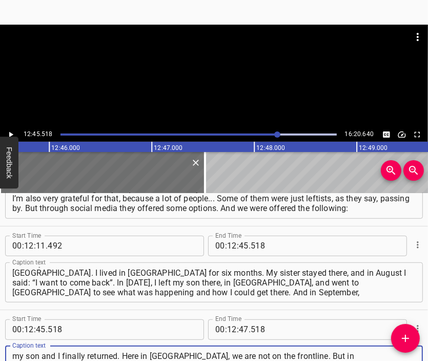
scroll to position [9, 0]
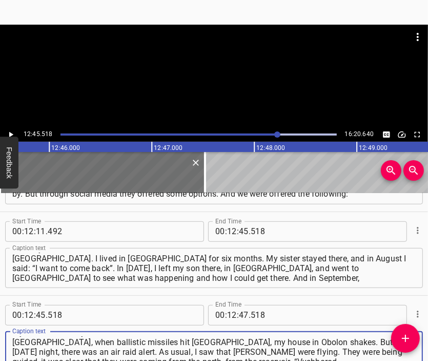
click at [223, 51] on div at bounding box center [214, 50] width 428 height 51
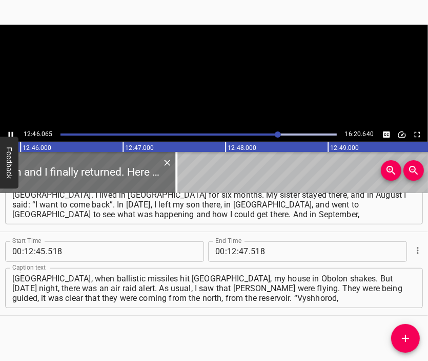
scroll to position [0, 78615]
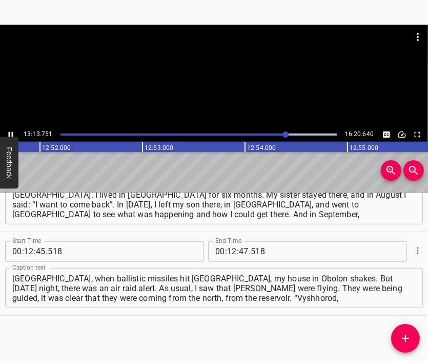
click at [205, 69] on div at bounding box center [214, 50] width 428 height 51
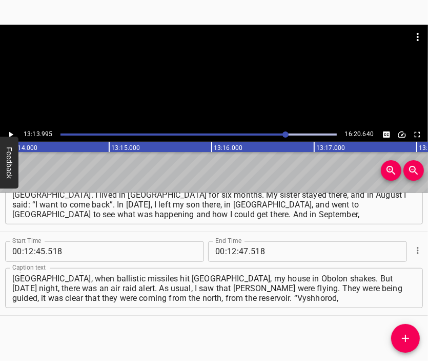
scroll to position [0, 81481]
click at [204, 74] on div at bounding box center [214, 50] width 428 height 51
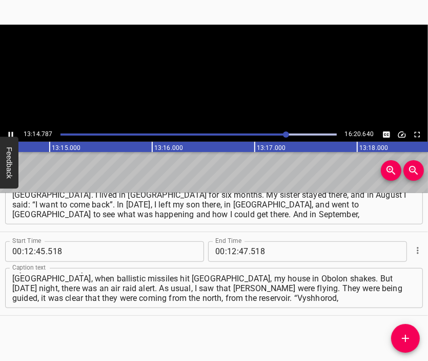
scroll to position [0, 81562]
click at [221, 87] on div at bounding box center [214, 76] width 428 height 103
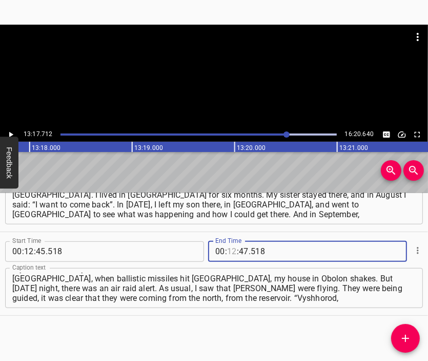
click at [228, 252] on input "number" at bounding box center [232, 251] width 10 height 21
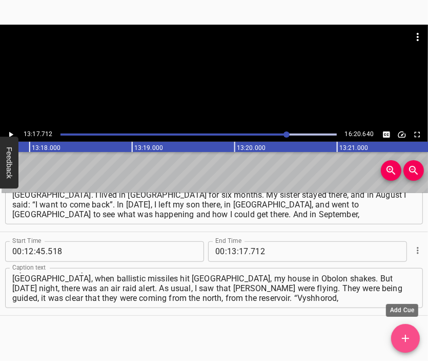
click at [404, 329] on button "Add Cue" at bounding box center [406, 338] width 29 height 29
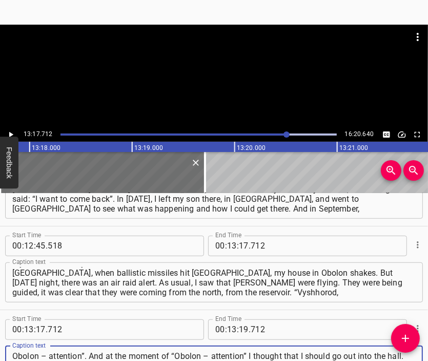
scroll to position [10, 0]
click at [218, 76] on div at bounding box center [214, 76] width 428 height 103
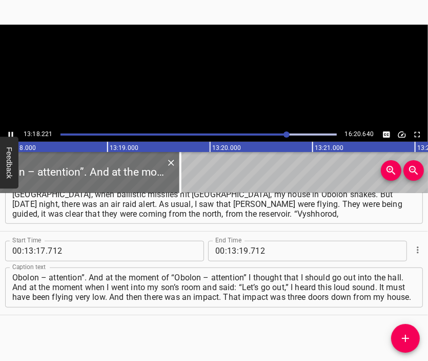
scroll to position [0, 81915]
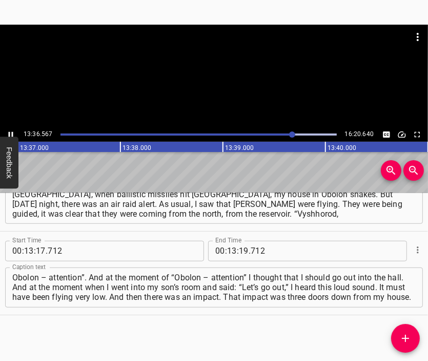
click at [218, 93] on div at bounding box center [214, 76] width 428 height 103
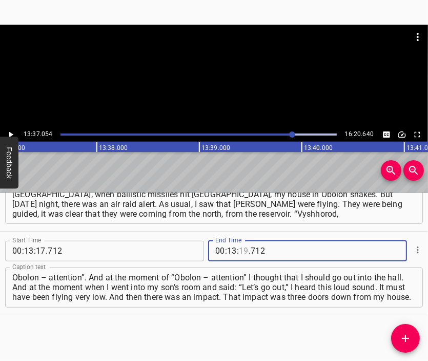
click at [240, 252] on input "number" at bounding box center [244, 251] width 10 height 21
click at [399, 338] on span "Add Cue" at bounding box center [406, 338] width 29 height 12
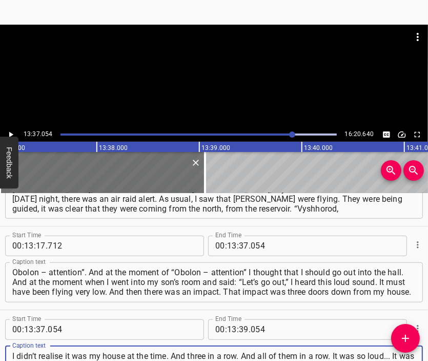
scroll to position [9, 0]
click at [194, 77] on div at bounding box center [214, 76] width 428 height 103
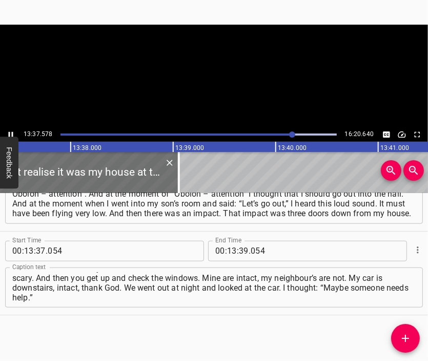
scroll to position [0, 83901]
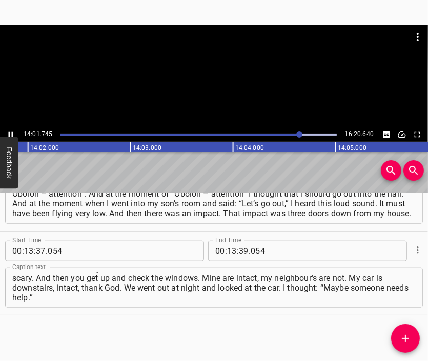
click at [228, 84] on div at bounding box center [214, 76] width 428 height 103
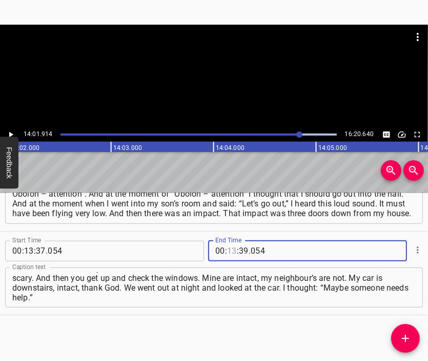
click at [222, 248] on div "00 : : 39 . 054" at bounding box center [280, 251] width 144 height 21
click at [406, 334] on icon "Add Cue" at bounding box center [406, 338] width 12 height 12
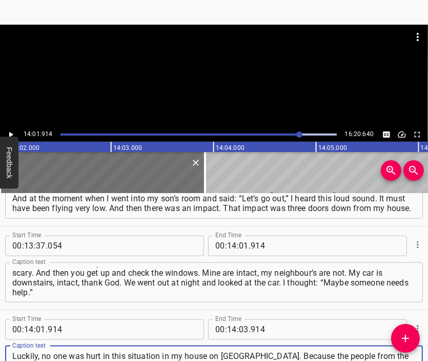
scroll to position [10, 0]
click at [212, 82] on div at bounding box center [214, 76] width 428 height 103
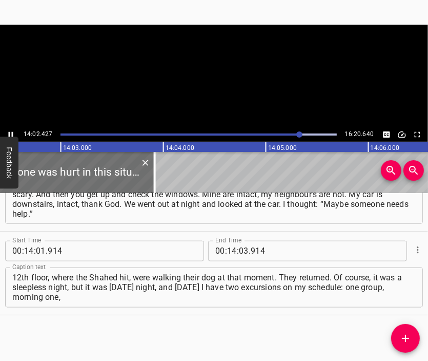
scroll to position [0, 86451]
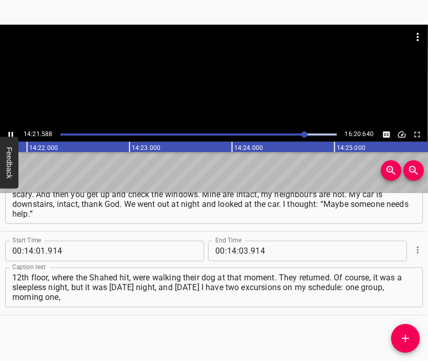
click at [232, 88] on div at bounding box center [214, 76] width 428 height 103
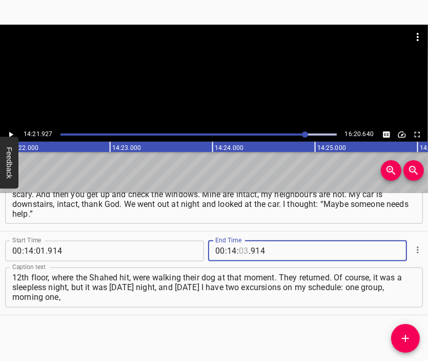
click at [240, 254] on input "number" at bounding box center [244, 251] width 10 height 21
click at [405, 335] on icon "Add Cue" at bounding box center [406, 338] width 12 height 12
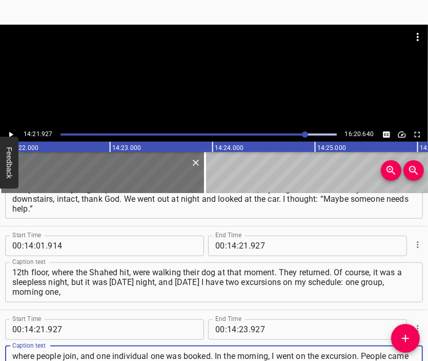
scroll to position [10, 0]
click at [213, 53] on div at bounding box center [214, 50] width 428 height 51
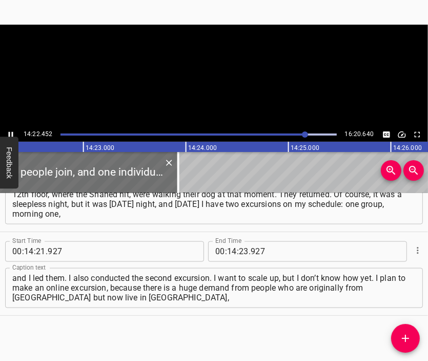
scroll to position [0, 88506]
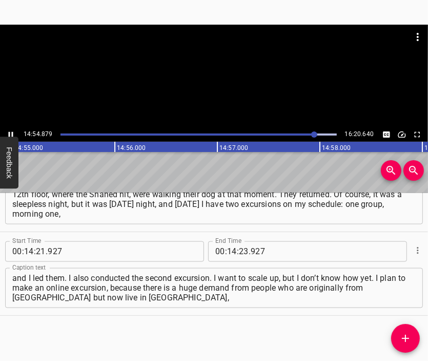
click at [214, 92] on div at bounding box center [214, 76] width 428 height 103
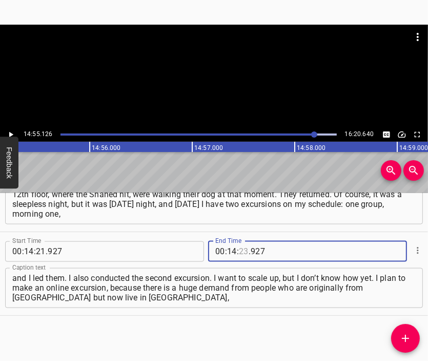
click at [240, 250] on input "number" at bounding box center [244, 251] width 10 height 21
click at [399, 330] on button "Add Cue" at bounding box center [406, 338] width 29 height 29
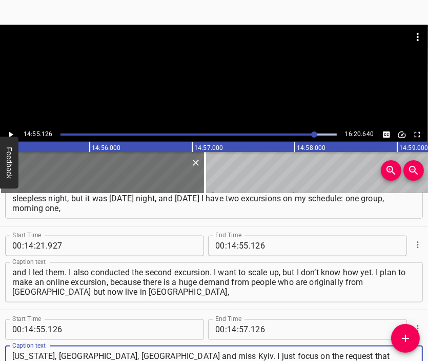
scroll to position [10, 0]
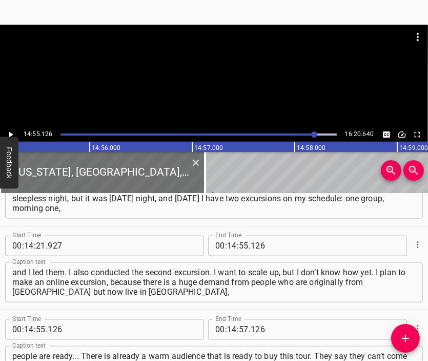
click at [170, 81] on div at bounding box center [214, 76] width 428 height 103
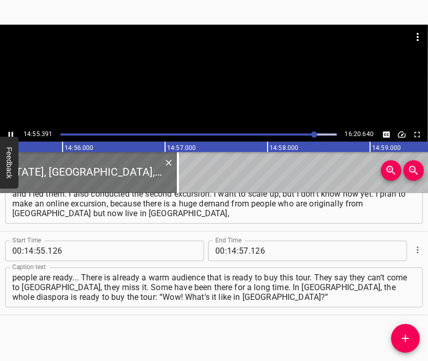
scroll to position [0, 91914]
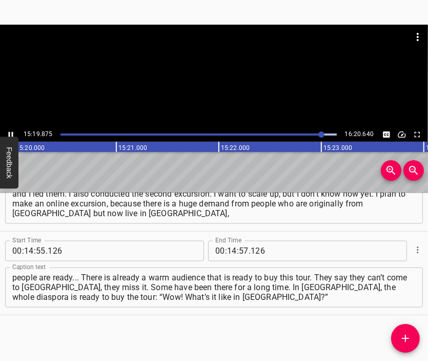
click at [226, 90] on div at bounding box center [214, 76] width 428 height 103
click at [230, 255] on input "number" at bounding box center [232, 251] width 10 height 21
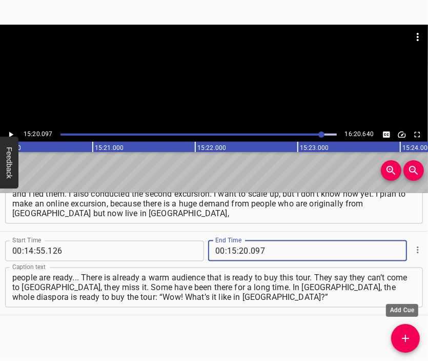
click at [401, 329] on button "Add Cue" at bounding box center [406, 338] width 29 height 29
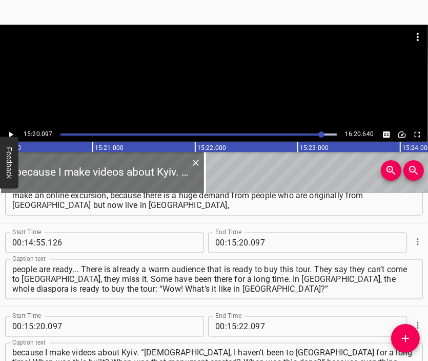
click at [204, 82] on div at bounding box center [214, 76] width 428 height 103
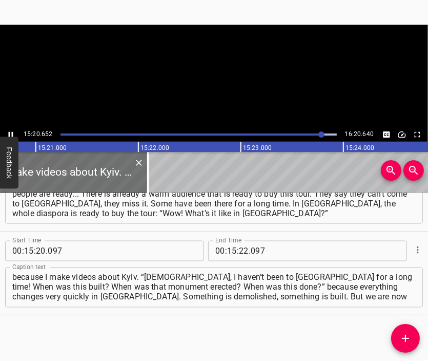
scroll to position [0, 94507]
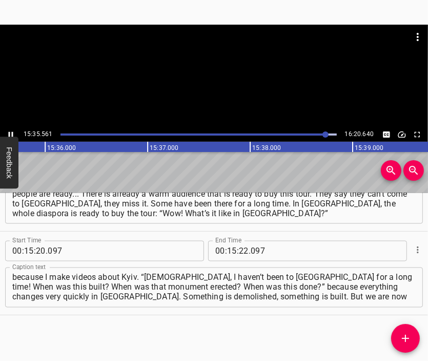
click at [215, 81] on div at bounding box center [214, 76] width 428 height 103
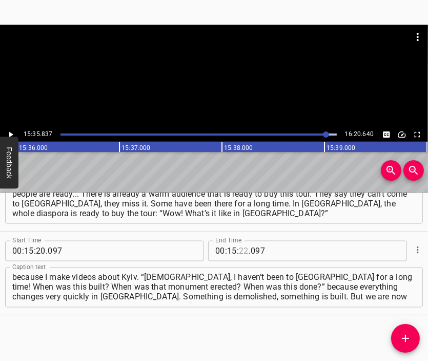
click at [240, 248] on input "number" at bounding box center [244, 251] width 10 height 21
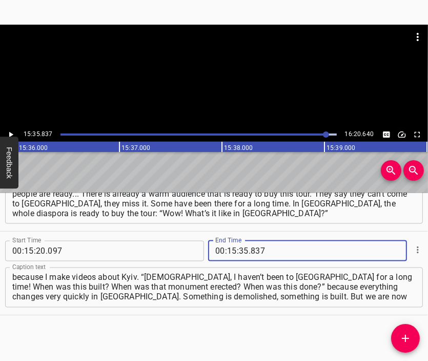
click at [408, 330] on button "Add Cue" at bounding box center [406, 338] width 29 height 29
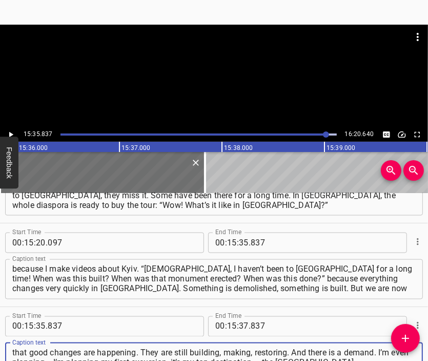
click at [209, 69] on div at bounding box center [214, 50] width 428 height 51
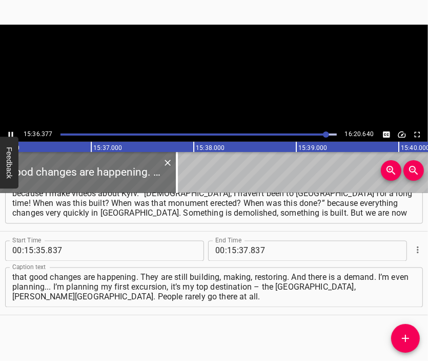
scroll to position [0, 96093]
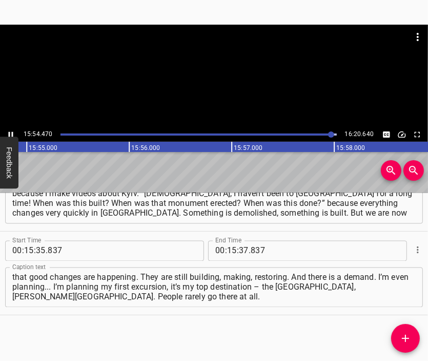
click at [221, 80] on div at bounding box center [214, 76] width 428 height 103
click at [239, 250] on input "number" at bounding box center [244, 251] width 10 height 21
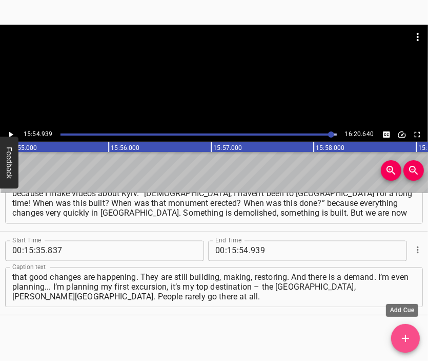
click at [395, 332] on span "Add Cue" at bounding box center [406, 338] width 29 height 12
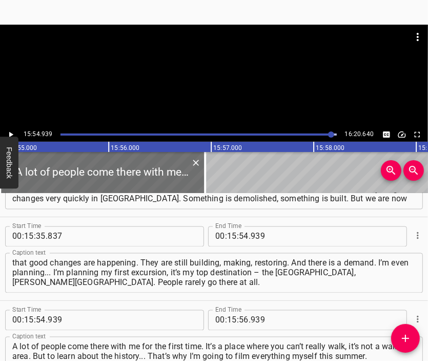
click at [234, 72] on div at bounding box center [214, 50] width 428 height 51
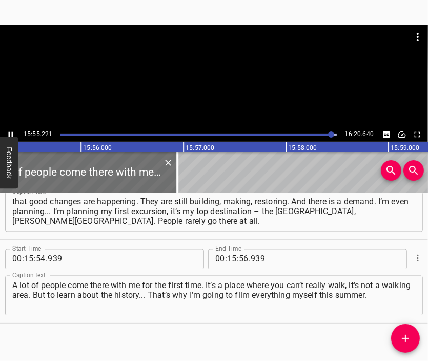
scroll to position [3309, 0]
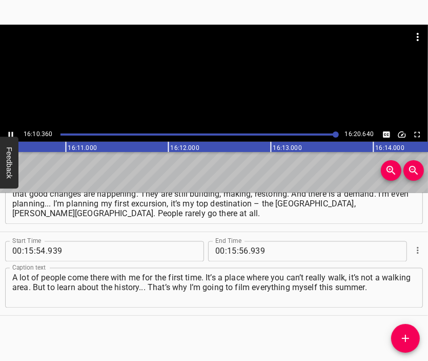
click at [219, 82] on div at bounding box center [214, 76] width 428 height 103
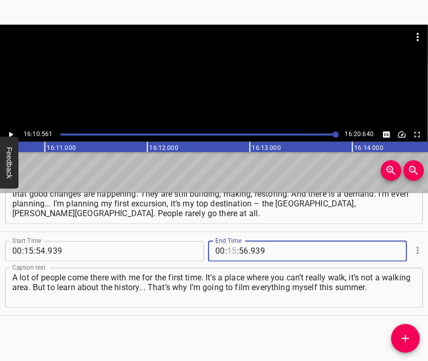
click at [230, 254] on input "number" at bounding box center [232, 251] width 10 height 21
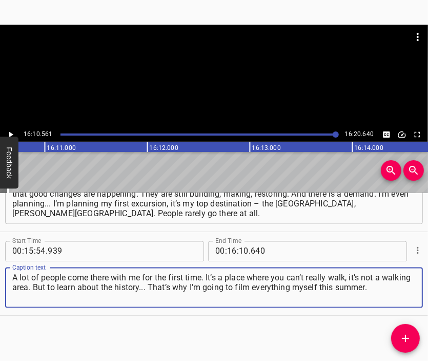
click at [405, 285] on textarea "A lot of people come there with me for the first time. It’s a place where you c…" at bounding box center [214, 287] width 404 height 29
click at [241, 71] on div at bounding box center [214, 50] width 428 height 51
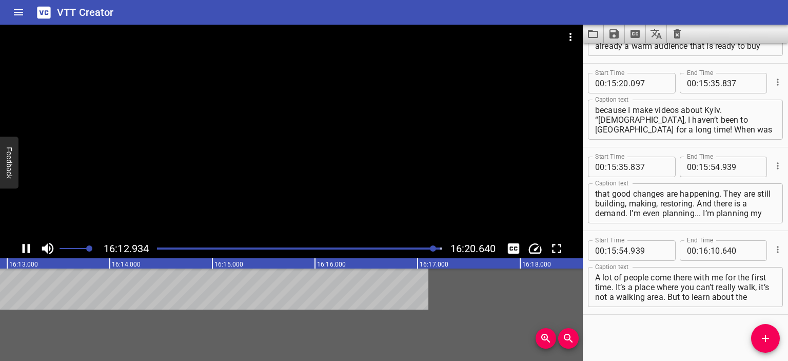
scroll to position [3159, 0]
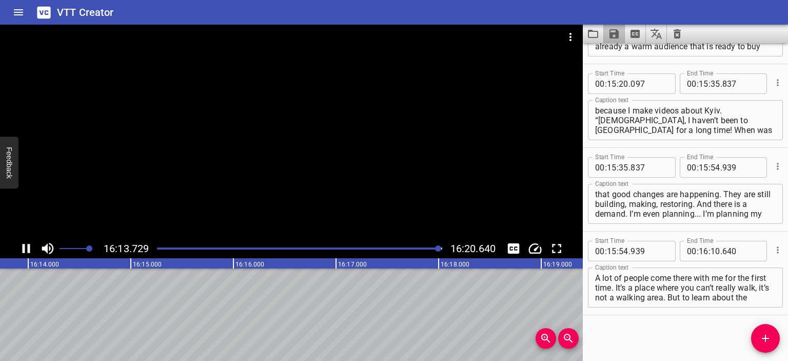
click at [428, 29] on icon "Save captions to file" at bounding box center [614, 34] width 12 height 12
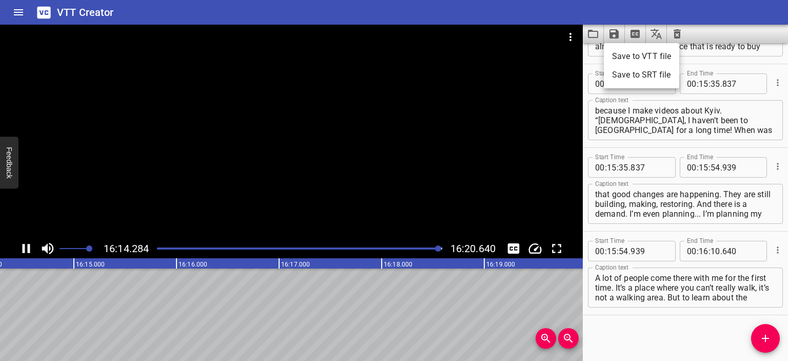
click at [428, 53] on li "Save to VTT file" at bounding box center [641, 56] width 75 height 18
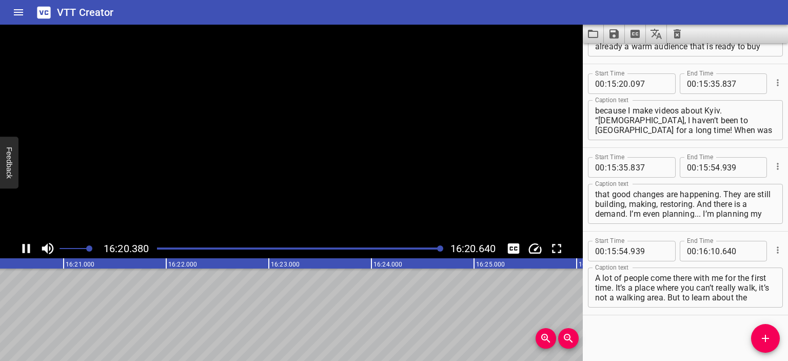
scroll to position [0, 100635]
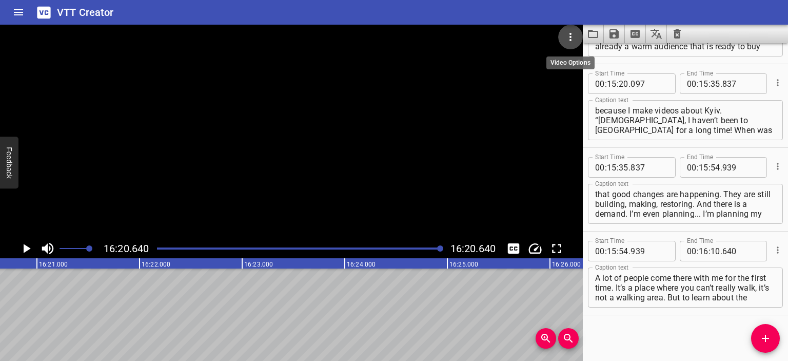
click at [428, 34] on icon "Video Options" at bounding box center [570, 37] width 12 height 12
click at [428, 34] on li "Select New Video File..." at bounding box center [609, 38] width 102 height 18
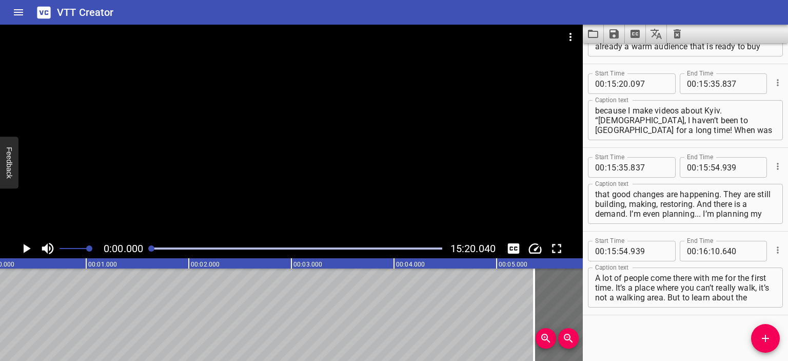
scroll to position [0, 0]
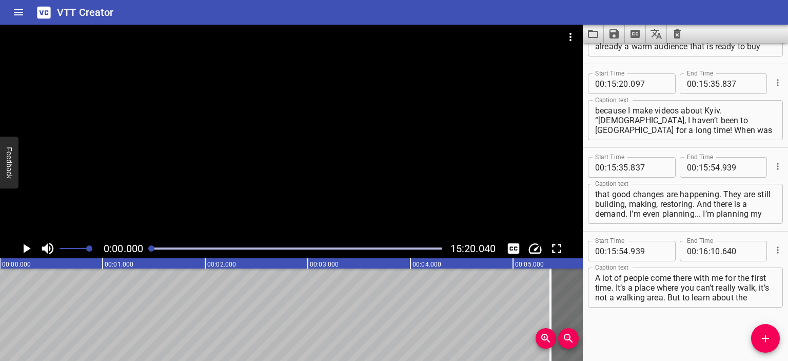
click at [281, 134] on div at bounding box center [291, 132] width 583 height 214
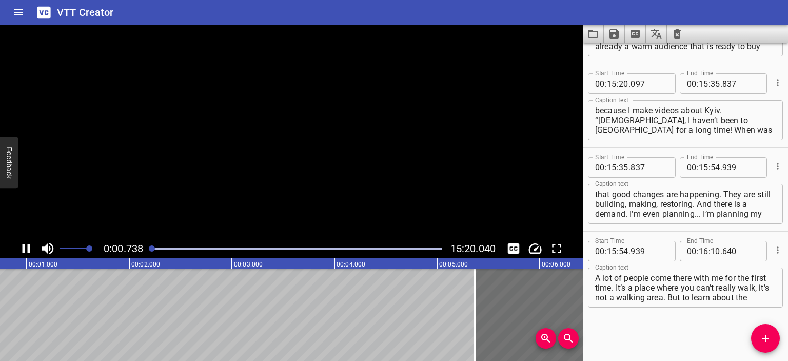
click at [428, 29] on icon "Clear captions" at bounding box center [677, 34] width 12 height 12
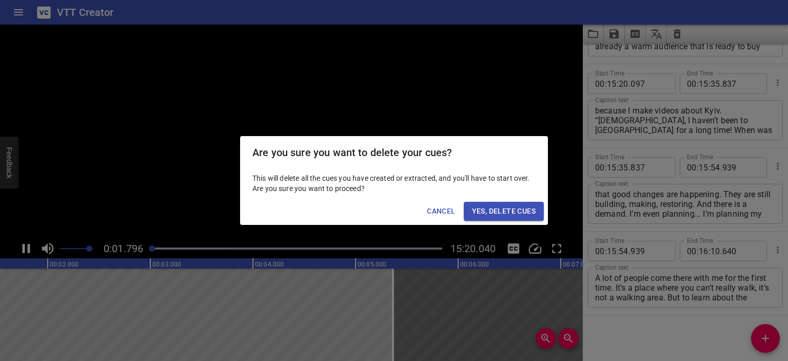
click at [428, 211] on span "Yes, Delete Cues" at bounding box center [504, 211] width 64 height 13
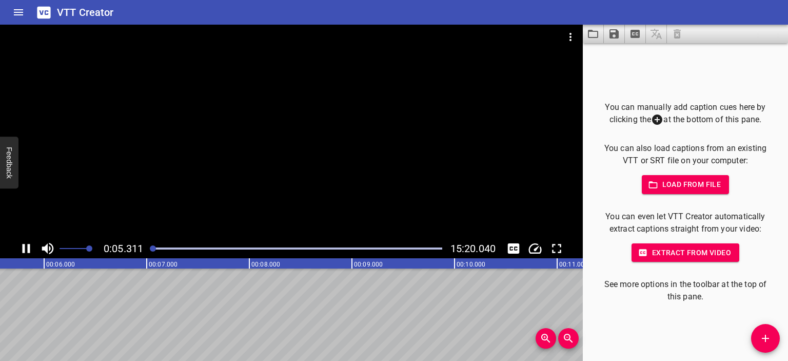
click at [320, 136] on div at bounding box center [291, 132] width 583 height 214
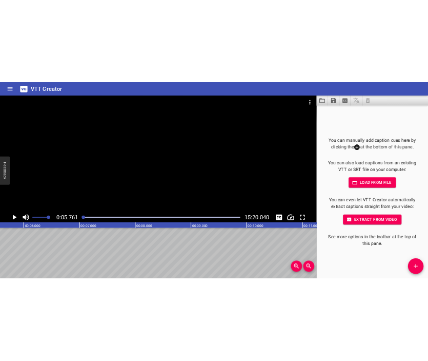
scroll to position [0, 591]
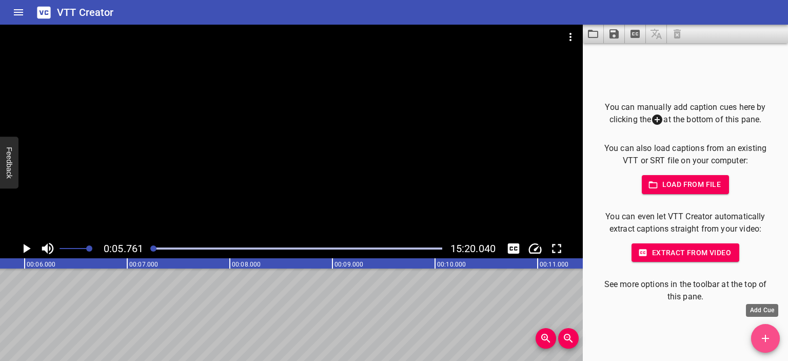
click at [428, 339] on span "Add Cue" at bounding box center [765, 338] width 29 height 12
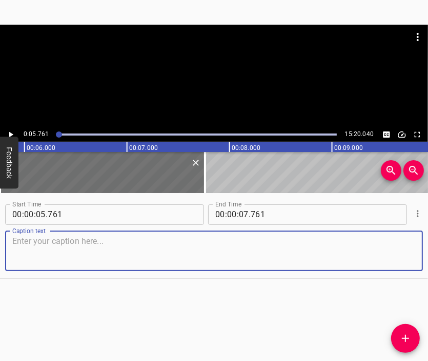
click at [181, 250] on textarea at bounding box center [214, 250] width 404 height 29
paste textarea "Of course, the news itself is terrible. It is clear that all this was expected,…"
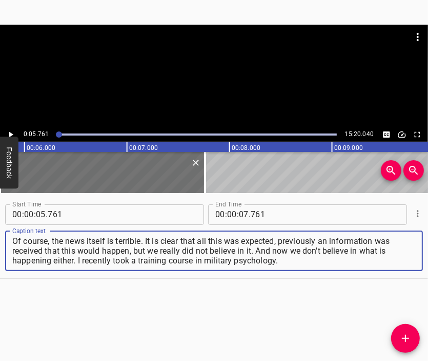
click at [205, 78] on div at bounding box center [214, 76] width 428 height 103
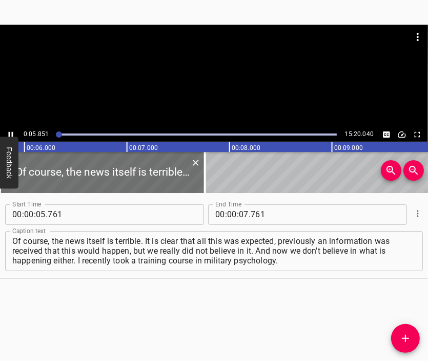
scroll to position [0, 600]
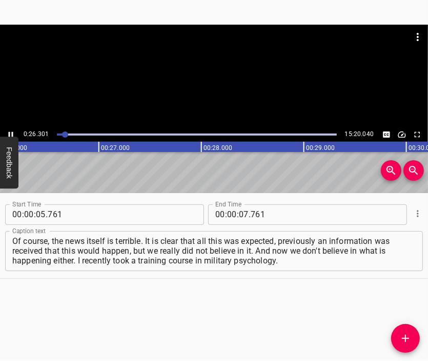
click at [216, 77] on div at bounding box center [214, 76] width 428 height 103
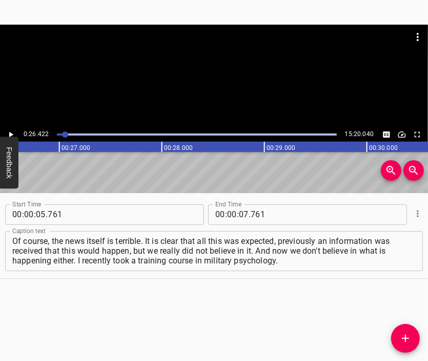
click at [215, 72] on div at bounding box center [214, 50] width 428 height 51
click at [209, 85] on div at bounding box center [214, 76] width 428 height 103
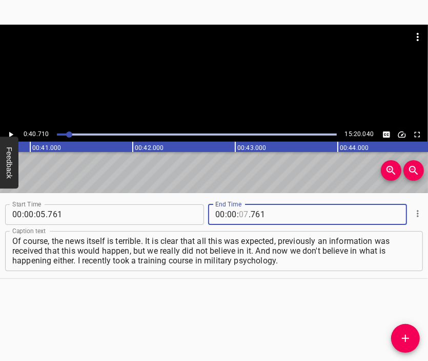
click at [240, 216] on input "number" at bounding box center [244, 214] width 10 height 21
click at [404, 332] on icon "Add Cue" at bounding box center [406, 338] width 12 height 12
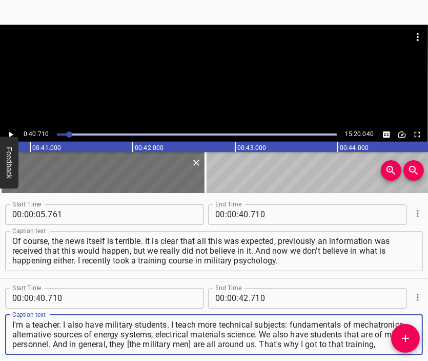
scroll to position [10, 0]
click at [210, 73] on div at bounding box center [214, 50] width 428 height 51
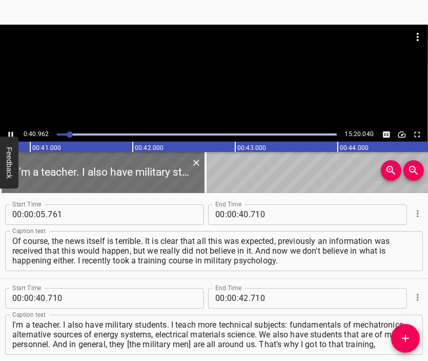
scroll to position [0, 4203]
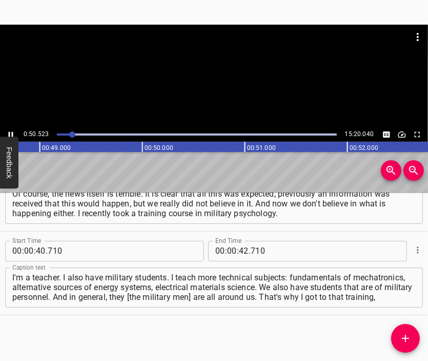
click at [187, 77] on div at bounding box center [214, 76] width 428 height 103
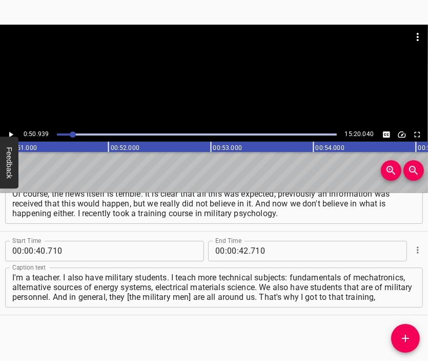
click at [187, 77] on div at bounding box center [214, 76] width 428 height 103
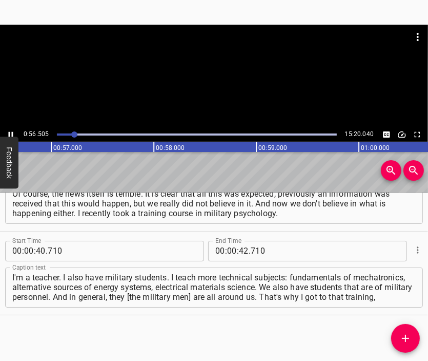
scroll to position [0, 5825]
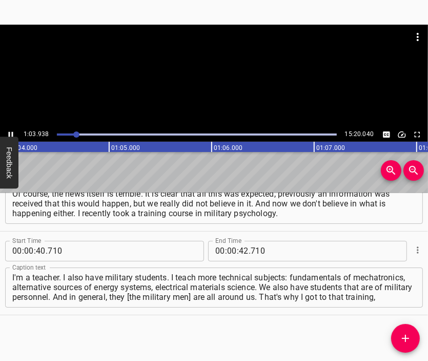
click at [228, 90] on div at bounding box center [214, 76] width 428 height 103
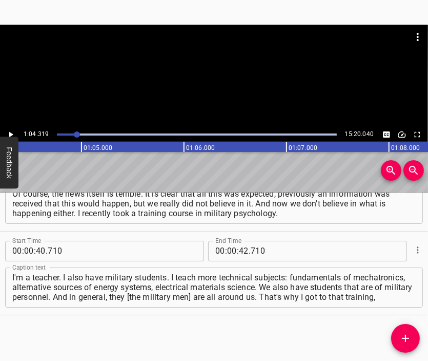
scroll to position [0, 6601]
click at [227, 253] on input "number" at bounding box center [232, 251] width 10 height 21
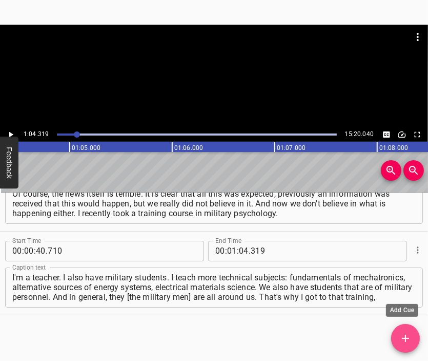
click at [406, 331] on button "Add Cue" at bounding box center [406, 338] width 29 height 29
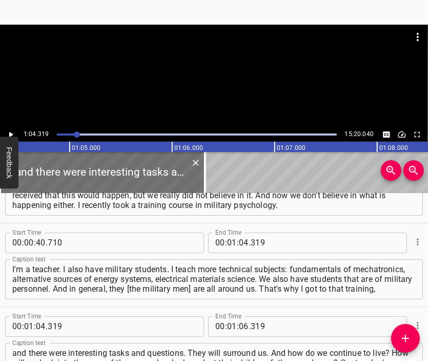
click at [199, 75] on div at bounding box center [214, 50] width 428 height 51
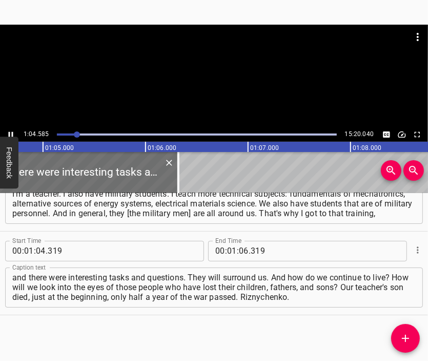
scroll to position [0, 6654]
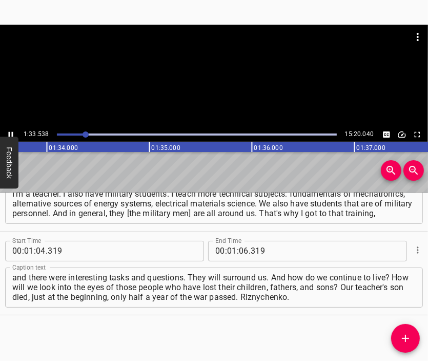
click at [240, 89] on div at bounding box center [214, 76] width 428 height 103
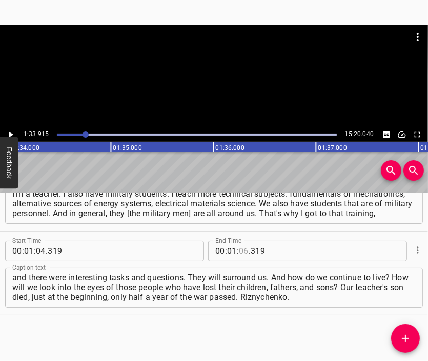
click at [242, 246] on input "number" at bounding box center [244, 251] width 10 height 21
click at [404, 330] on button "Add Cue" at bounding box center [406, 338] width 29 height 29
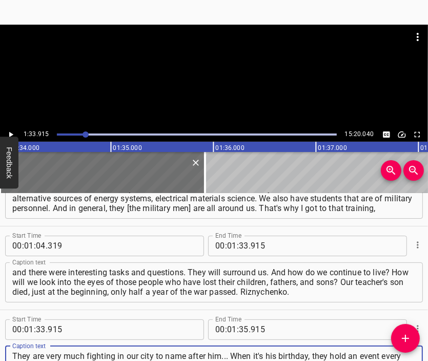
click at [220, 67] on div at bounding box center [214, 50] width 428 height 51
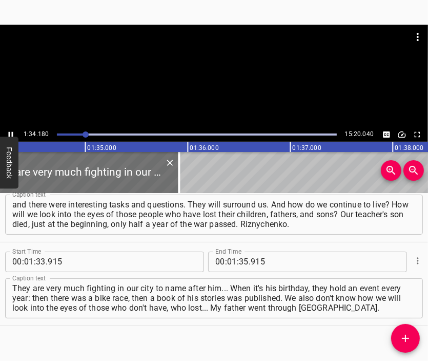
scroll to position [0, 9665]
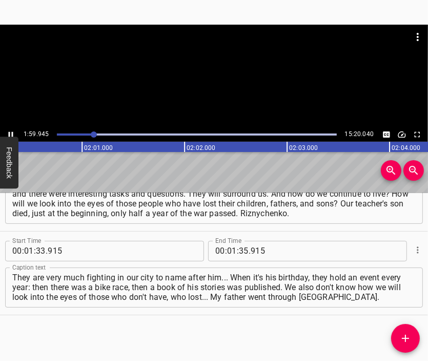
click at [237, 88] on div at bounding box center [214, 76] width 428 height 103
click at [227, 252] on input "number" at bounding box center [232, 251] width 10 height 21
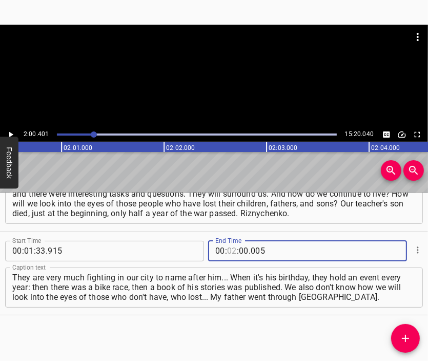
click at [227, 252] on input "number" at bounding box center [232, 251] width 10 height 21
click at [253, 247] on input "number" at bounding box center [298, 251] width 94 height 21
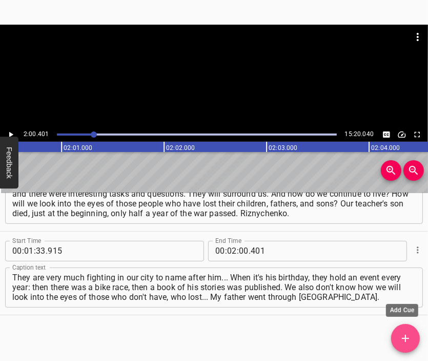
click at [406, 330] on button "Add Cue" at bounding box center [406, 338] width 29 height 29
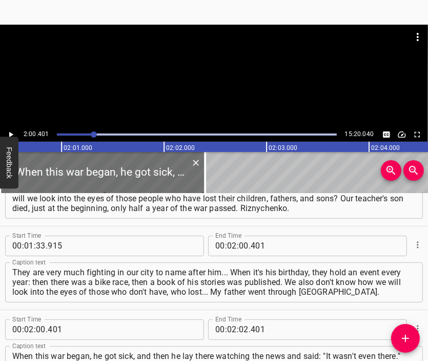
click at [220, 74] on div at bounding box center [214, 50] width 428 height 51
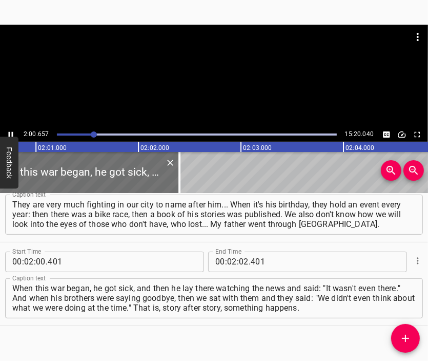
scroll to position [0, 12382]
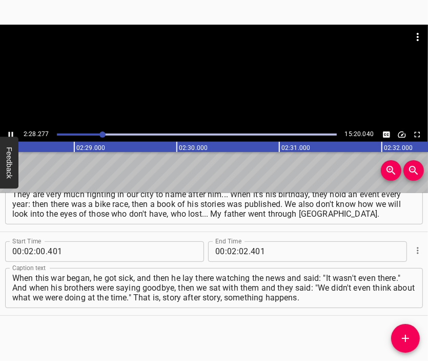
click at [236, 75] on div at bounding box center [214, 50] width 428 height 51
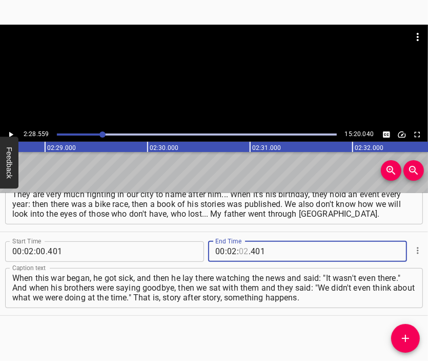
click at [242, 255] on input "number" at bounding box center [244, 251] width 10 height 21
click at [407, 333] on icon "Add Cue" at bounding box center [406, 338] width 12 height 12
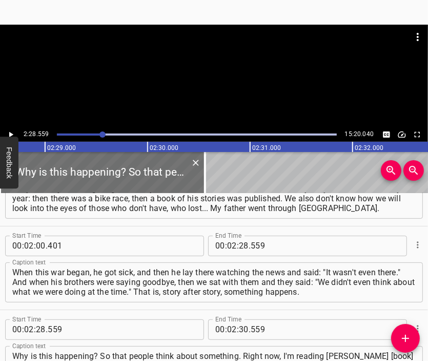
click at [213, 79] on div at bounding box center [214, 76] width 428 height 103
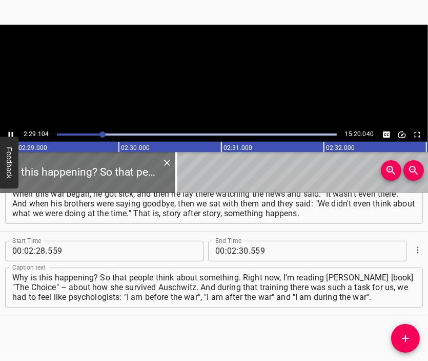
scroll to position [0, 15301]
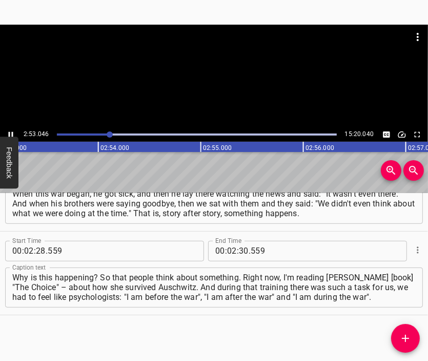
click at [237, 88] on div at bounding box center [214, 76] width 428 height 103
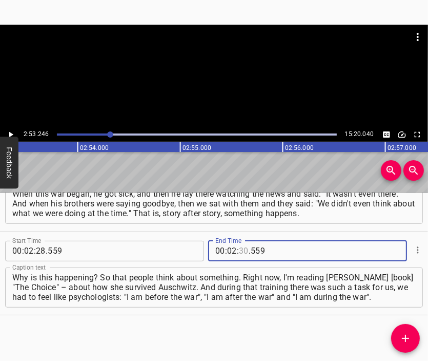
click at [239, 251] on input "number" at bounding box center [244, 251] width 10 height 21
drag, startPoint x: 401, startPoint y: 337, endPoint x: 360, endPoint y: 252, distance: 93.6
click at [402, 336] on icon "Add Cue" at bounding box center [406, 338] width 12 height 12
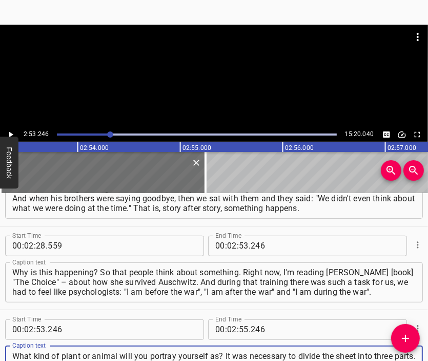
click at [223, 82] on div at bounding box center [214, 76] width 428 height 103
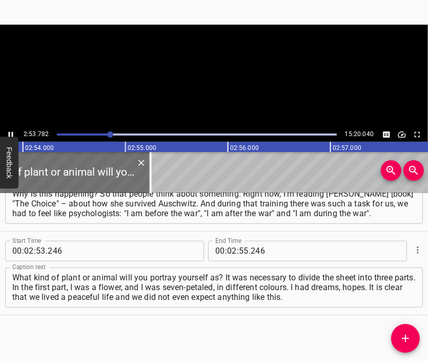
scroll to position [0, 17834]
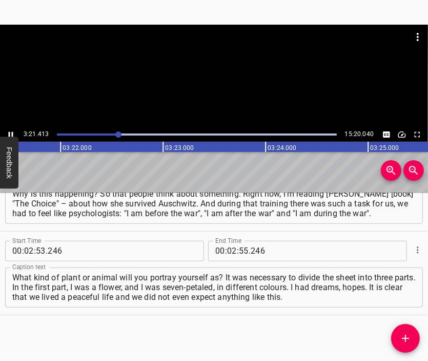
click at [222, 88] on div at bounding box center [214, 76] width 428 height 103
click at [227, 253] on input "number" at bounding box center [232, 251] width 10 height 21
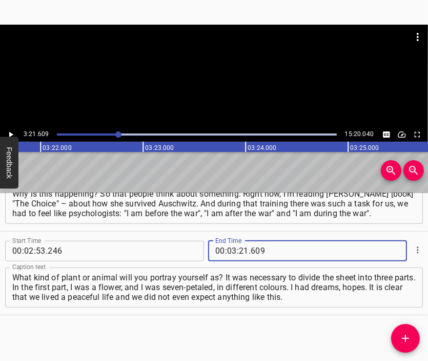
click at [400, 332] on icon "Add Cue" at bounding box center [406, 338] width 12 height 12
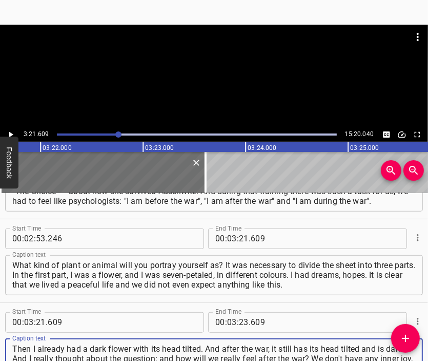
click at [224, 62] on div at bounding box center [214, 50] width 428 height 51
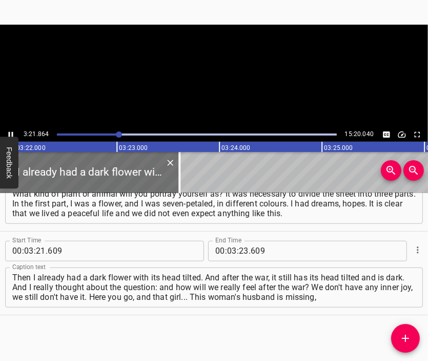
scroll to position [0, 20742]
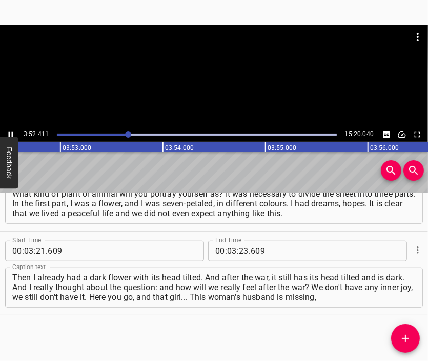
click at [223, 87] on div at bounding box center [214, 76] width 428 height 103
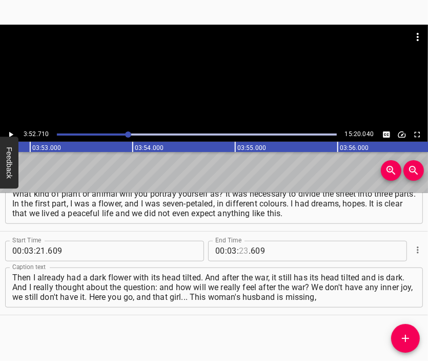
click at [239, 254] on input "number" at bounding box center [244, 251] width 10 height 21
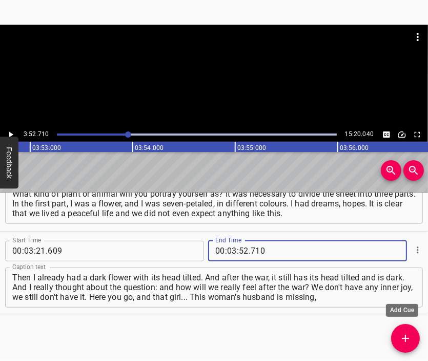
click at [394, 334] on span "Add Cue" at bounding box center [406, 338] width 29 height 12
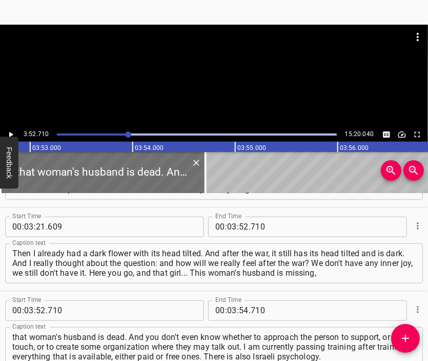
click at [177, 69] on div at bounding box center [214, 50] width 428 height 51
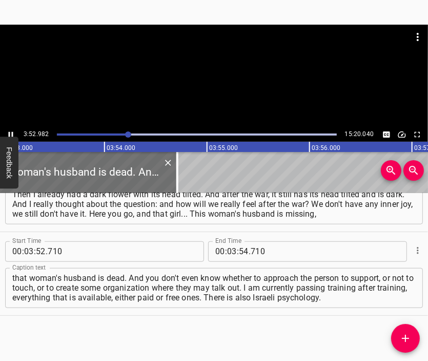
scroll to position [0, 23936]
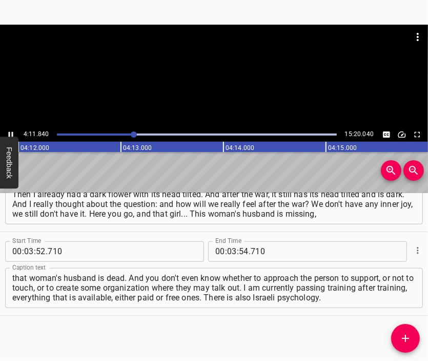
click at [227, 83] on div at bounding box center [214, 76] width 428 height 103
click at [229, 252] on input "number" at bounding box center [232, 251] width 10 height 21
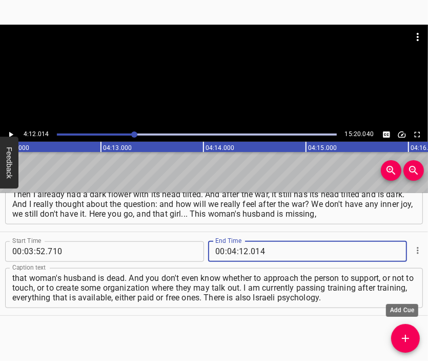
drag, startPoint x: 410, startPoint y: 335, endPoint x: 395, endPoint y: 283, distance: 54.7
click at [410, 335] on icon "Add Cue" at bounding box center [406, 338] width 12 height 12
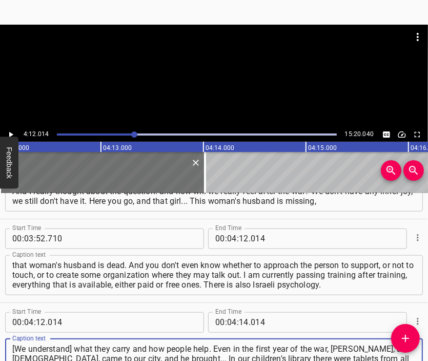
click at [240, 69] on div at bounding box center [214, 50] width 428 height 51
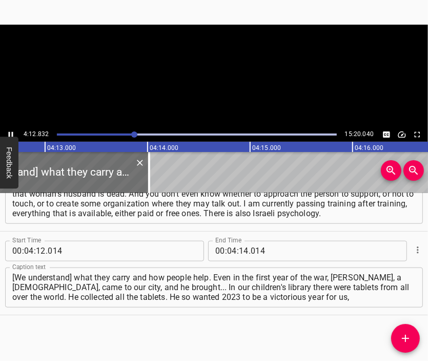
scroll to position [0, 25945]
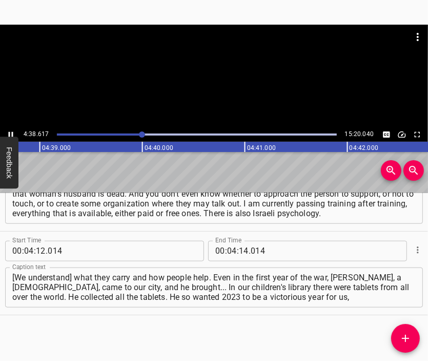
click at [226, 88] on div at bounding box center [214, 76] width 428 height 103
click at [239, 245] on input "number" at bounding box center [244, 251] width 10 height 21
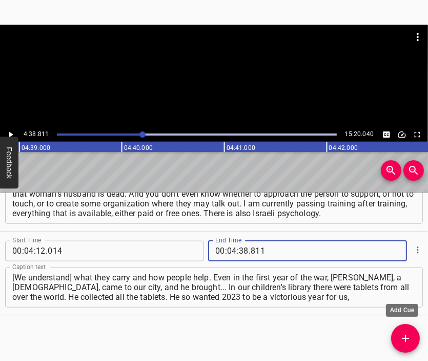
click at [406, 341] on icon "Add Cue" at bounding box center [405, 338] width 7 height 7
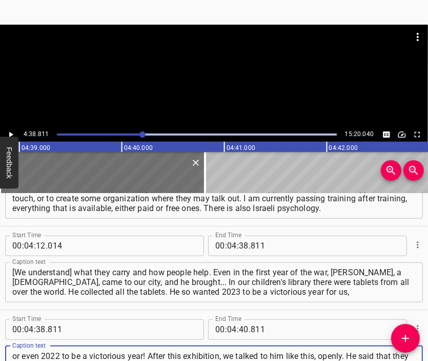
scroll to position [9, 0]
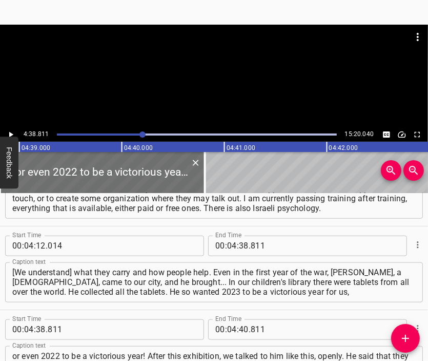
click at [224, 68] on div at bounding box center [214, 50] width 428 height 51
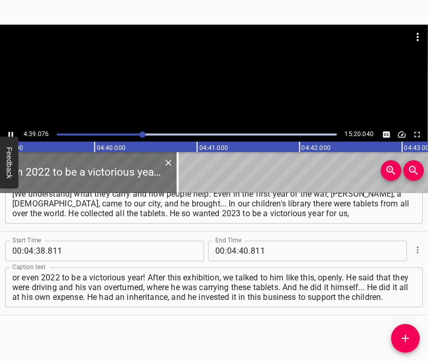
scroll to position [0, 28666]
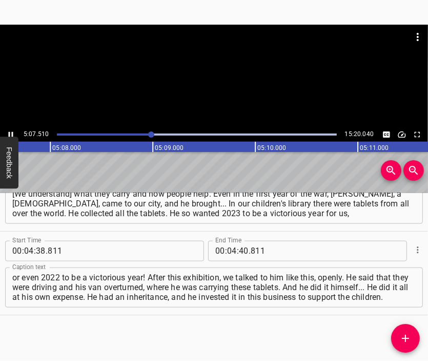
click at [218, 82] on div at bounding box center [214, 76] width 428 height 103
click at [223, 250] on div "00 : 04 : 40 . 811" at bounding box center [280, 251] width 144 height 21
click at [228, 248] on input "number" at bounding box center [232, 251] width 10 height 21
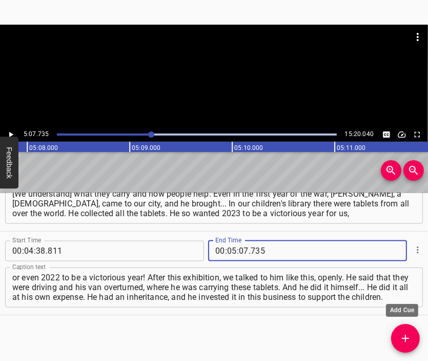
click at [410, 333] on icon "Add Cue" at bounding box center [406, 338] width 12 height 12
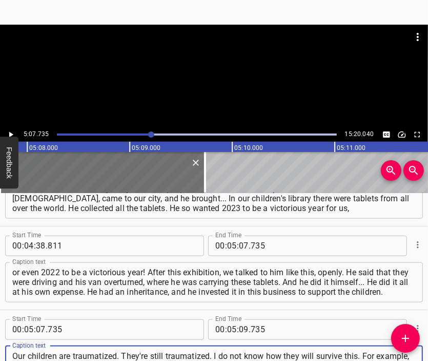
scroll to position [10, 0]
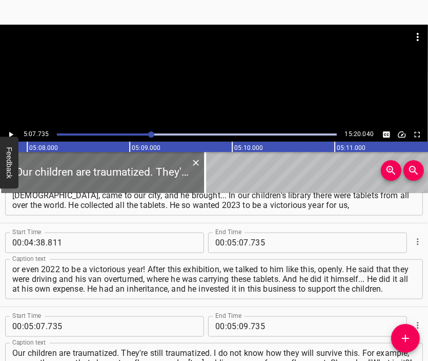
click at [212, 75] on div at bounding box center [214, 50] width 428 height 51
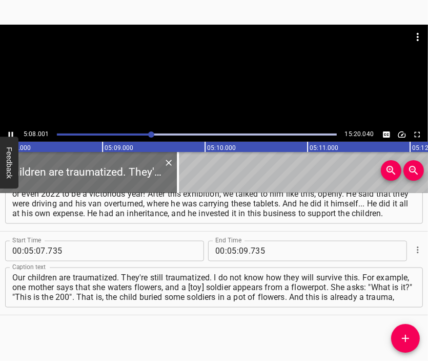
scroll to position [0, 31634]
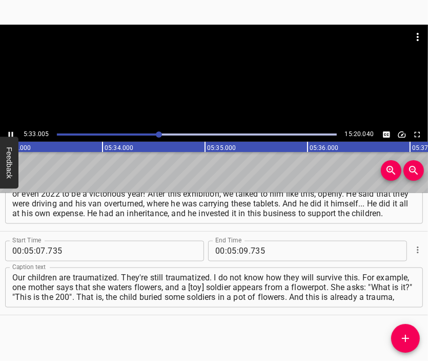
click at [241, 75] on div at bounding box center [214, 50] width 428 height 51
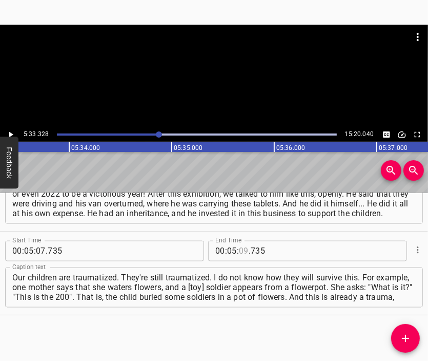
click at [240, 249] on input "number" at bounding box center [244, 251] width 10 height 21
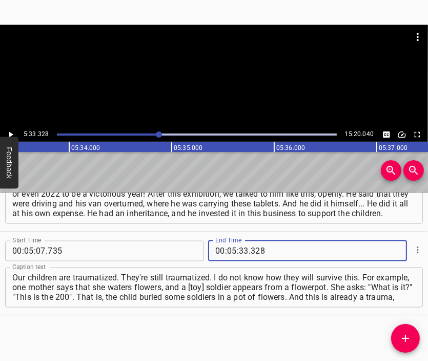
click at [406, 336] on icon "Add Cue" at bounding box center [405, 338] width 7 height 7
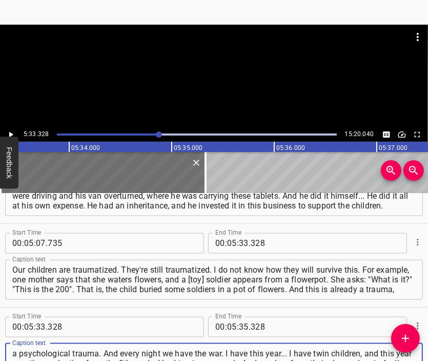
click at [155, 84] on div at bounding box center [214, 76] width 428 height 103
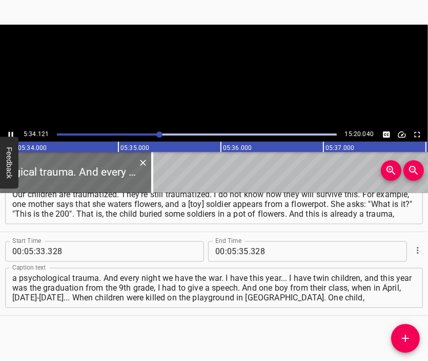
scroll to position [0, 34288]
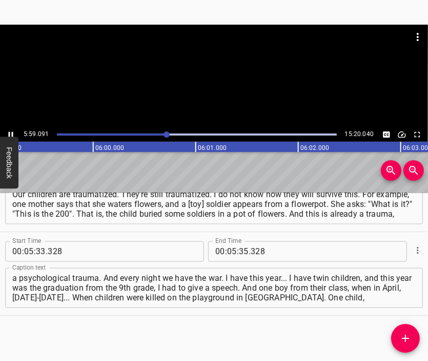
click at [209, 81] on div at bounding box center [214, 76] width 428 height 103
click at [242, 250] on input "number" at bounding box center [244, 251] width 10 height 21
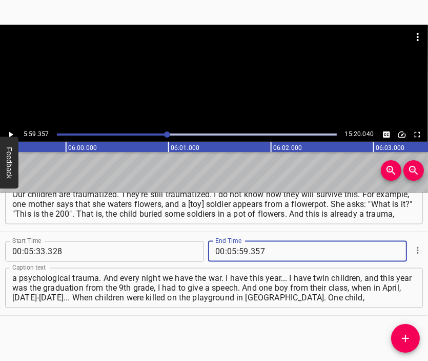
click at [405, 330] on button "Add Cue" at bounding box center [406, 338] width 29 height 29
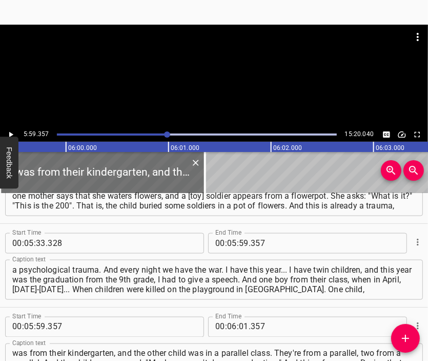
click at [229, 85] on div at bounding box center [214, 76] width 428 height 103
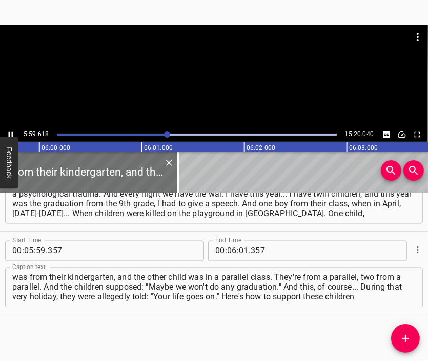
scroll to position [0, 36931]
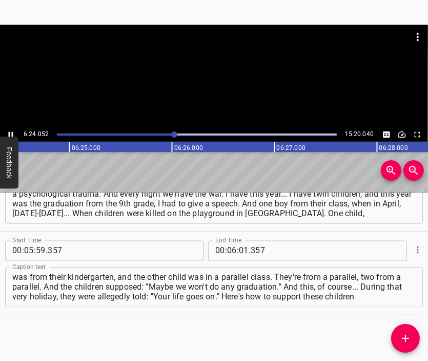
click at [229, 95] on div at bounding box center [214, 76] width 428 height 103
click at [239, 252] on input "number" at bounding box center [244, 251] width 10 height 21
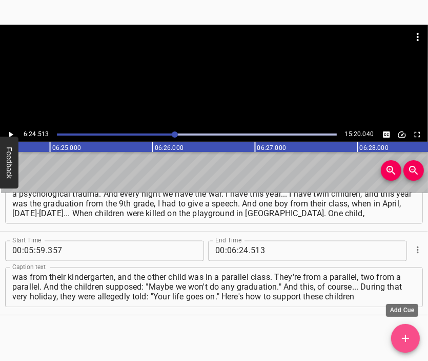
click at [407, 337] on icon "Add Cue" at bounding box center [406, 338] width 12 height 12
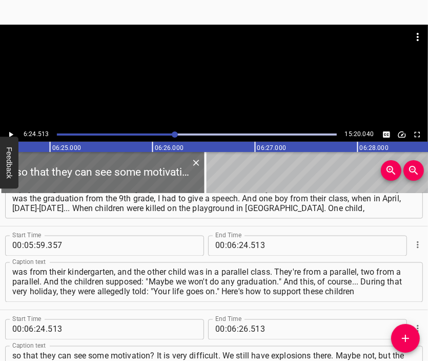
click at [218, 68] on div at bounding box center [214, 50] width 428 height 51
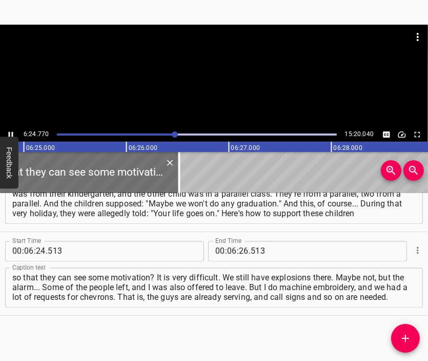
scroll to position [1134, 0]
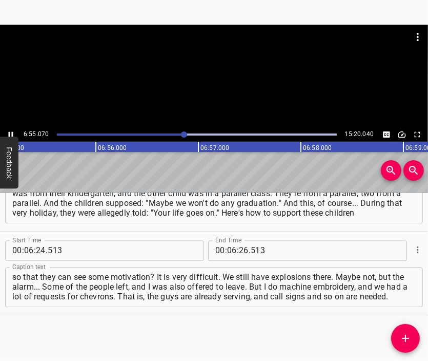
click at [228, 87] on div at bounding box center [214, 76] width 428 height 103
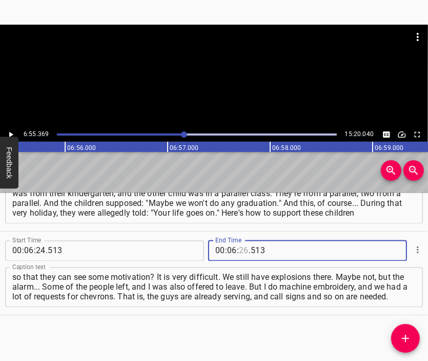
click at [239, 253] on input "number" at bounding box center [244, 251] width 10 height 21
click at [404, 336] on icon "Add Cue" at bounding box center [406, 338] width 12 height 12
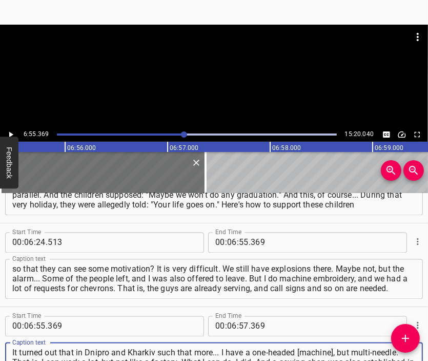
click at [207, 68] on div at bounding box center [214, 50] width 428 height 51
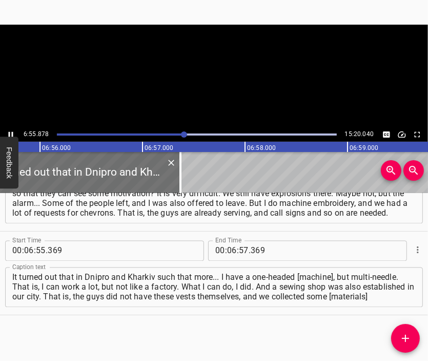
scroll to position [0, 42678]
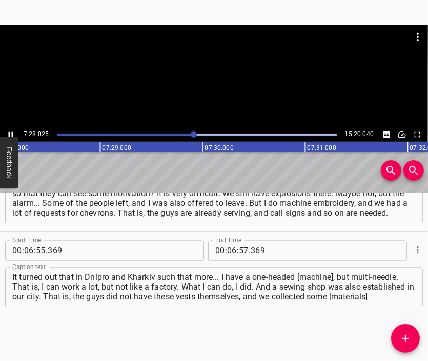
click at [231, 83] on div at bounding box center [214, 76] width 428 height 103
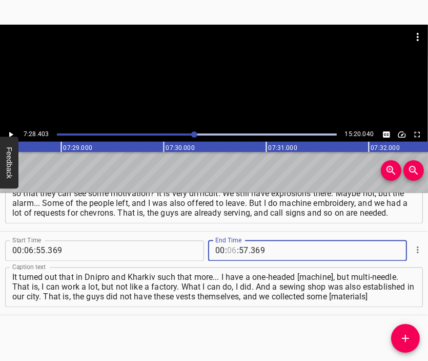
click at [231, 248] on input "number" at bounding box center [232, 251] width 10 height 21
click at [399, 337] on span "Add Cue" at bounding box center [406, 338] width 29 height 12
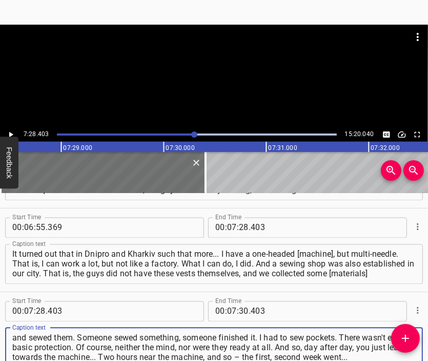
click at [199, 76] on div at bounding box center [214, 76] width 428 height 103
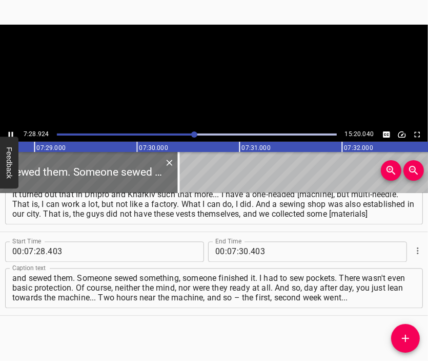
scroll to position [0, 46069]
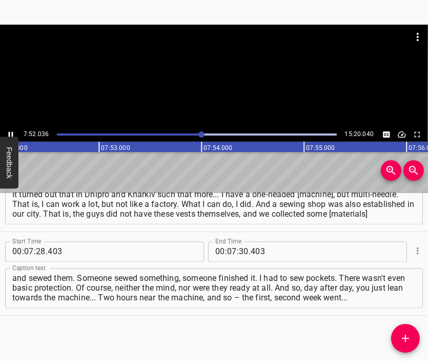
click at [207, 81] on div at bounding box center [214, 76] width 428 height 103
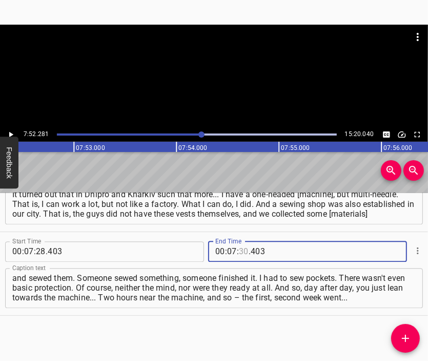
click at [239, 248] on input "number" at bounding box center [244, 251] width 10 height 21
click at [408, 331] on button "Add Cue" at bounding box center [406, 338] width 29 height 29
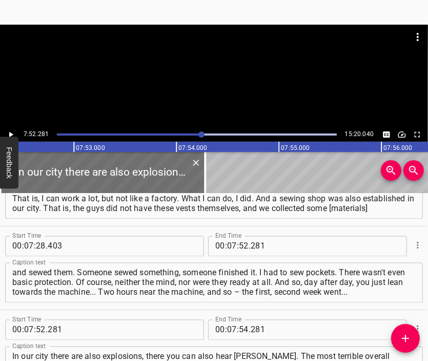
click at [203, 64] on div at bounding box center [214, 50] width 428 height 51
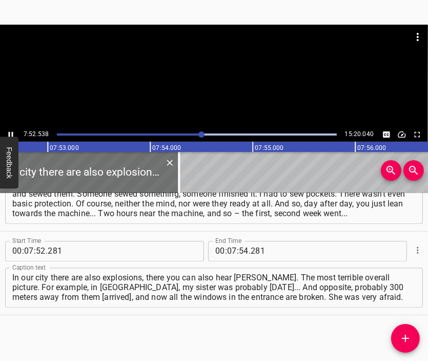
scroll to position [0, 48520]
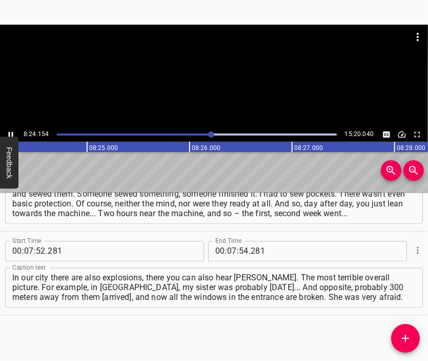
click at [220, 90] on div at bounding box center [214, 76] width 428 height 103
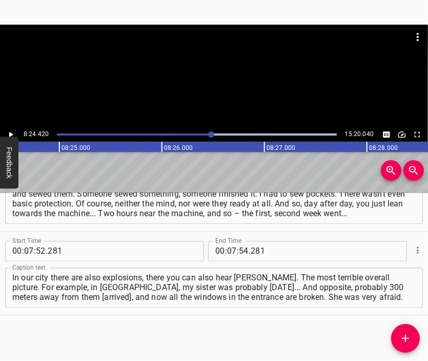
click at [220, 90] on div at bounding box center [214, 76] width 428 height 103
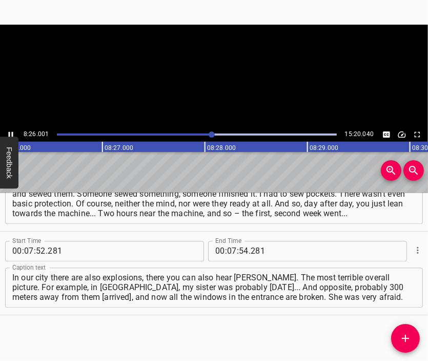
click at [220, 90] on video at bounding box center [214, 76] width 428 height 103
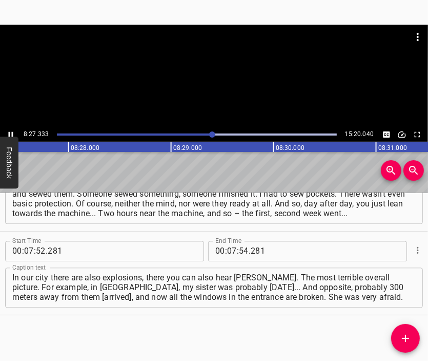
click at [211, 63] on div at bounding box center [214, 50] width 428 height 51
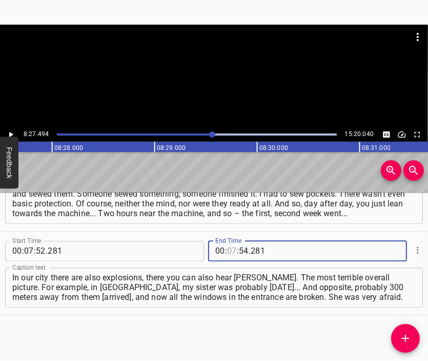
click at [227, 248] on input "number" at bounding box center [232, 251] width 10 height 21
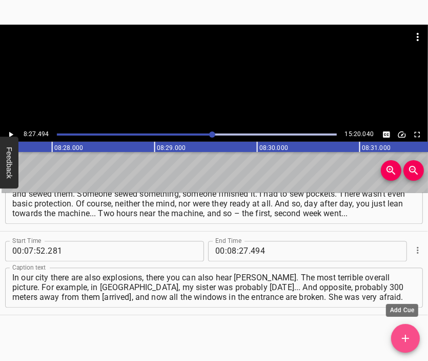
click at [409, 328] on button "Add Cue" at bounding box center [406, 338] width 29 height 29
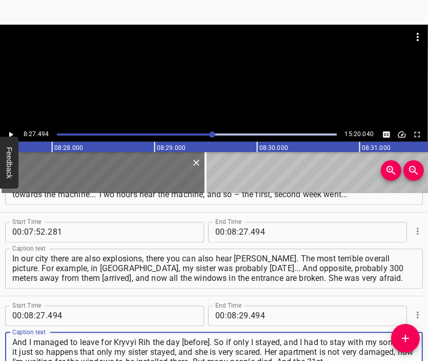
click at [213, 77] on div at bounding box center [214, 76] width 428 height 103
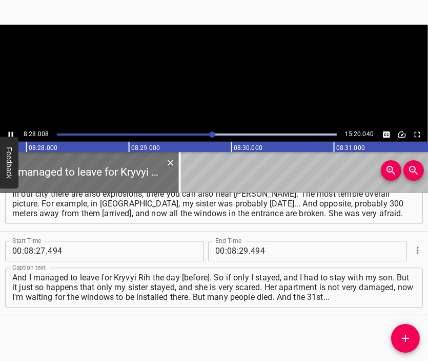
scroll to position [0, 52132]
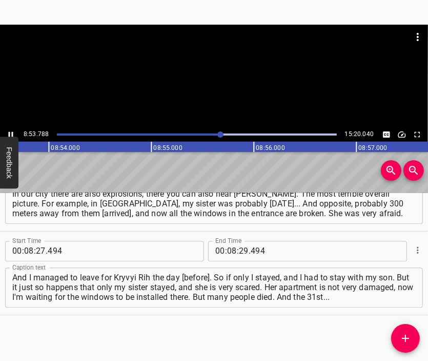
click at [229, 84] on div at bounding box center [214, 76] width 428 height 103
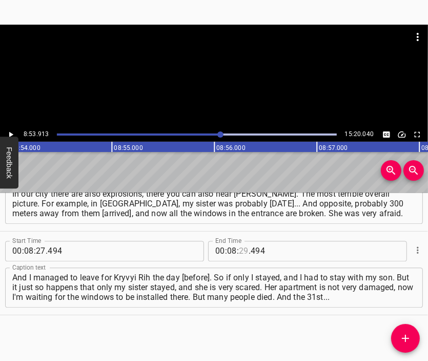
click at [240, 251] on input "number" at bounding box center [244, 251] width 10 height 21
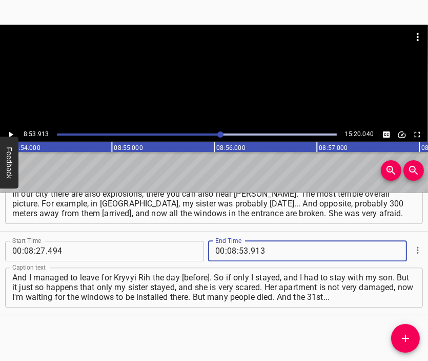
click at [401, 331] on button "Add Cue" at bounding box center [406, 338] width 29 height 29
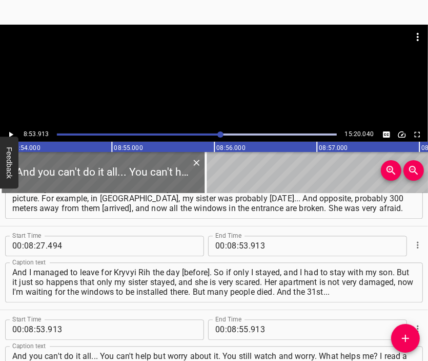
click at [193, 80] on div at bounding box center [214, 76] width 428 height 103
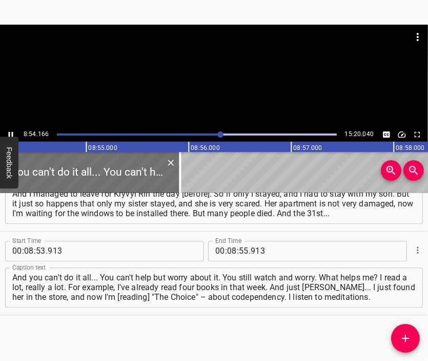
scroll to position [0, 54843]
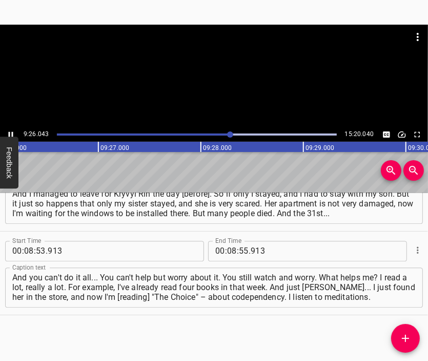
click at [221, 84] on div at bounding box center [214, 76] width 428 height 103
click at [228, 250] on input "number" at bounding box center [232, 251] width 10 height 21
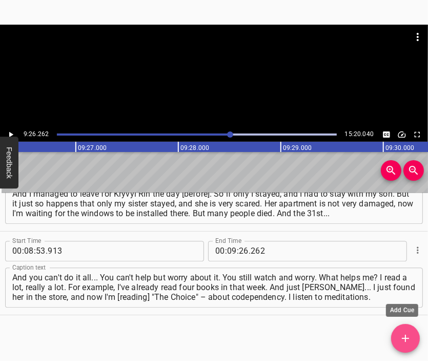
click at [412, 340] on icon "Add Cue" at bounding box center [406, 338] width 12 height 12
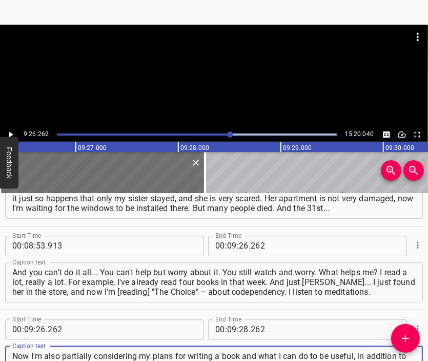
scroll to position [10, 0]
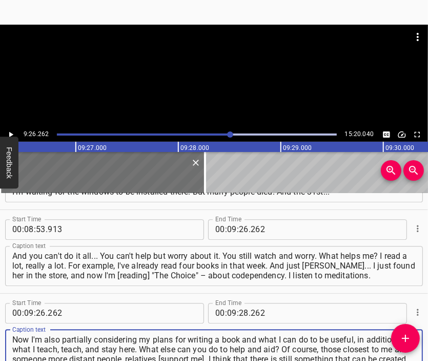
click at [216, 68] on div at bounding box center [214, 50] width 428 height 51
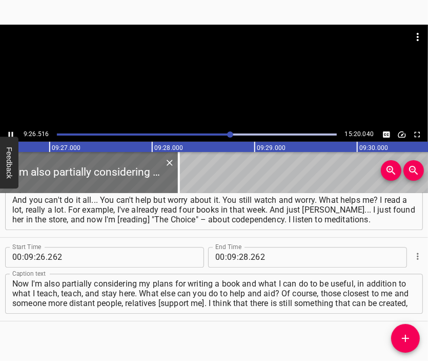
scroll to position [1636, 0]
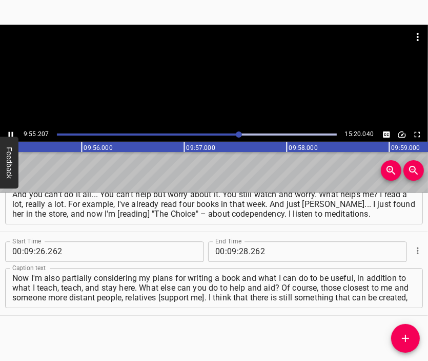
click at [207, 91] on div at bounding box center [214, 76] width 428 height 103
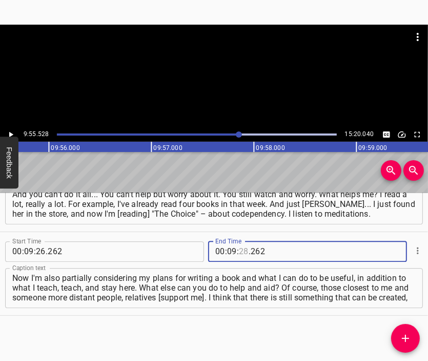
click at [240, 247] on input "number" at bounding box center [244, 251] width 10 height 21
click at [403, 335] on icon "Add Cue" at bounding box center [406, 338] width 12 height 12
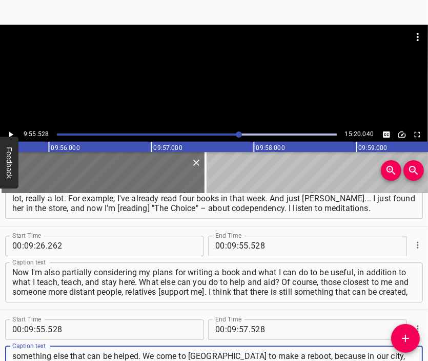
click at [194, 76] on div at bounding box center [214, 76] width 428 height 103
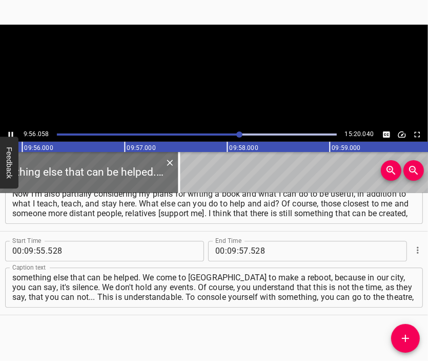
scroll to position [0, 61168]
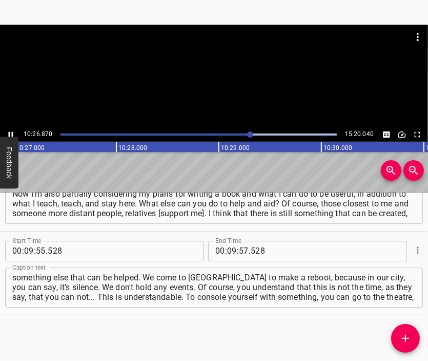
click at [222, 92] on div at bounding box center [214, 76] width 428 height 103
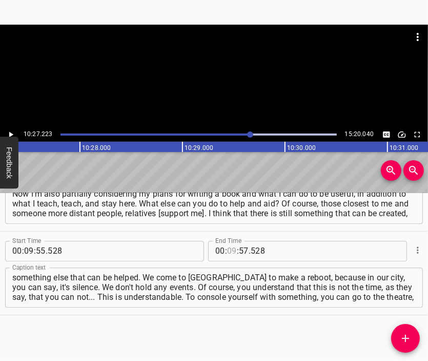
click at [227, 247] on input "number" at bounding box center [232, 251] width 10 height 21
click at [405, 334] on icon "Add Cue" at bounding box center [406, 338] width 12 height 12
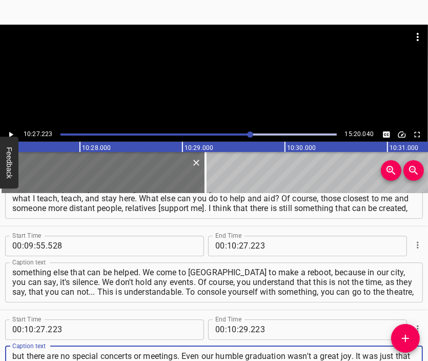
click at [222, 91] on div at bounding box center [214, 76] width 428 height 103
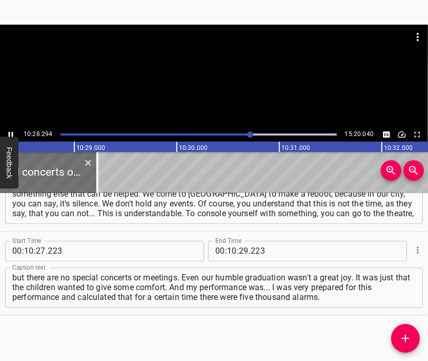
scroll to position [0, 64476]
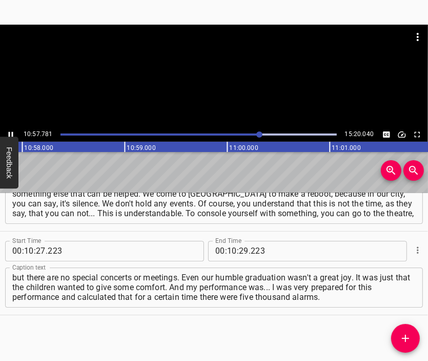
click at [266, 89] on div at bounding box center [214, 76] width 428 height 103
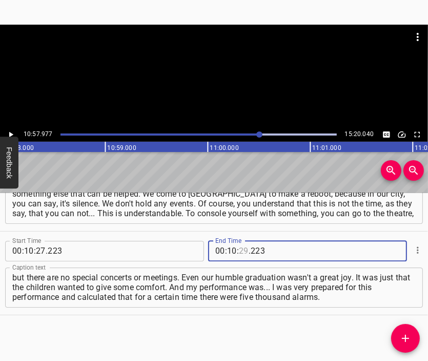
click at [242, 252] on input "number" at bounding box center [244, 251] width 10 height 21
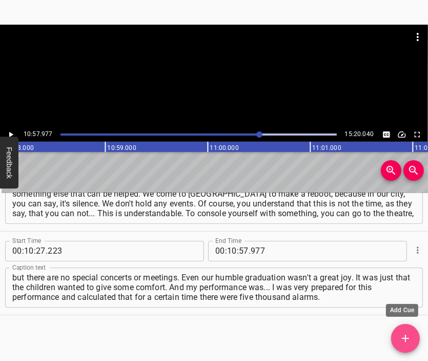
click at [403, 338] on icon "Add Cue" at bounding box center [405, 338] width 7 height 7
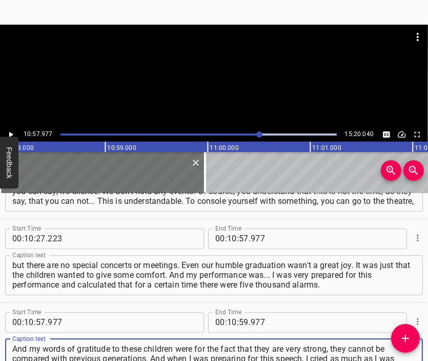
click at [225, 55] on div at bounding box center [214, 50] width 428 height 51
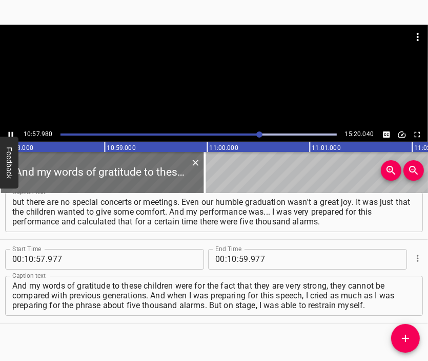
scroll to position [1887, 0]
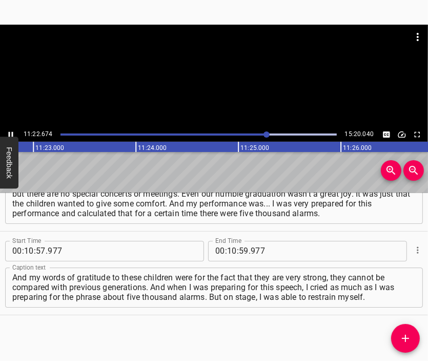
click at [203, 85] on div at bounding box center [214, 76] width 428 height 103
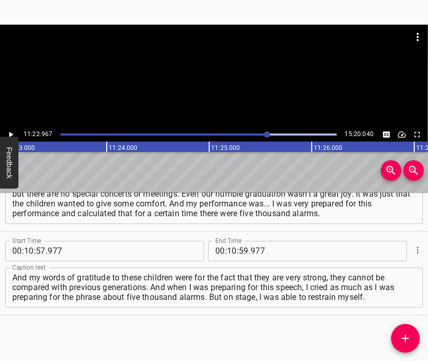
scroll to position [0, 70087]
click at [231, 252] on input "number" at bounding box center [232, 251] width 10 height 21
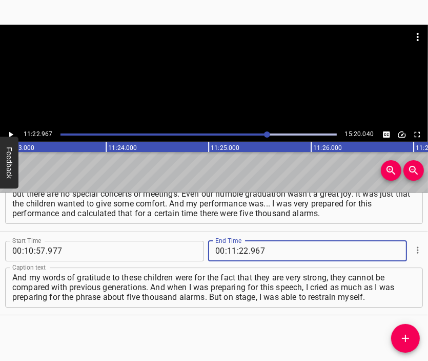
click at [406, 336] on icon "Add Cue" at bounding box center [406, 338] width 12 height 12
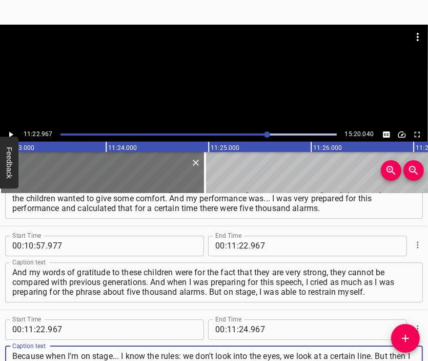
scroll to position [10, 0]
click at [182, 66] on div at bounding box center [214, 50] width 428 height 51
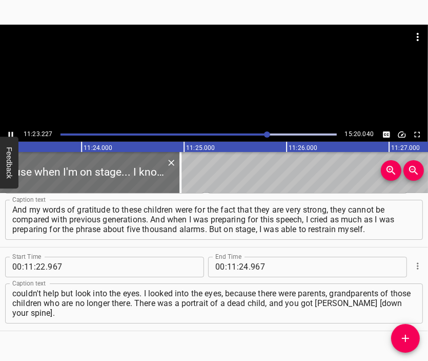
scroll to position [0, 70114]
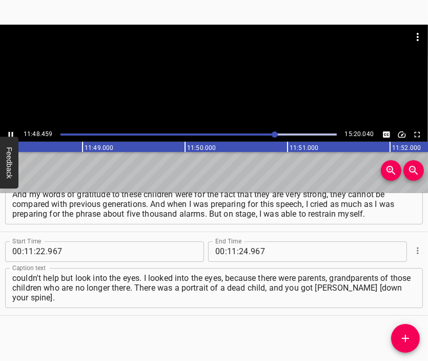
click at [224, 92] on div at bounding box center [214, 76] width 428 height 103
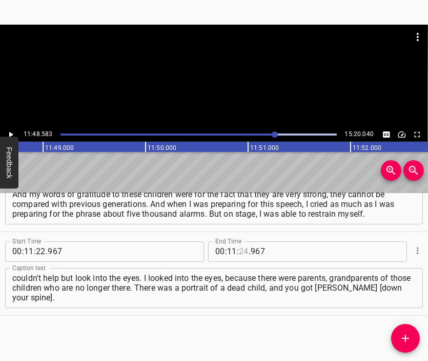
click at [240, 253] on input "number" at bounding box center [244, 251] width 10 height 21
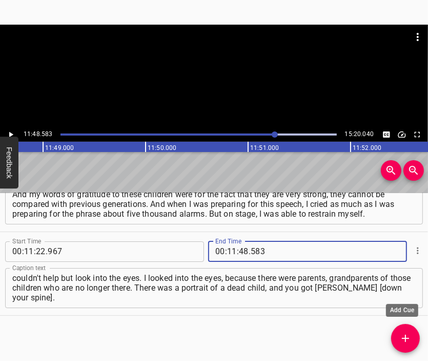
click at [403, 336] on icon "Add Cue" at bounding box center [406, 338] width 12 height 12
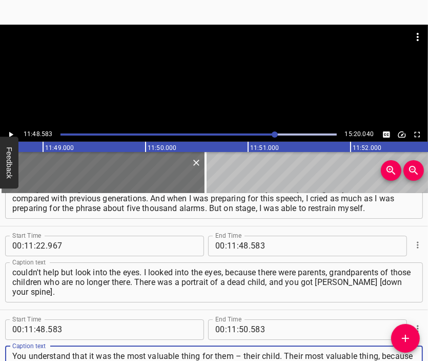
scroll to position [9, 0]
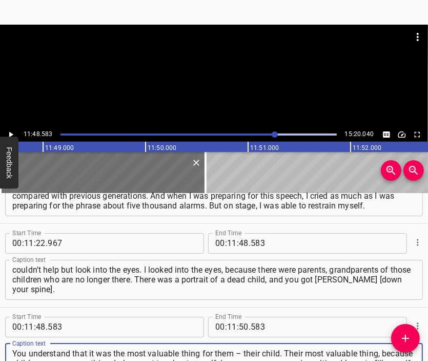
click at [249, 77] on div at bounding box center [214, 76] width 428 height 103
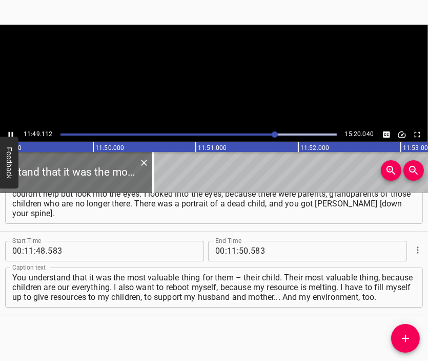
scroll to position [0, 72770]
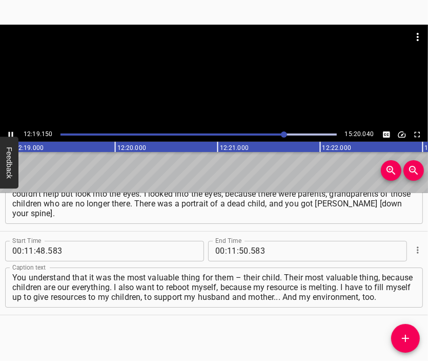
click at [232, 92] on div at bounding box center [214, 76] width 428 height 103
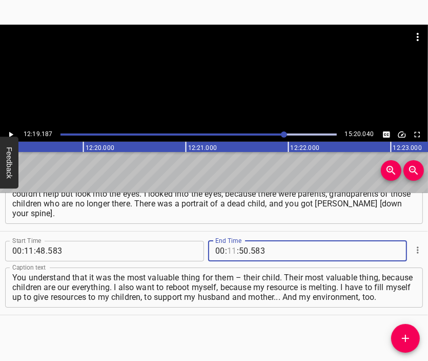
click at [228, 252] on input "number" at bounding box center [232, 251] width 10 height 21
click at [406, 329] on button "Add Cue" at bounding box center [406, 338] width 29 height 29
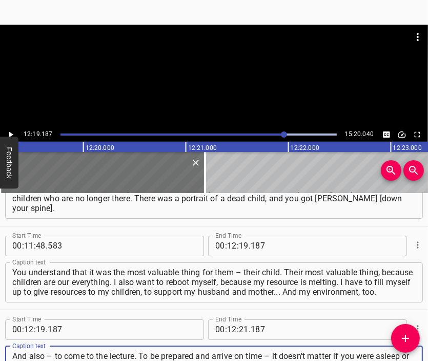
click at [209, 66] on div at bounding box center [214, 50] width 428 height 51
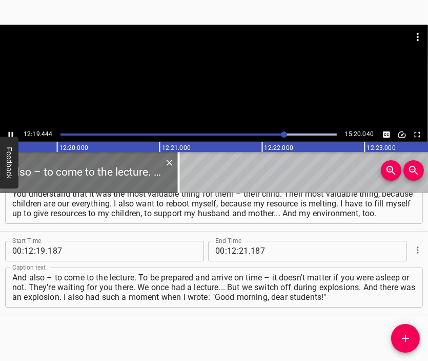
scroll to position [0, 75909]
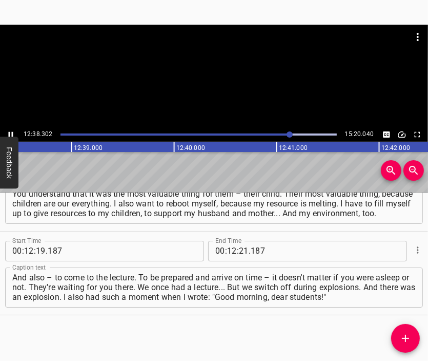
click at [242, 89] on div at bounding box center [214, 76] width 428 height 103
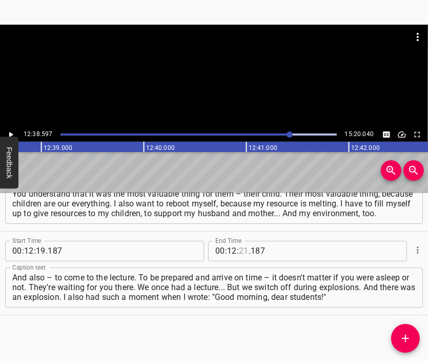
click at [239, 250] on input "number" at bounding box center [244, 251] width 10 height 21
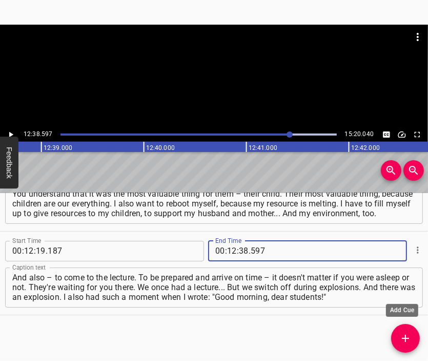
click at [410, 330] on button "Add Cue" at bounding box center [406, 338] width 29 height 29
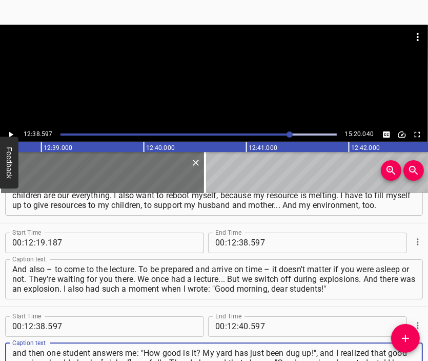
click at [223, 67] on div at bounding box center [214, 50] width 428 height 51
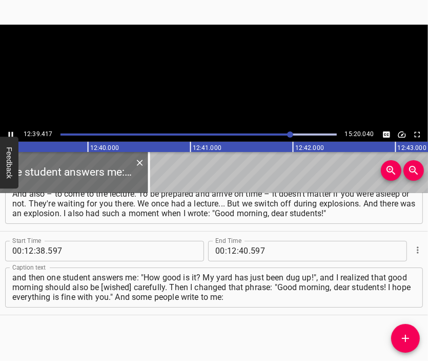
scroll to position [0, 77933]
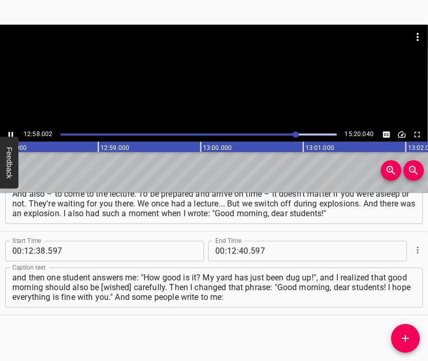
click at [225, 86] on div at bounding box center [214, 76] width 428 height 103
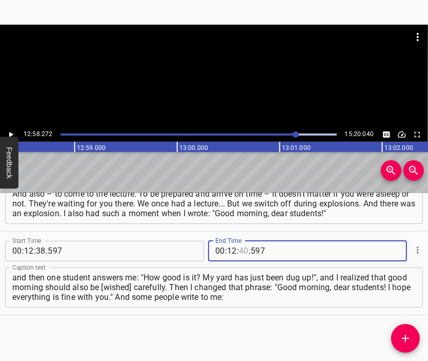
click at [239, 248] on input "number" at bounding box center [244, 251] width 10 height 21
click at [403, 334] on icon "Add Cue" at bounding box center [406, 338] width 12 height 12
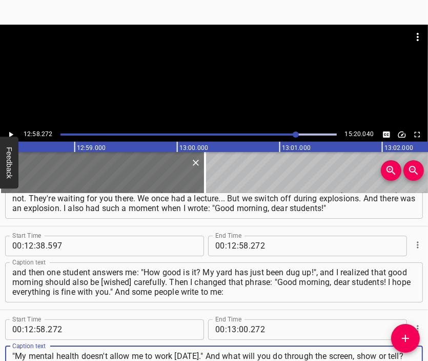
scroll to position [9, 0]
click at [207, 82] on div at bounding box center [214, 76] width 428 height 103
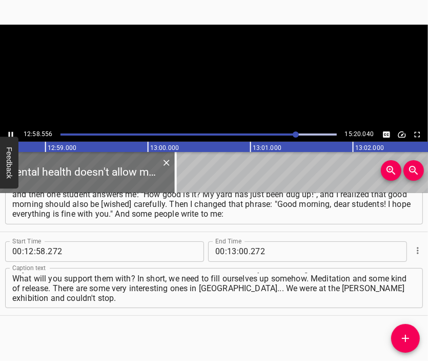
scroll to position [0, 79924]
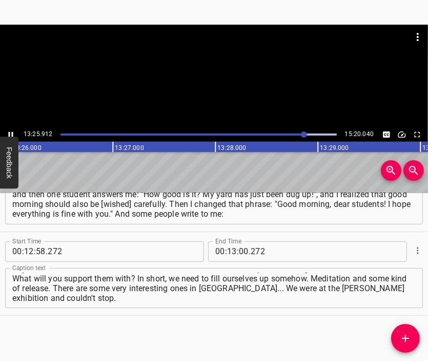
click at [208, 90] on div at bounding box center [214, 76] width 428 height 103
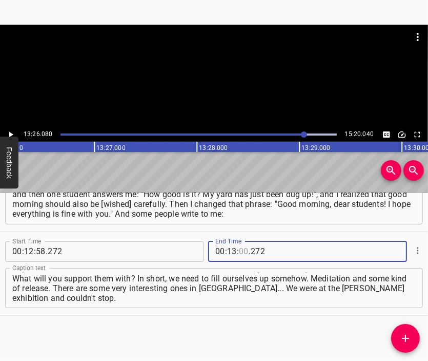
click at [239, 252] on input "number" at bounding box center [244, 251] width 10 height 21
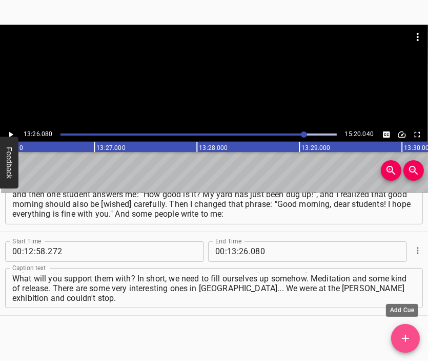
click at [410, 331] on button "Add Cue" at bounding box center [406, 338] width 29 height 29
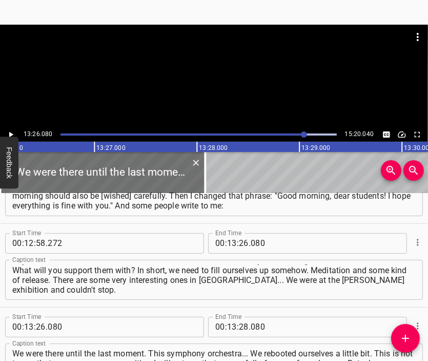
drag, startPoint x: 232, startPoint y: 46, endPoint x: 222, endPoint y: 65, distance: 21.6
click at [229, 55] on div at bounding box center [214, 76] width 428 height 103
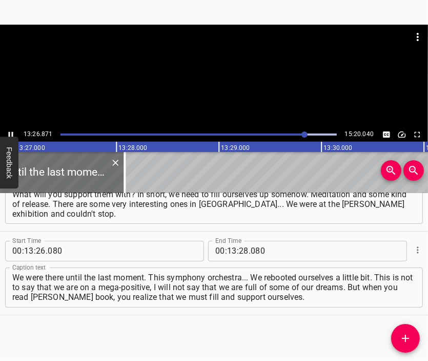
scroll to position [0, 82803]
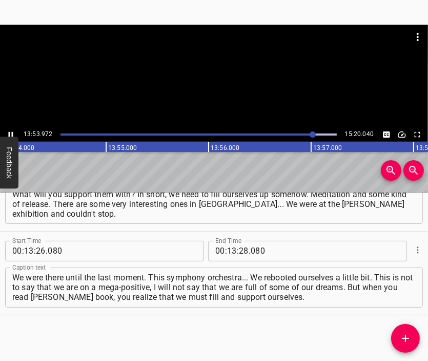
click at [226, 85] on div at bounding box center [214, 76] width 428 height 103
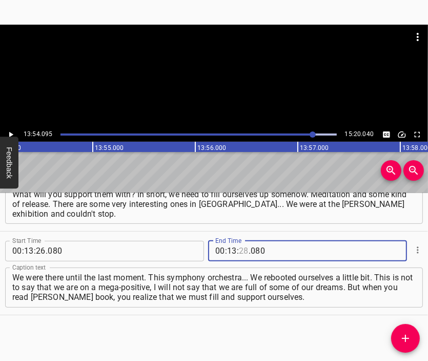
click at [239, 250] on input "number" at bounding box center [244, 251] width 10 height 21
click at [413, 338] on span "Add Cue" at bounding box center [406, 338] width 29 height 12
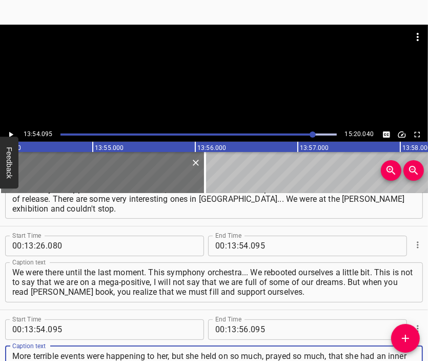
click at [230, 87] on div at bounding box center [214, 76] width 428 height 103
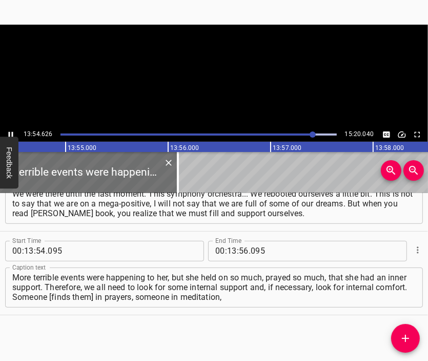
scroll to position [0, 85650]
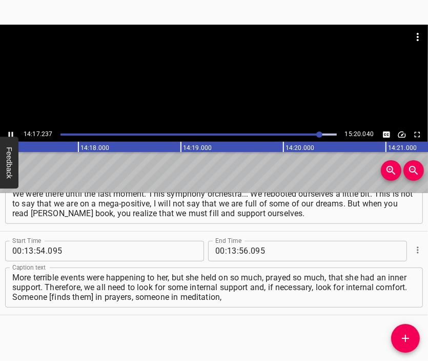
click at [190, 74] on div at bounding box center [214, 50] width 428 height 51
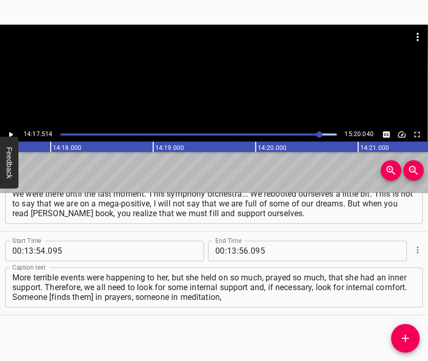
scroll to position [0, 87999]
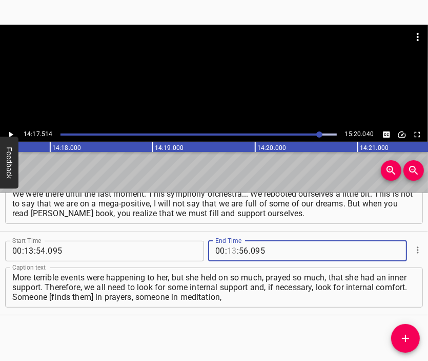
click at [227, 250] on input "number" at bounding box center [232, 251] width 10 height 21
click at [406, 338] on icon "Add Cue" at bounding box center [405, 338] width 7 height 7
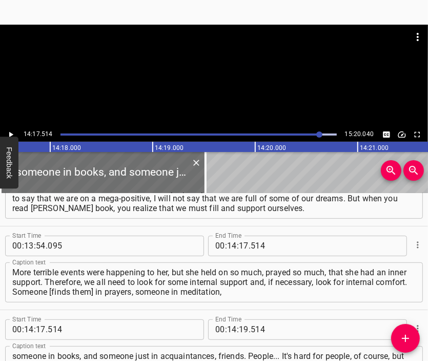
click at [204, 74] on div at bounding box center [214, 50] width 428 height 51
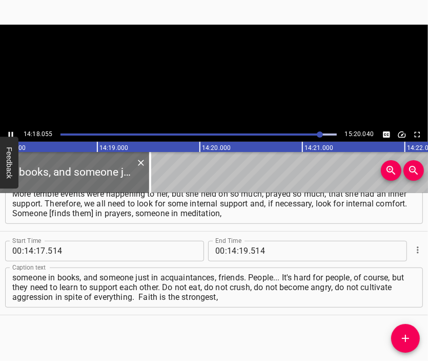
scroll to position [0, 88055]
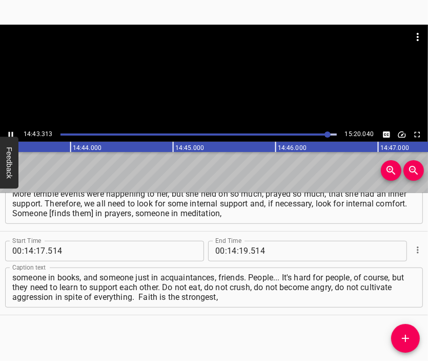
click at [223, 84] on div at bounding box center [214, 76] width 428 height 103
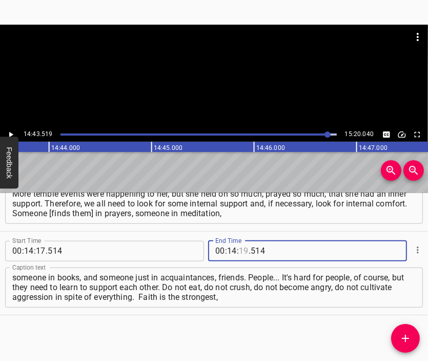
click at [240, 250] on input "number" at bounding box center [244, 251] width 10 height 21
click at [410, 330] on button "Add Cue" at bounding box center [406, 338] width 29 height 29
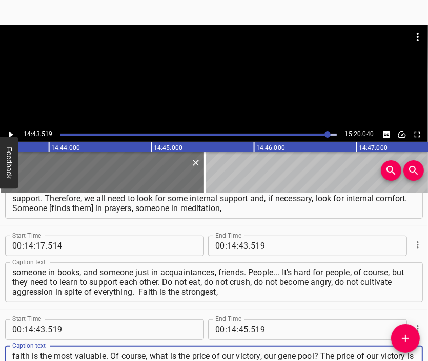
click at [230, 70] on div at bounding box center [214, 50] width 428 height 51
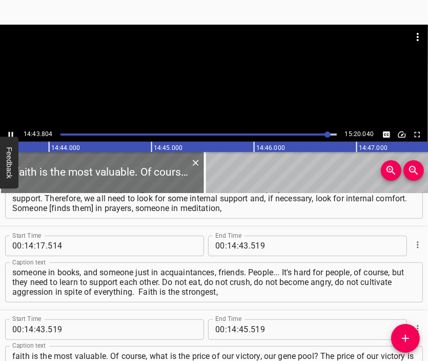
scroll to position [2639, 0]
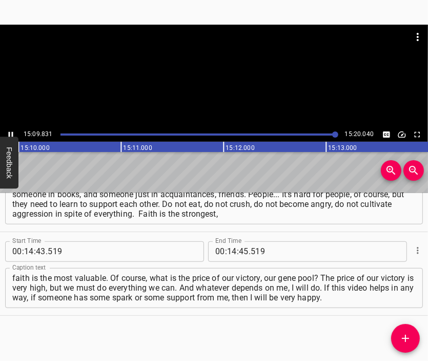
click at [216, 81] on div at bounding box center [214, 76] width 428 height 103
click at [227, 247] on input "number" at bounding box center [232, 251] width 10 height 21
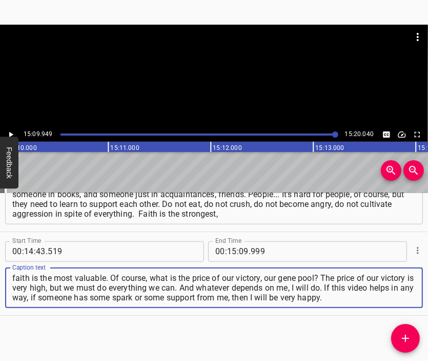
click at [388, 299] on textarea "faith is the most valuable. Of course, what is the price of our victory, our ge…" at bounding box center [214, 287] width 404 height 29
click at [218, 79] on div at bounding box center [214, 76] width 428 height 103
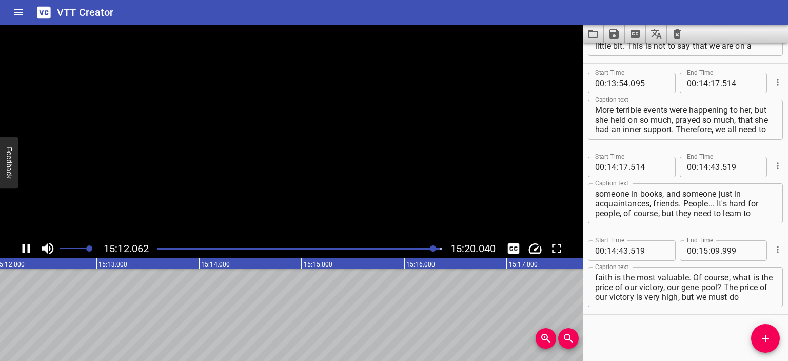
scroll to position [2490, 0]
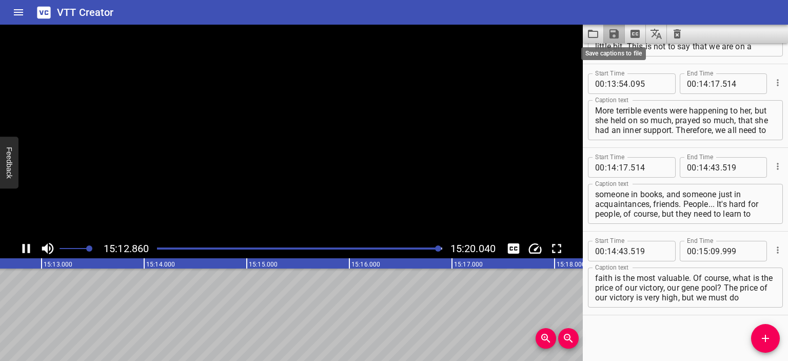
click at [428, 32] on icon "Save captions to file" at bounding box center [614, 33] width 9 height 9
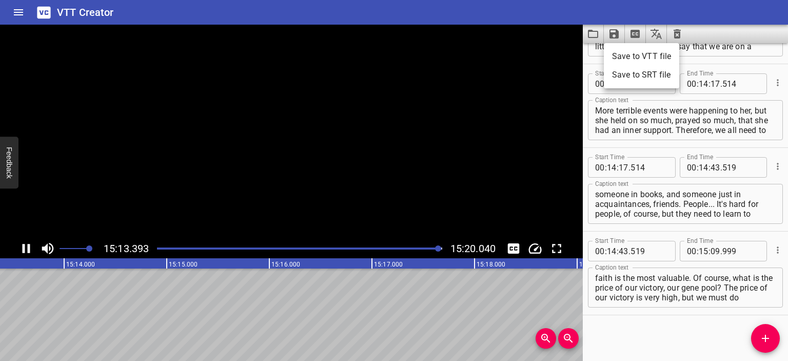
click at [428, 57] on li "Save to VTT file" at bounding box center [641, 56] width 75 height 18
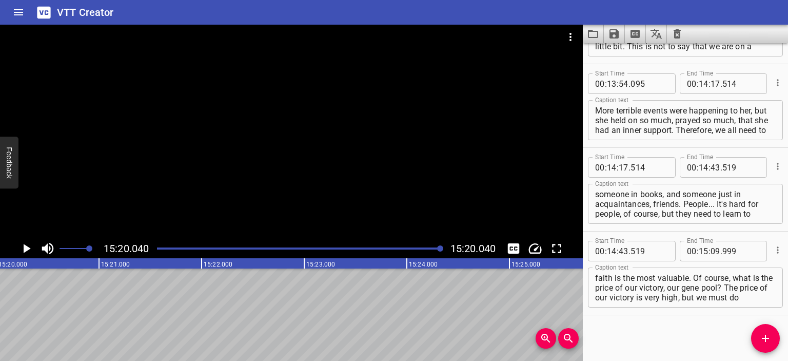
scroll to position [0, 94416]
click at [428, 37] on icon "Video Options" at bounding box center [571, 37] width 2 height 8
